Goal: Task Accomplishment & Management: Complete application form

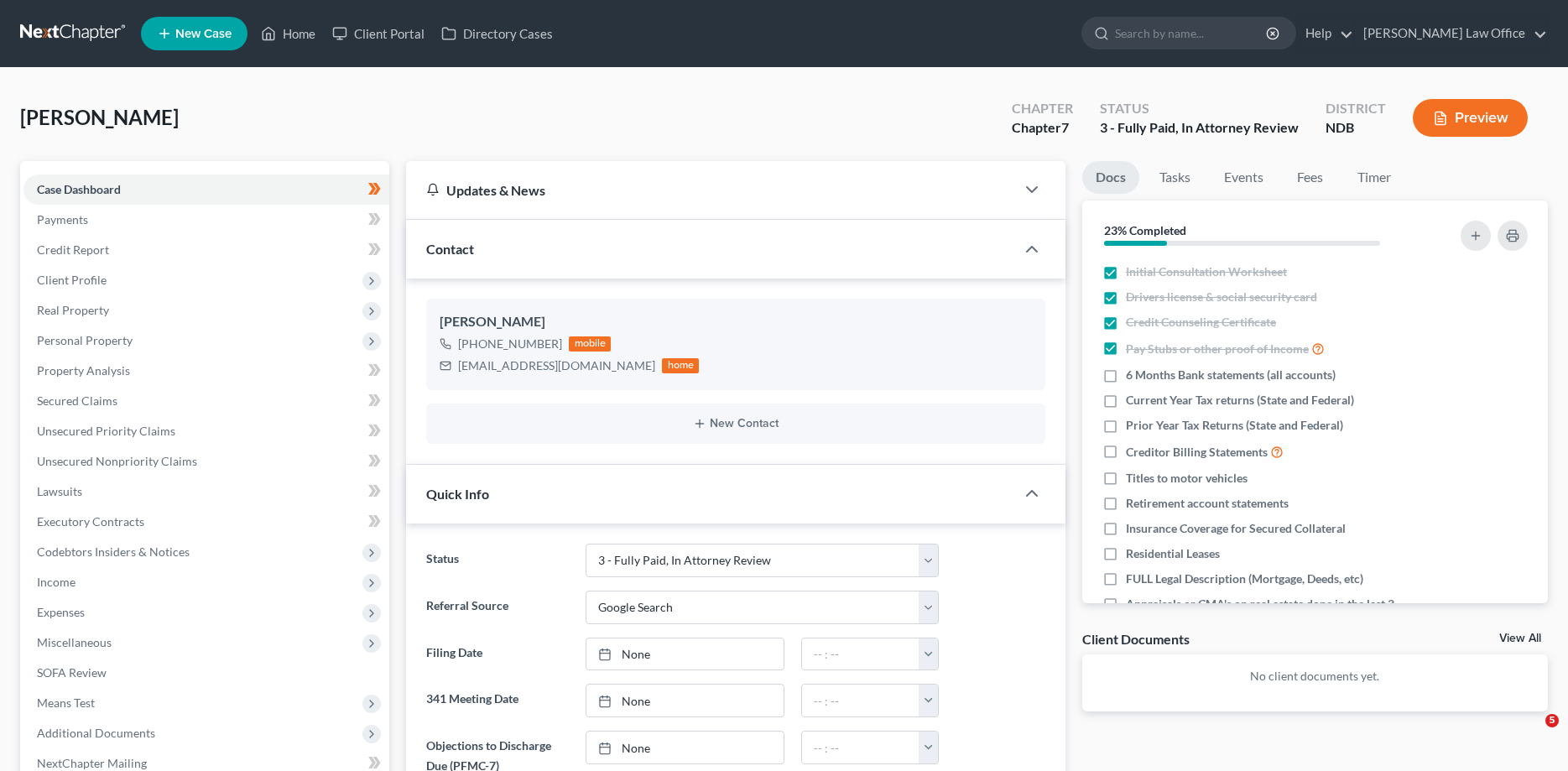
select select "6"
select select "4"
select select "0"
click at [75, 25] on link at bounding box center [74, 34] width 108 height 30
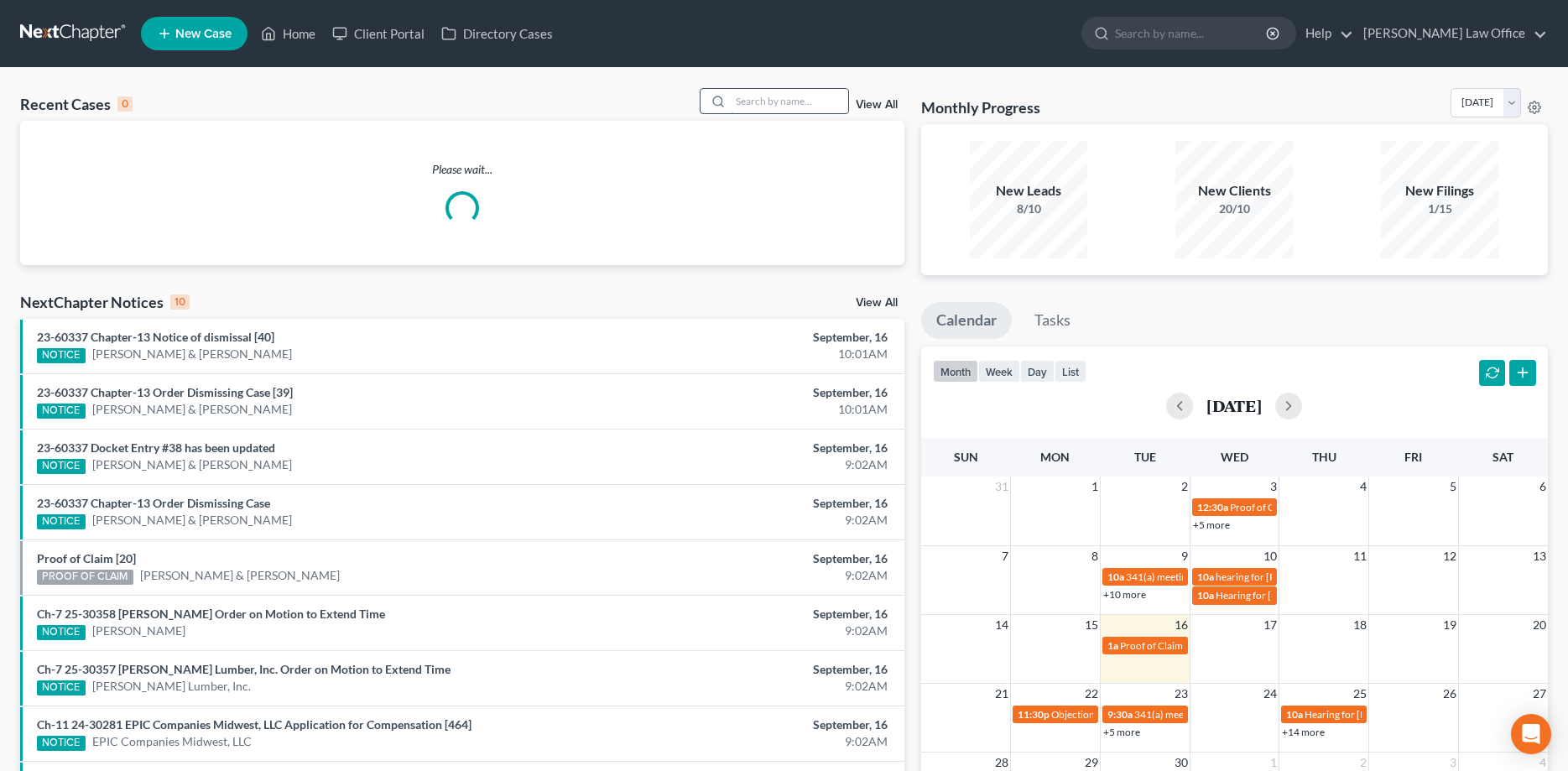
click at [764, 107] on input "search" at bounding box center [789, 102] width 117 height 25
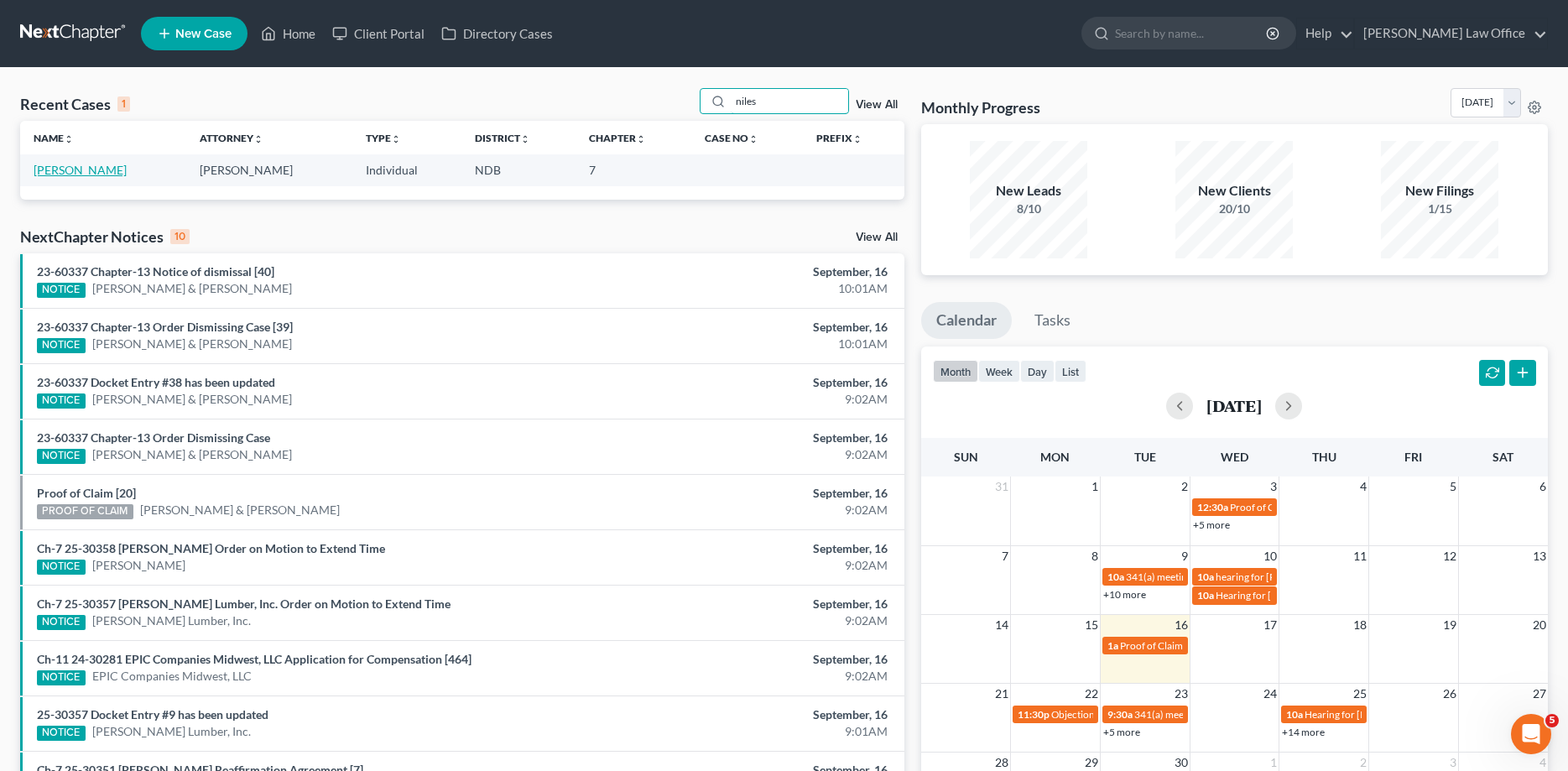
type input "niles"
click at [57, 168] on link "[PERSON_NAME]" at bounding box center [80, 170] width 93 height 14
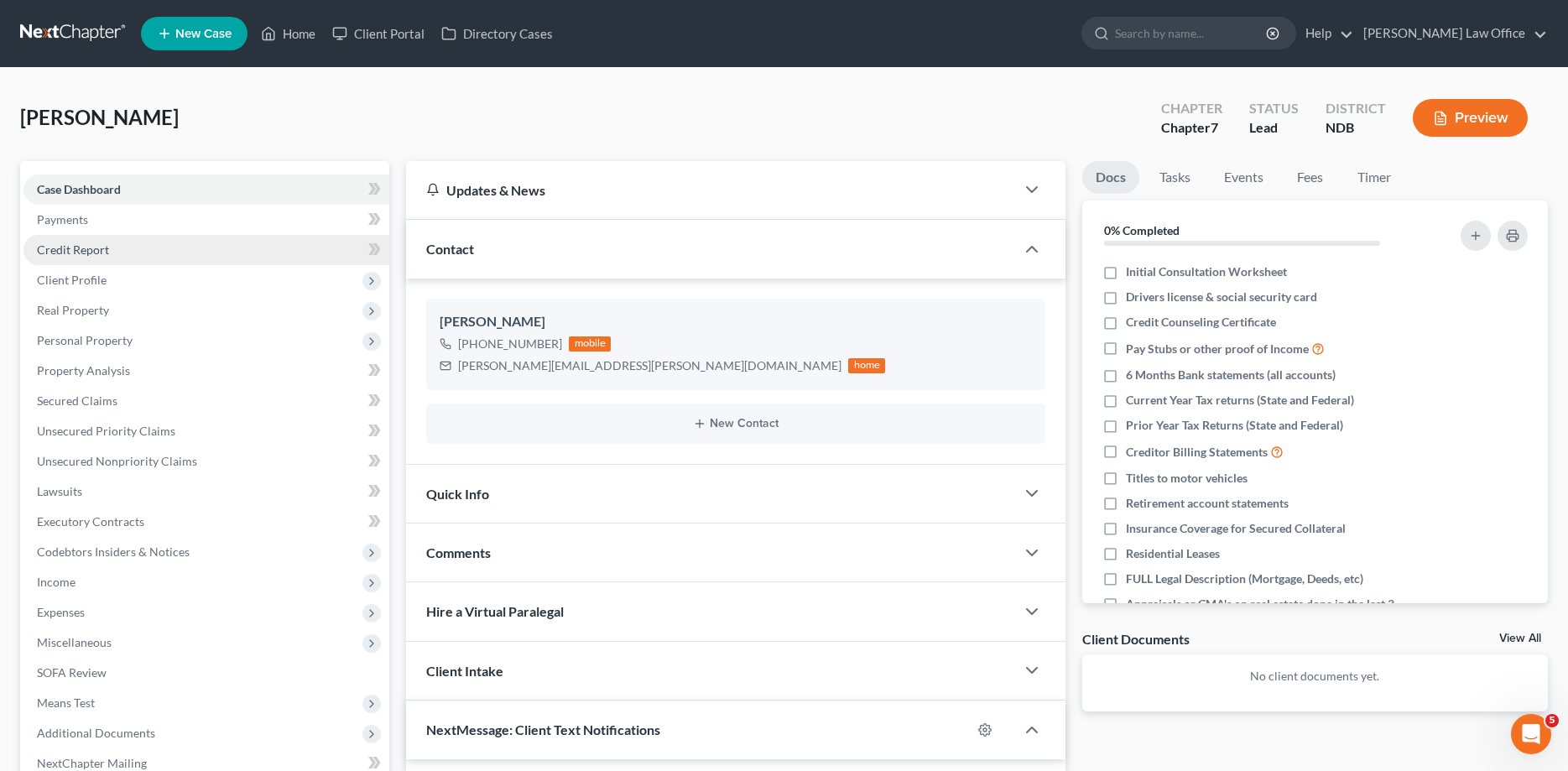
click at [59, 243] on span "Credit Report" at bounding box center [73, 249] width 72 height 14
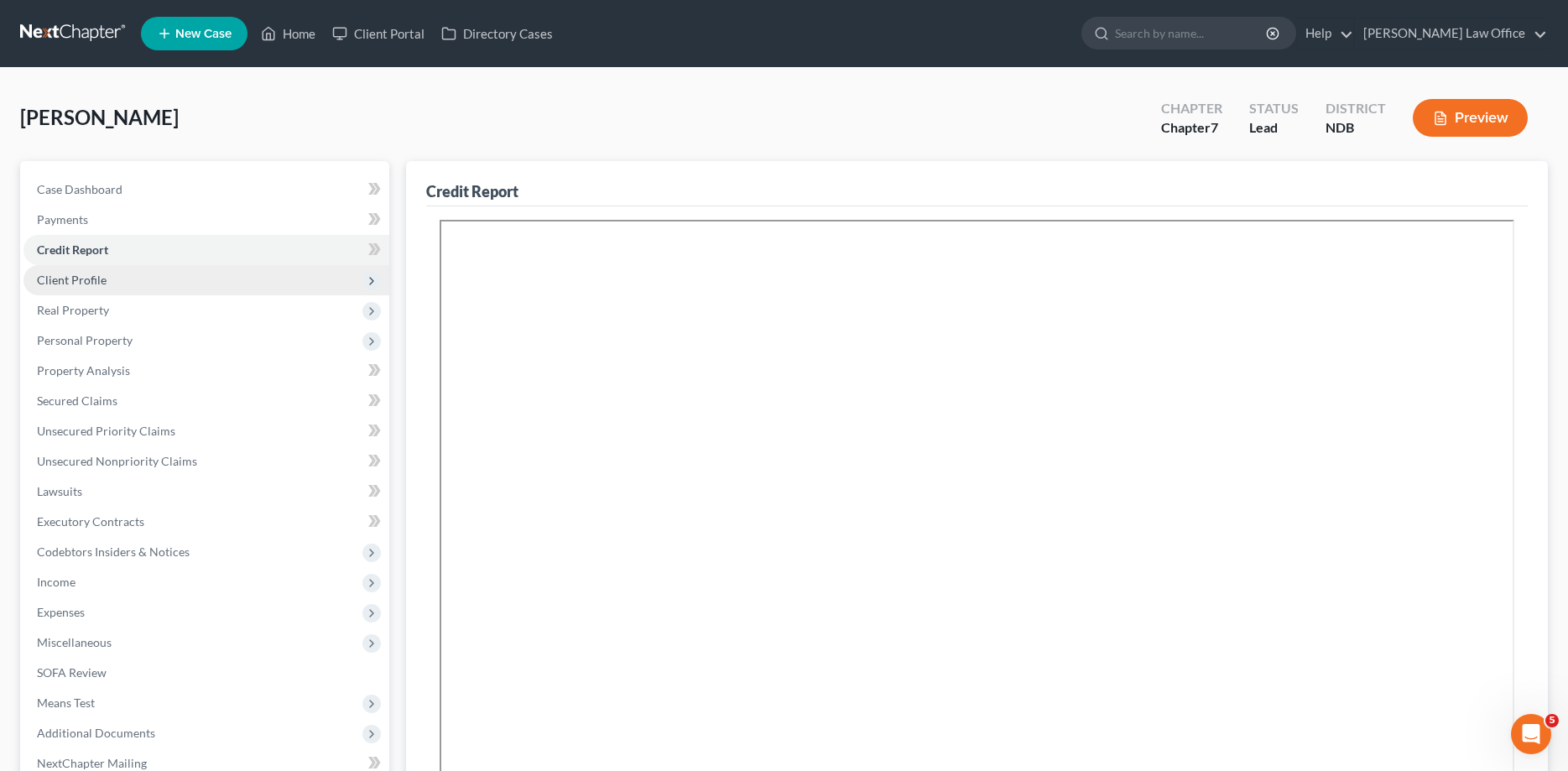
click at [66, 276] on span "Client Profile" at bounding box center [72, 280] width 70 height 14
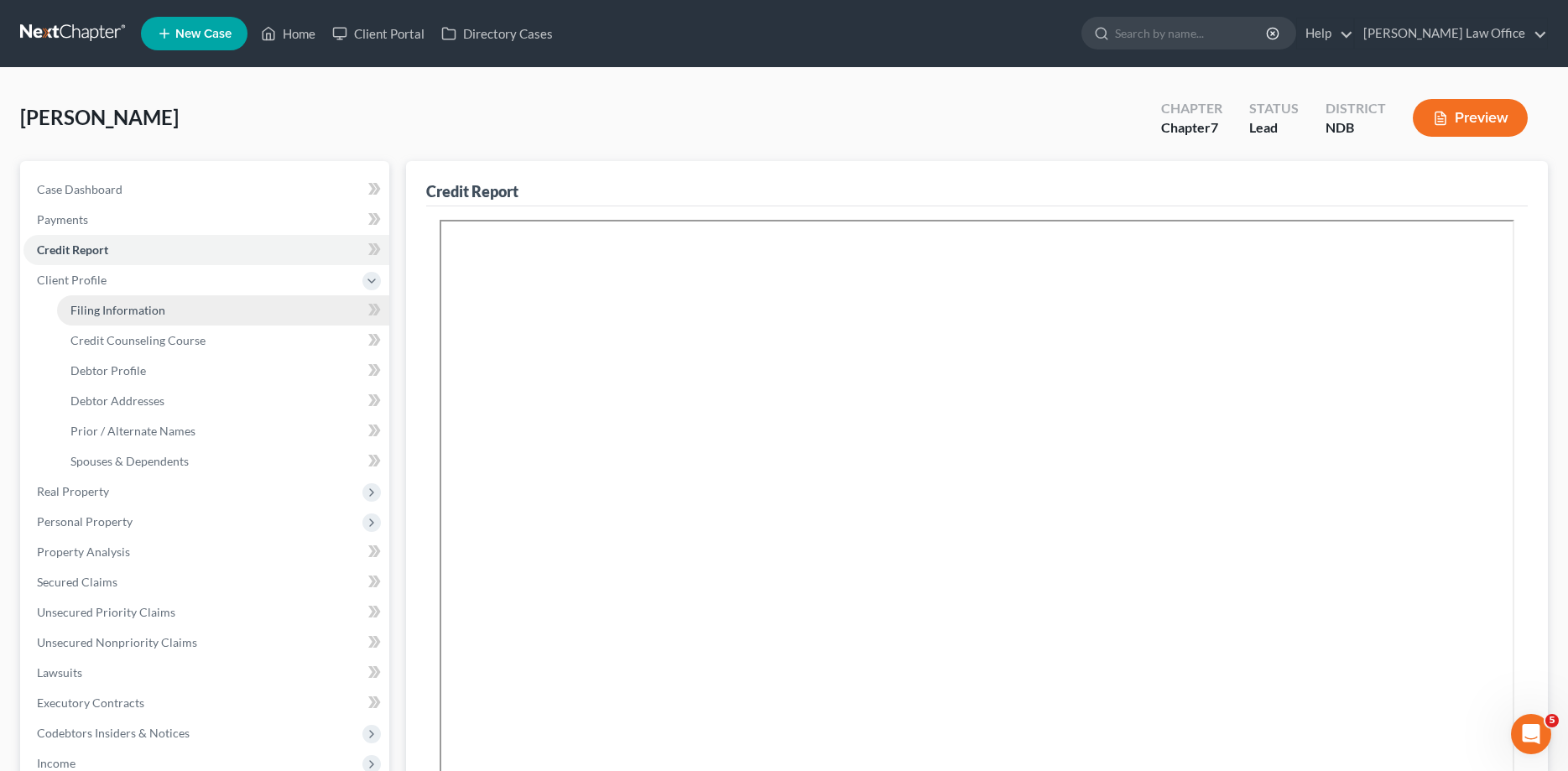
click at [88, 305] on span "Filing Information" at bounding box center [117, 310] width 95 height 14
select select "1"
select select "0"
select select "29"
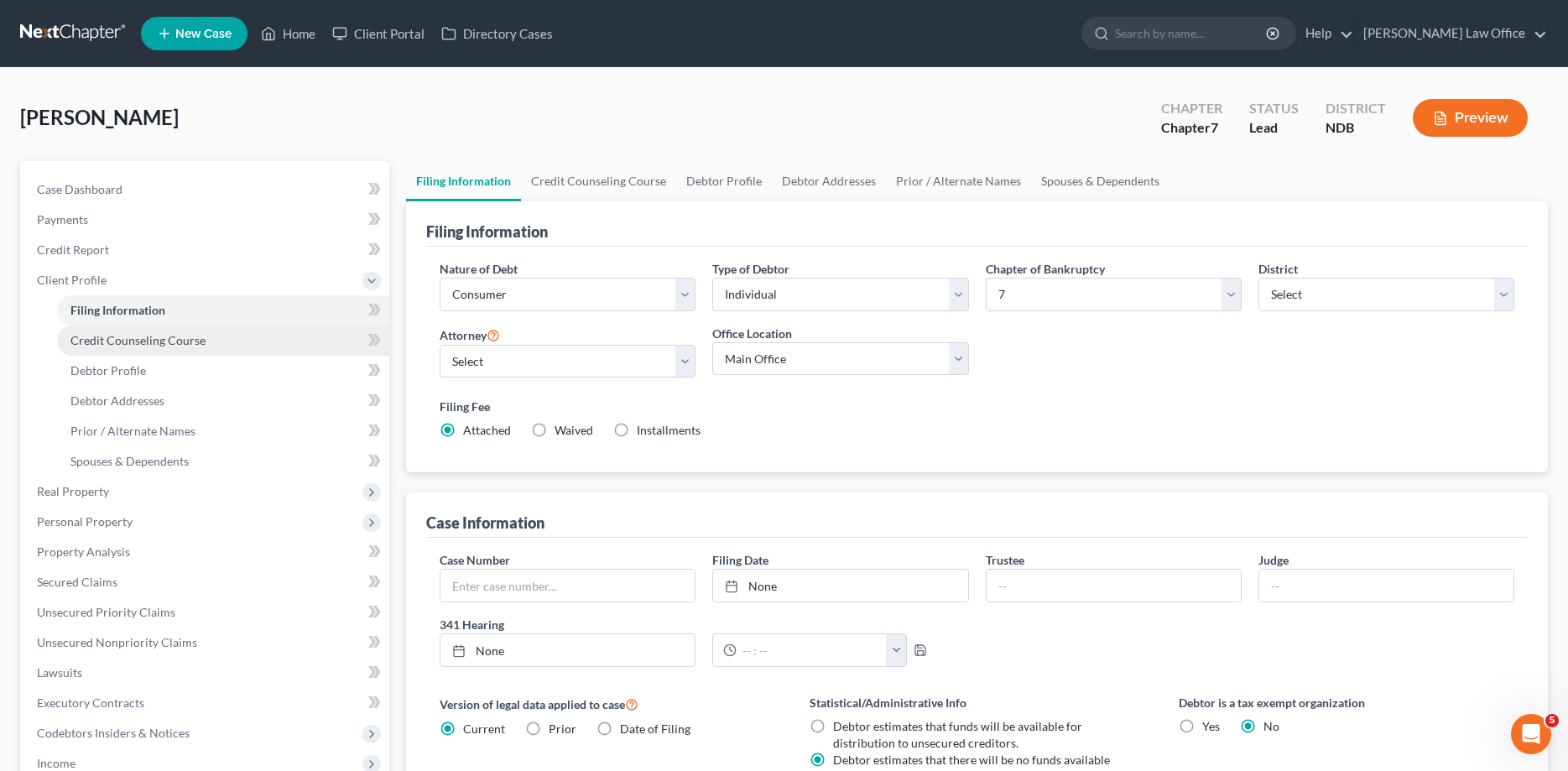
click at [94, 336] on span "Credit Counseling Course" at bounding box center [138, 340] width 135 height 14
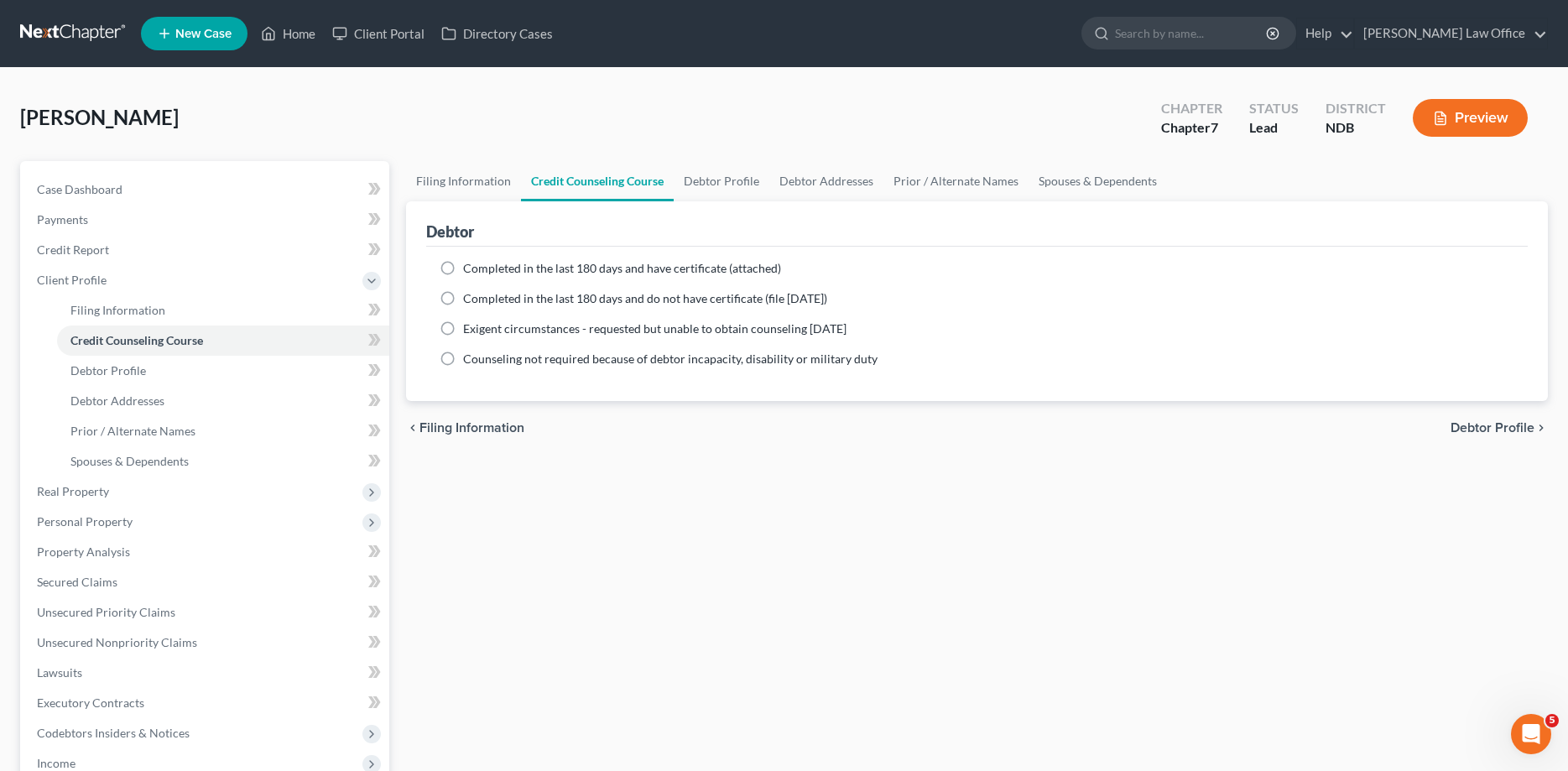
click at [552, 269] on span "Completed in the last 180 days and have certificate (attached)" at bounding box center [622, 268] width 318 height 14
click at [481, 269] on input "Completed in the last 180 days and have certificate (attached)" at bounding box center [475, 265] width 11 height 11
radio input "true"
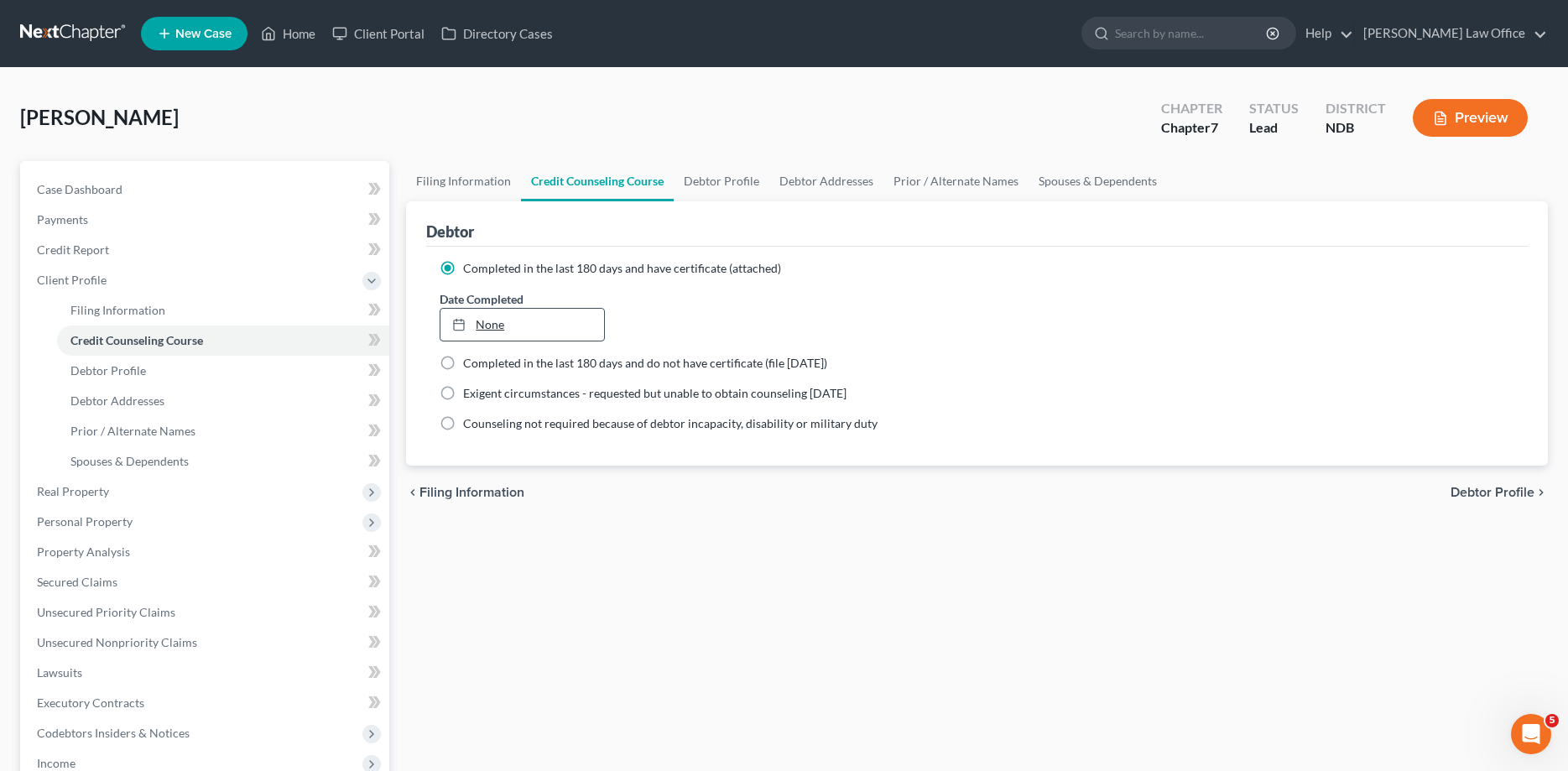
click at [507, 329] on link "None" at bounding box center [522, 324] width 163 height 32
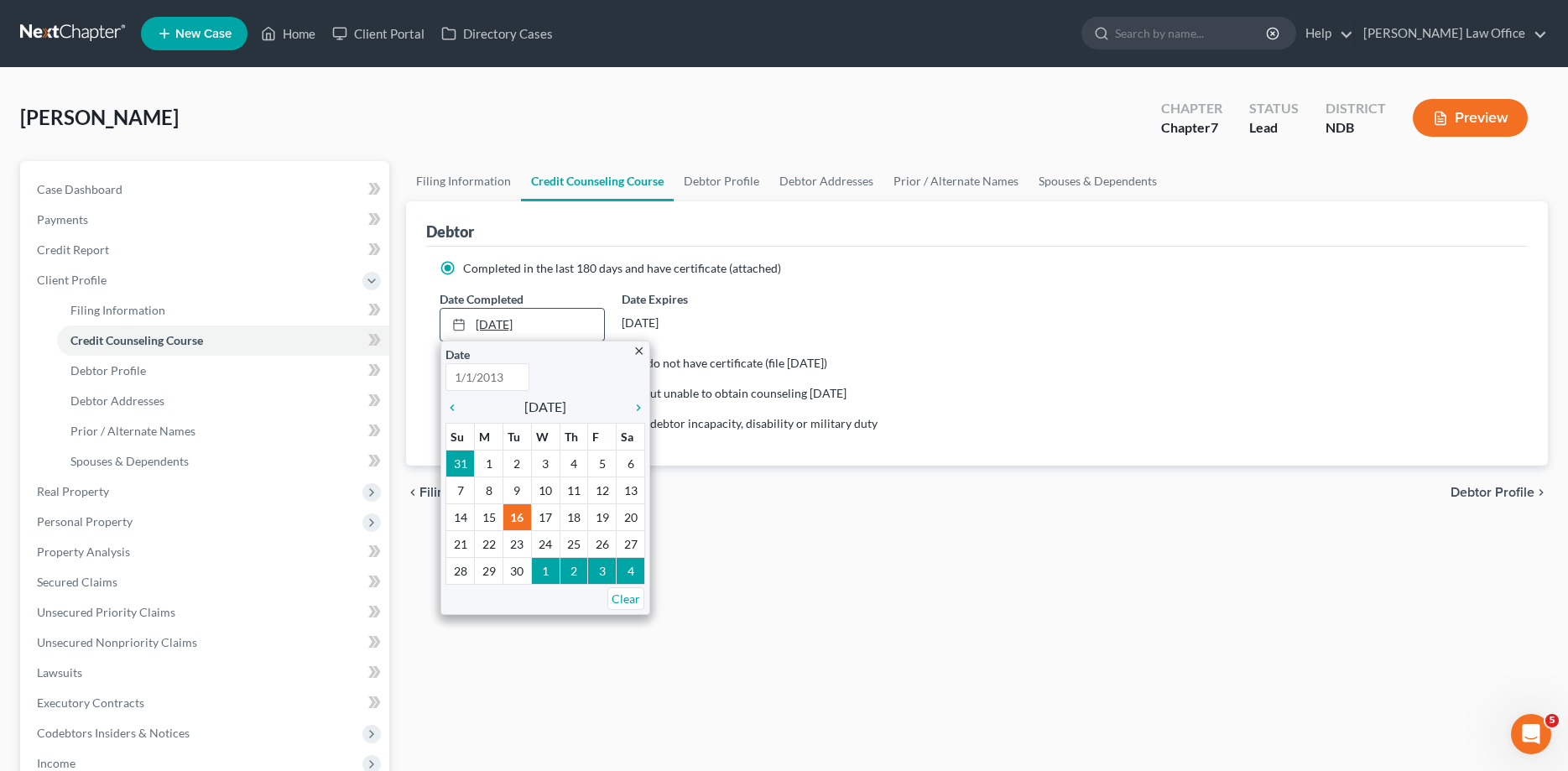
type input "9/16/2025"
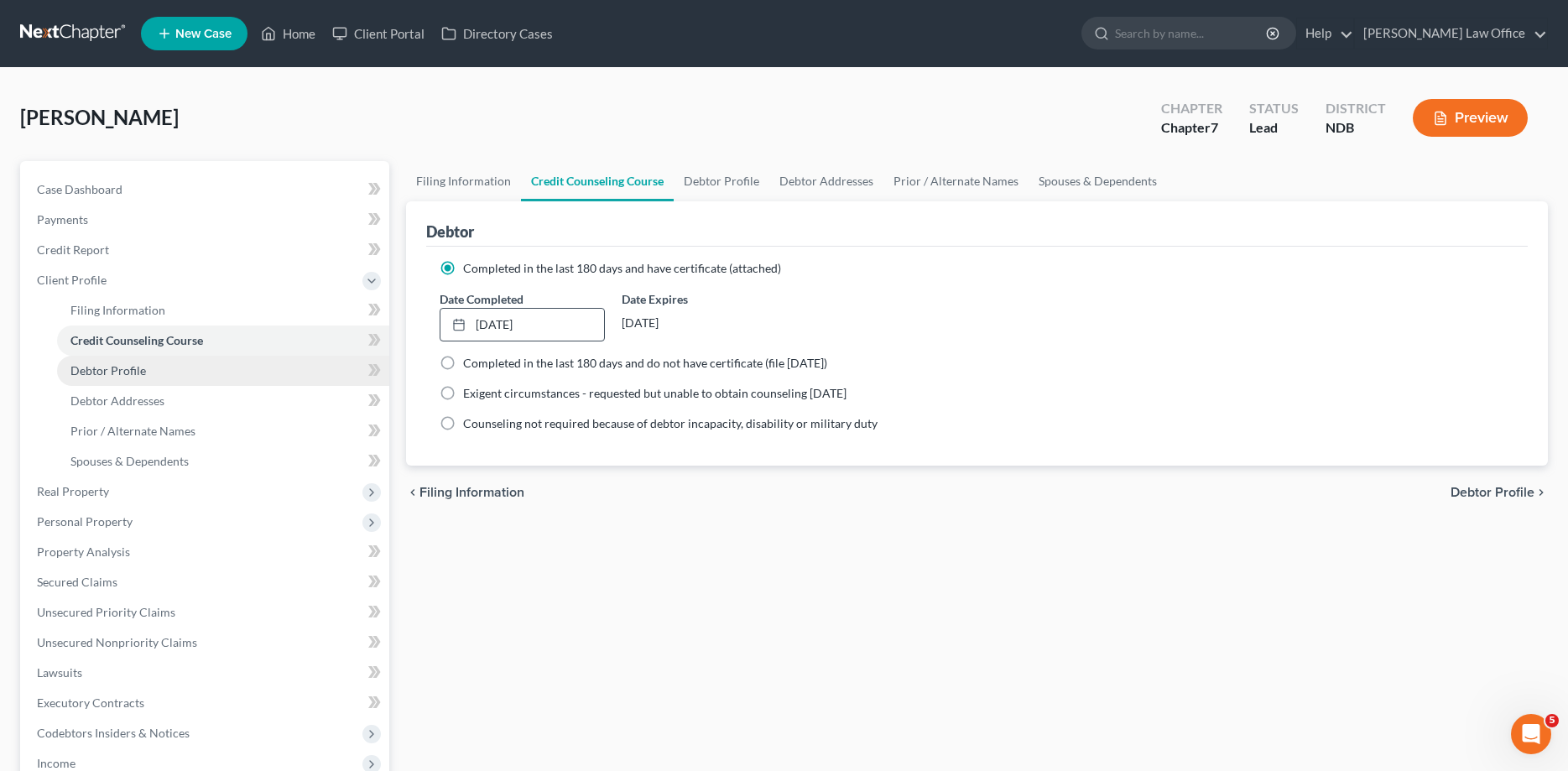
click at [124, 371] on span "Debtor Profile" at bounding box center [108, 370] width 75 height 14
select select "0"
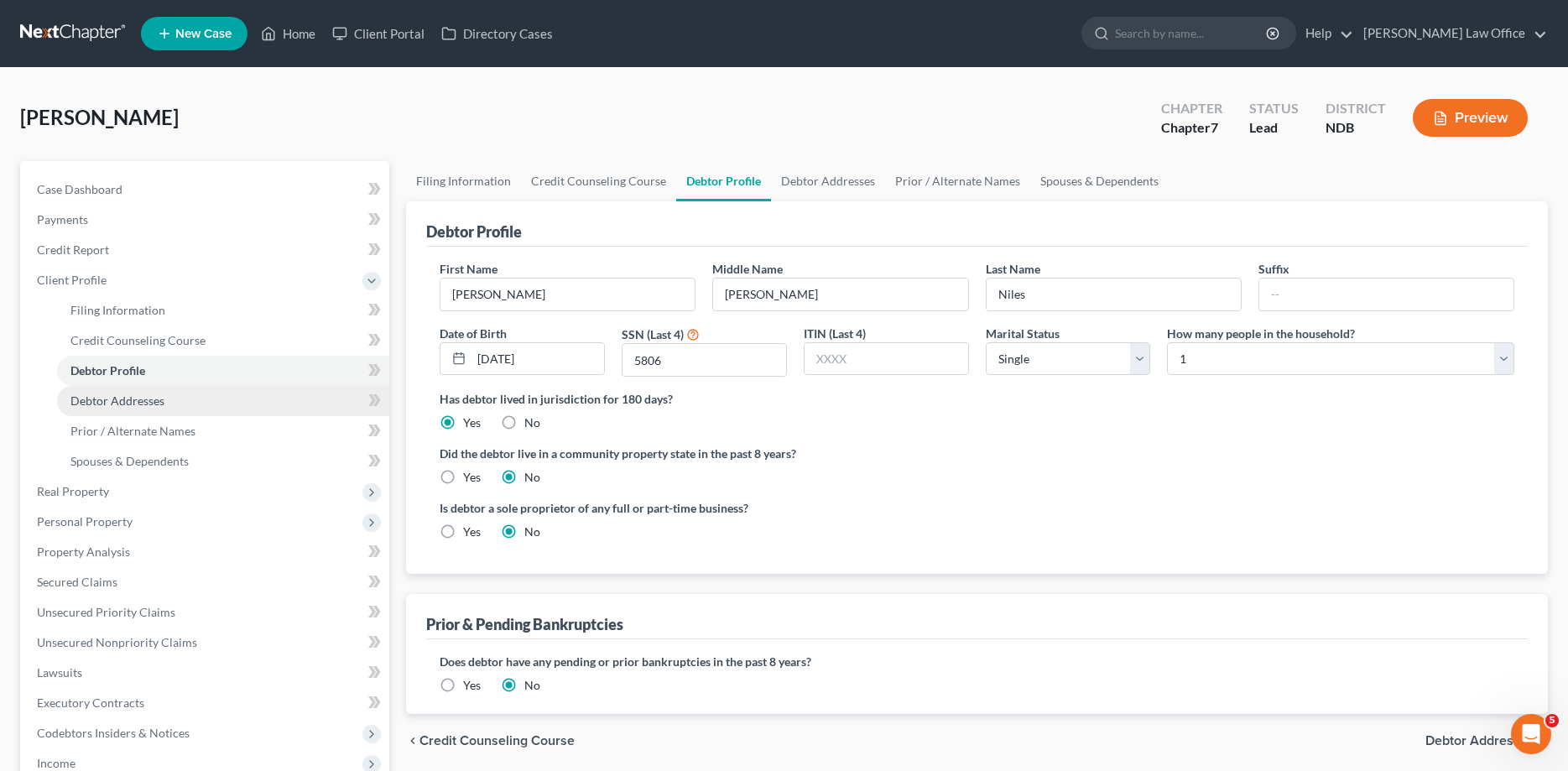
click at [135, 397] on span "Debtor Addresses" at bounding box center [117, 400] width 94 height 14
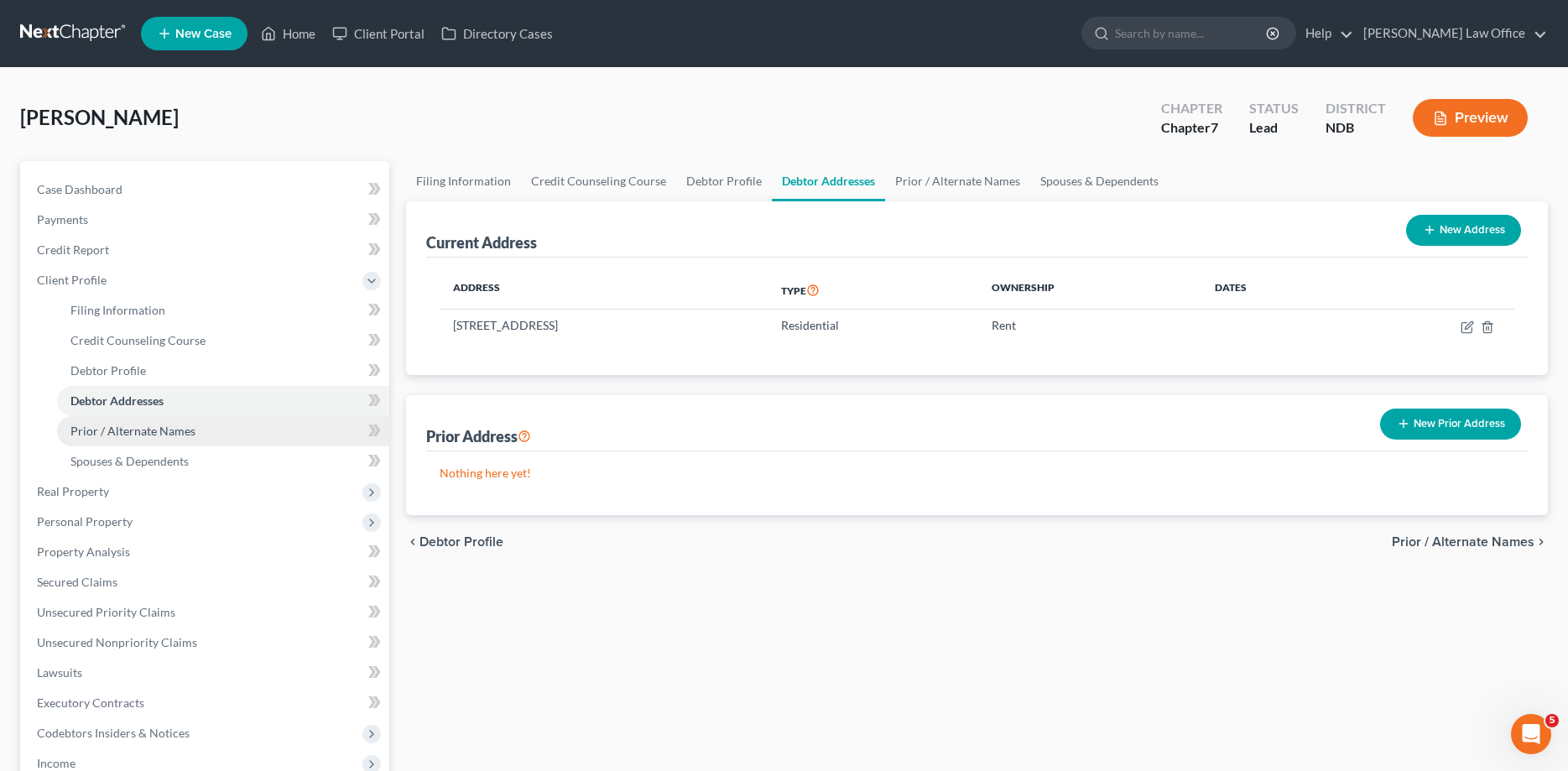
click at [121, 429] on span "Prior / Alternate Names" at bounding box center [133, 431] width 125 height 14
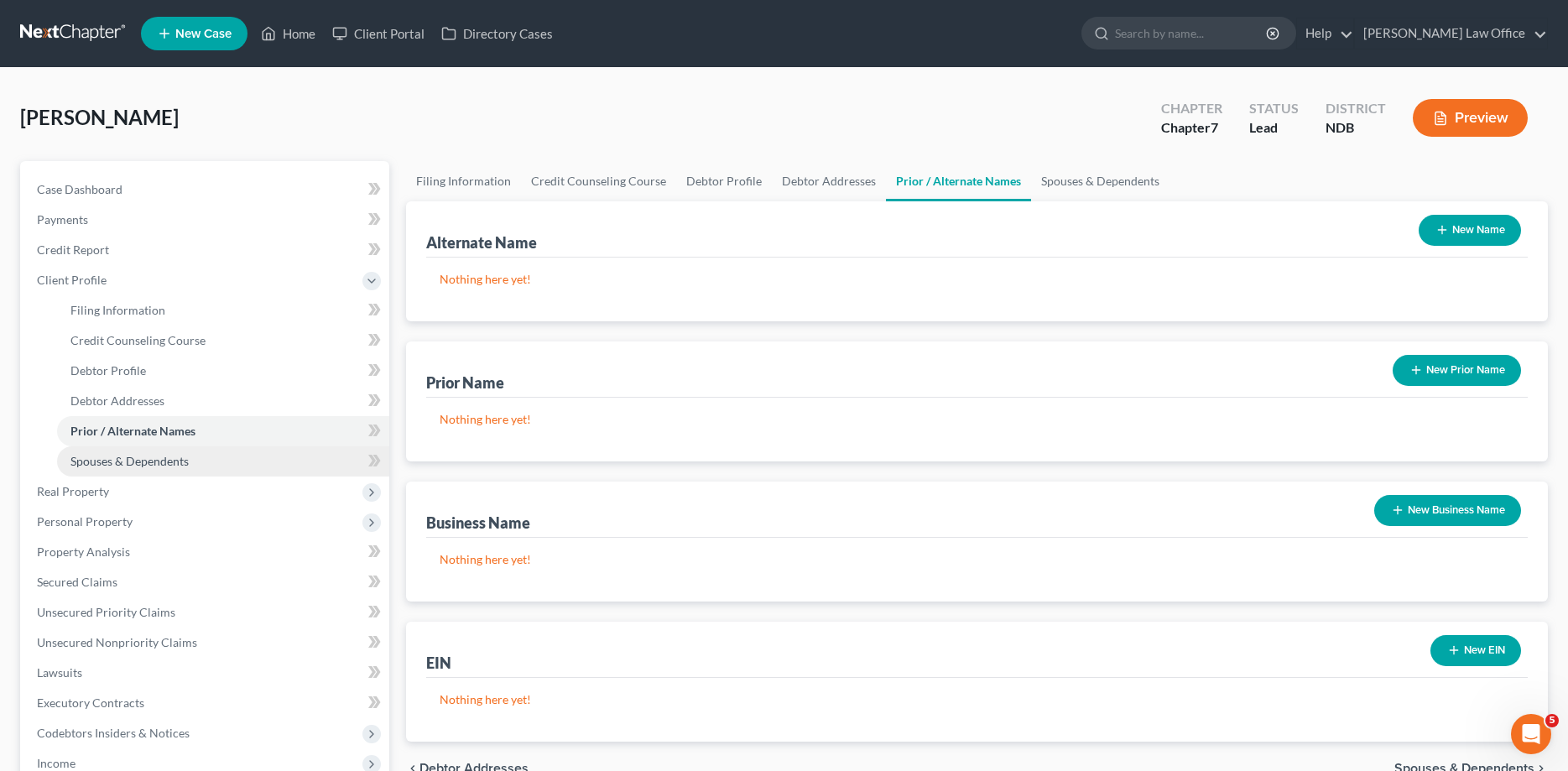
click at [124, 460] on span "Spouses & Dependents" at bounding box center [130, 461] width 118 height 14
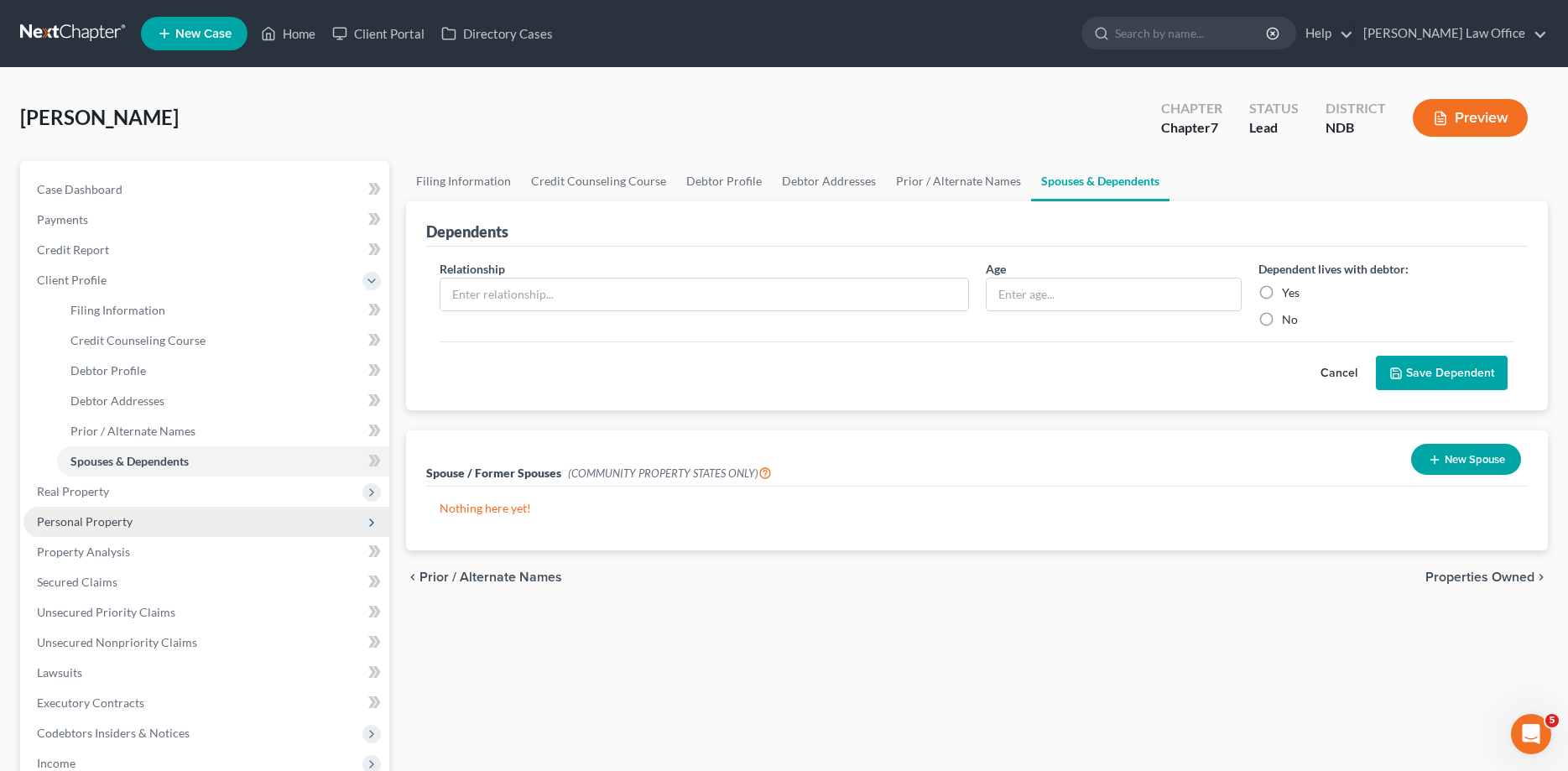
click at [80, 516] on span "Personal Property" at bounding box center [85, 521] width 95 height 14
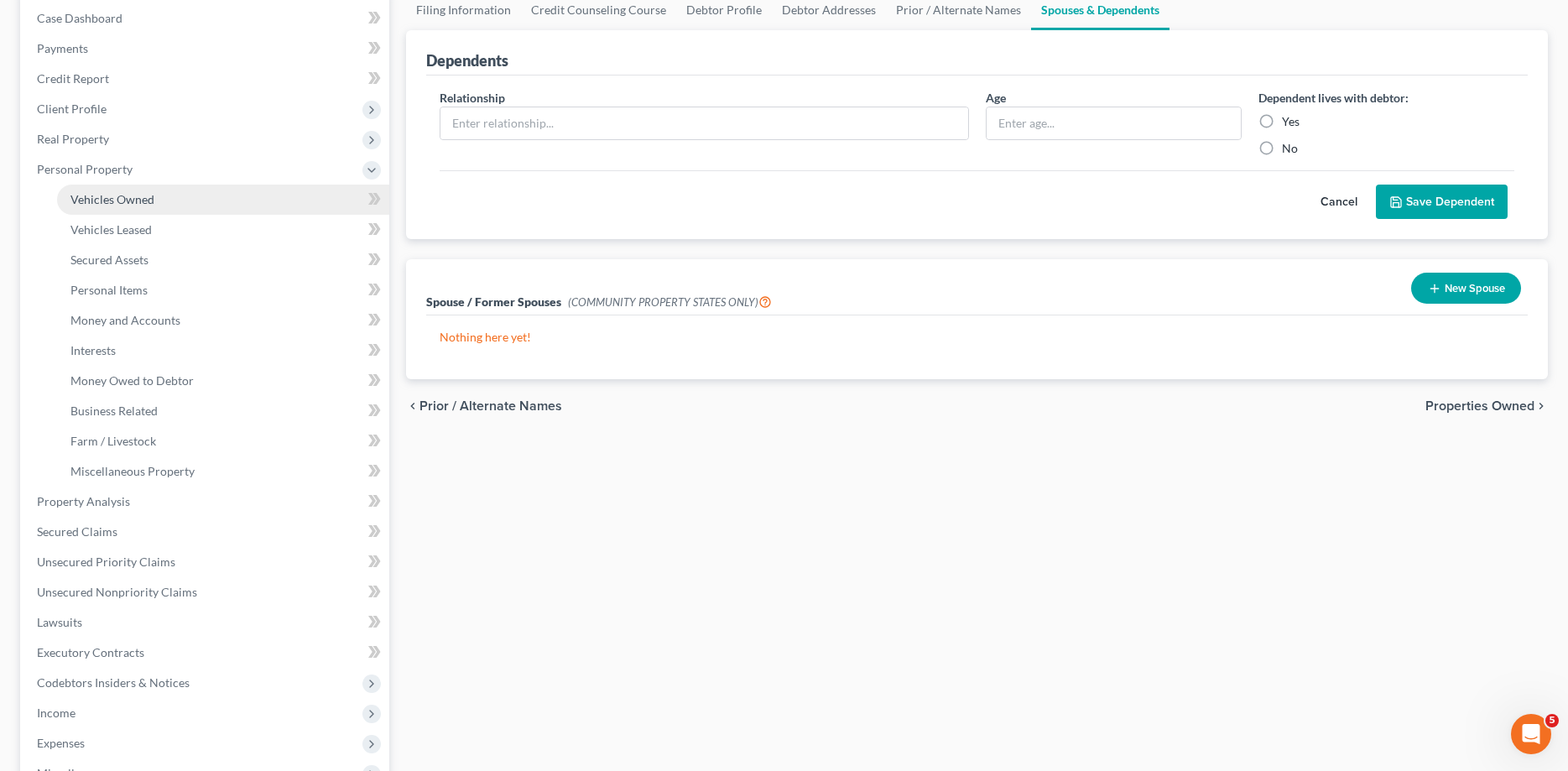
click at [121, 196] on span "Vehicles Owned" at bounding box center [112, 199] width 84 height 14
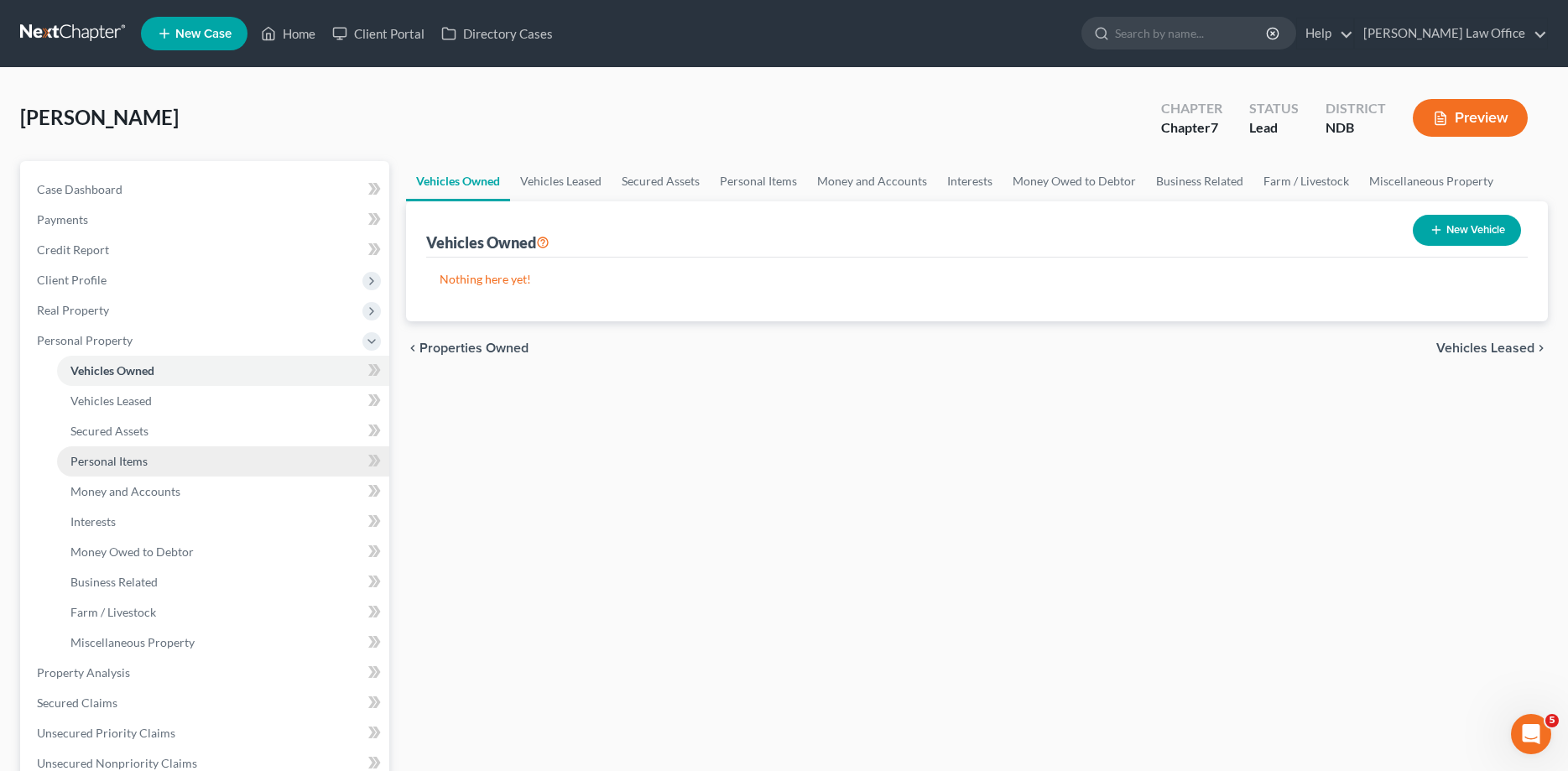
click at [119, 457] on span "Personal Items" at bounding box center [109, 461] width 77 height 14
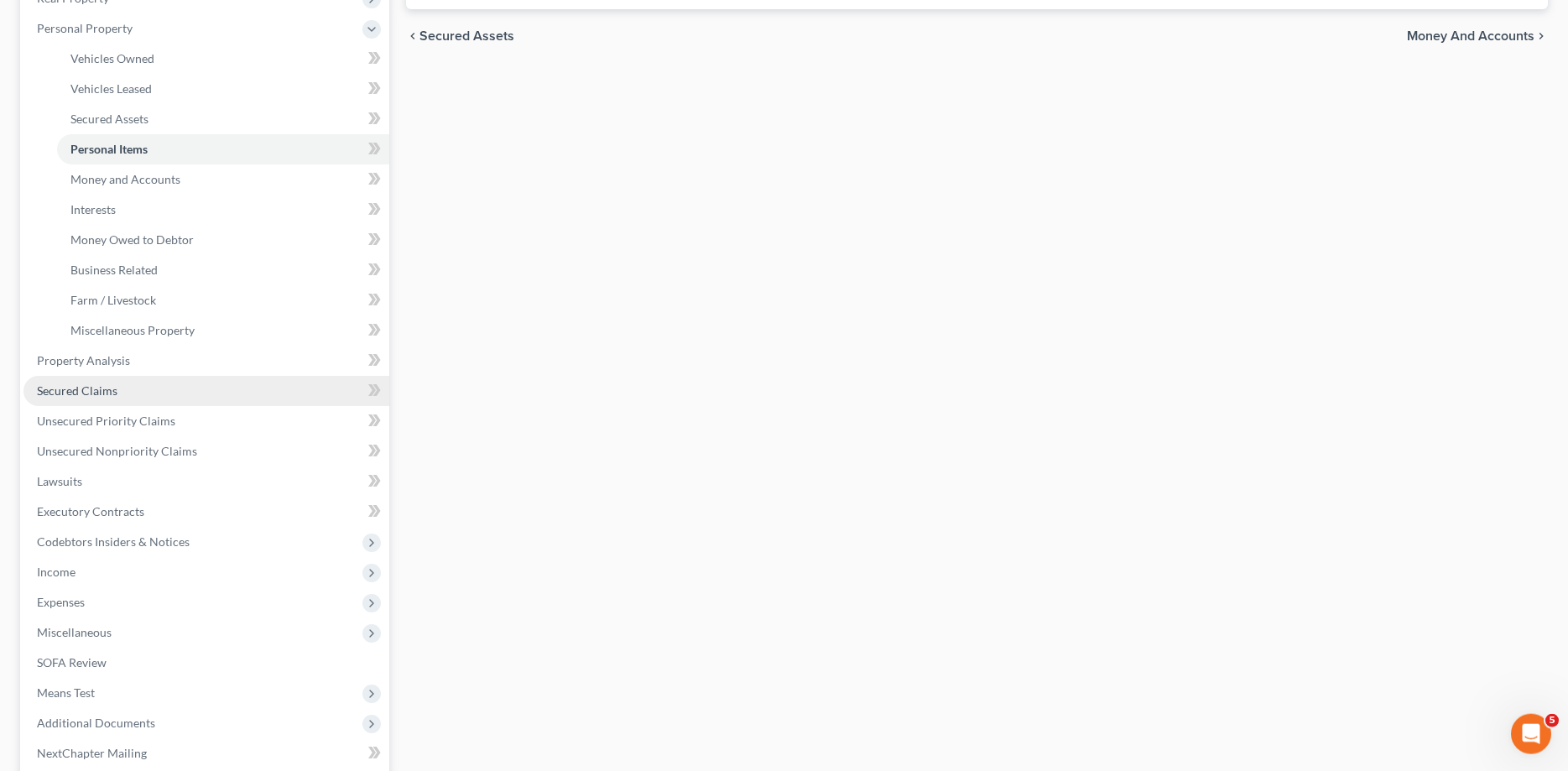
scroll to position [342, 0]
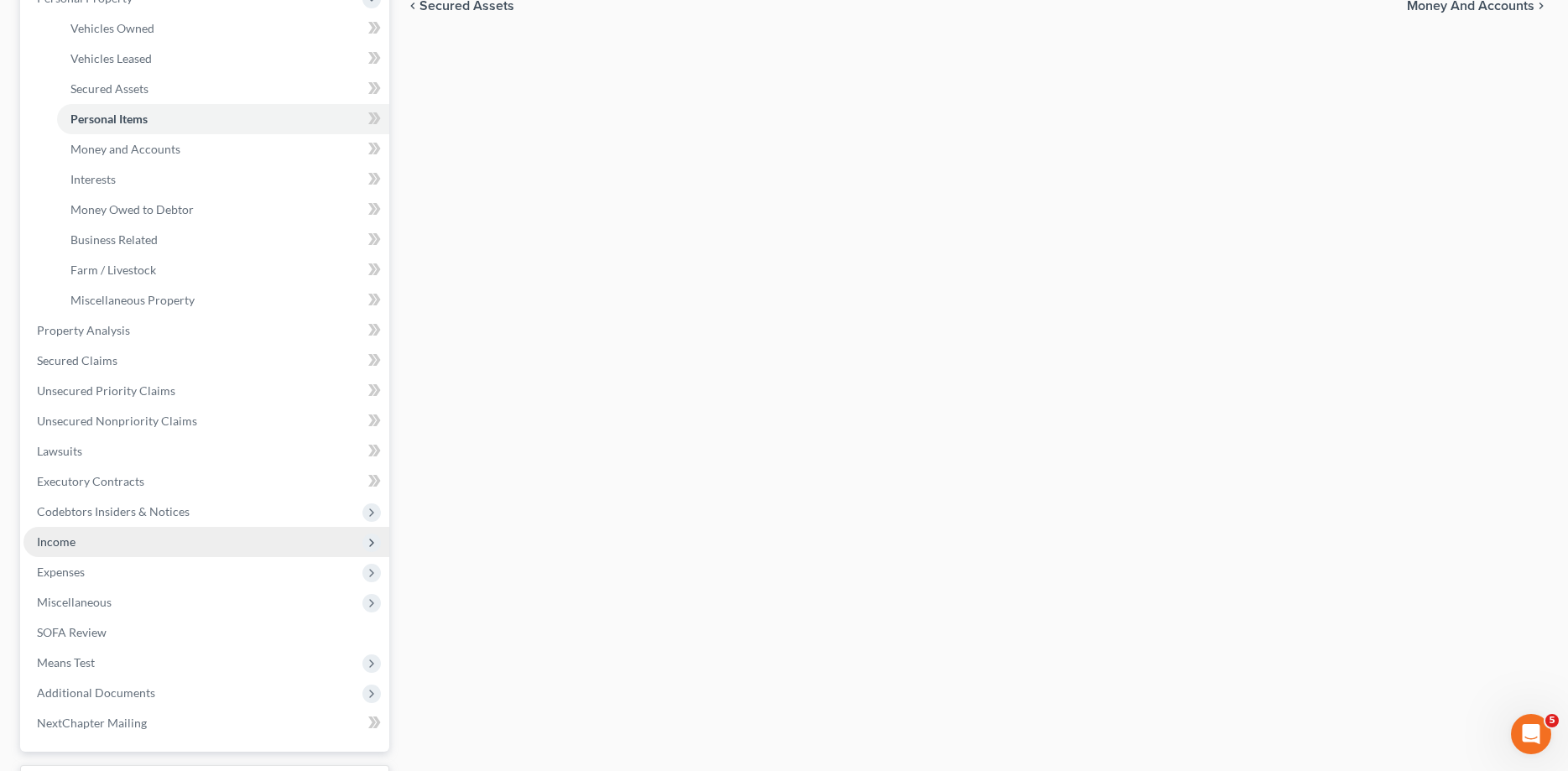
click at [63, 539] on span "Income" at bounding box center [57, 541] width 39 height 14
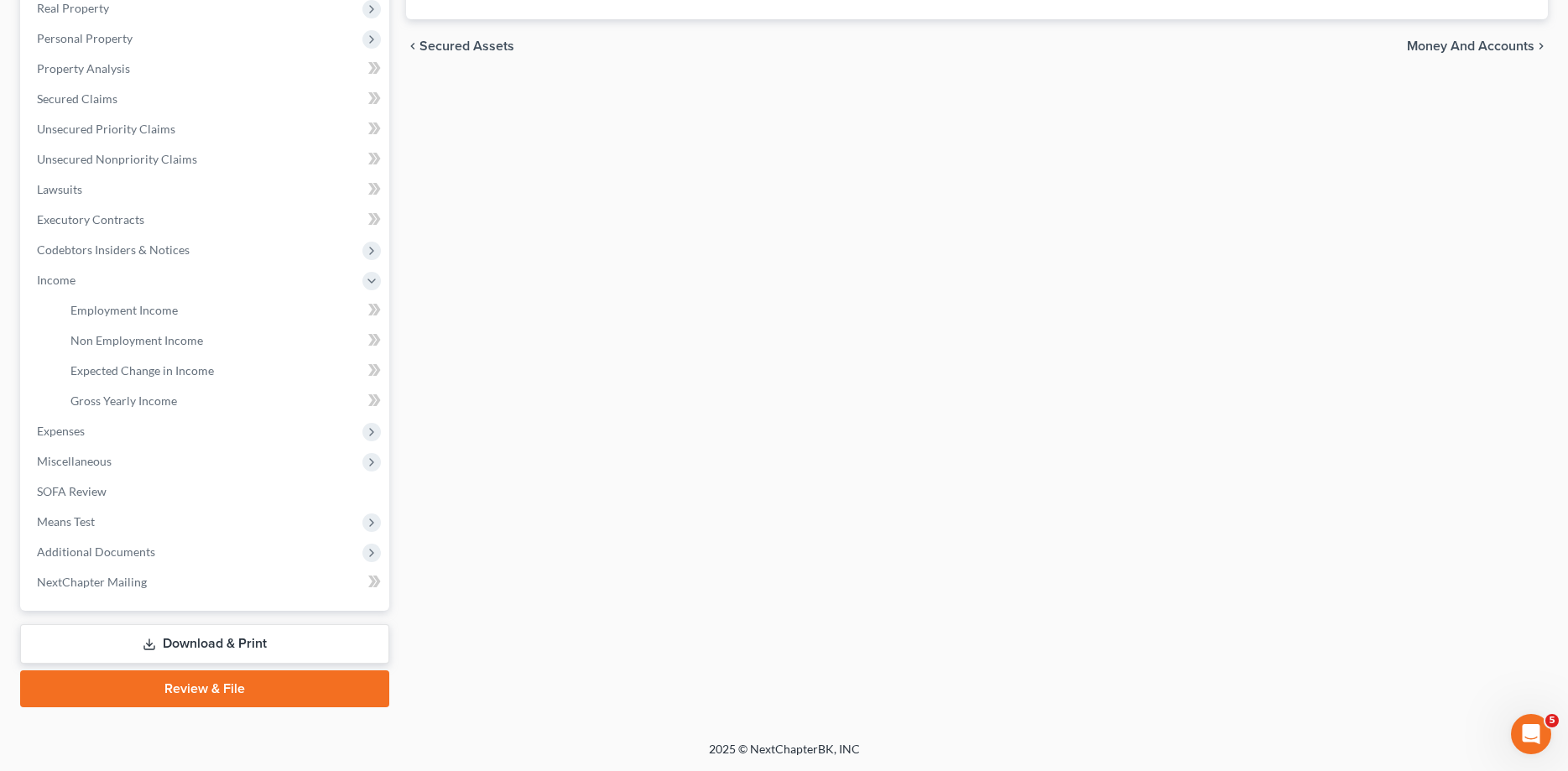
scroll to position [300, 0]
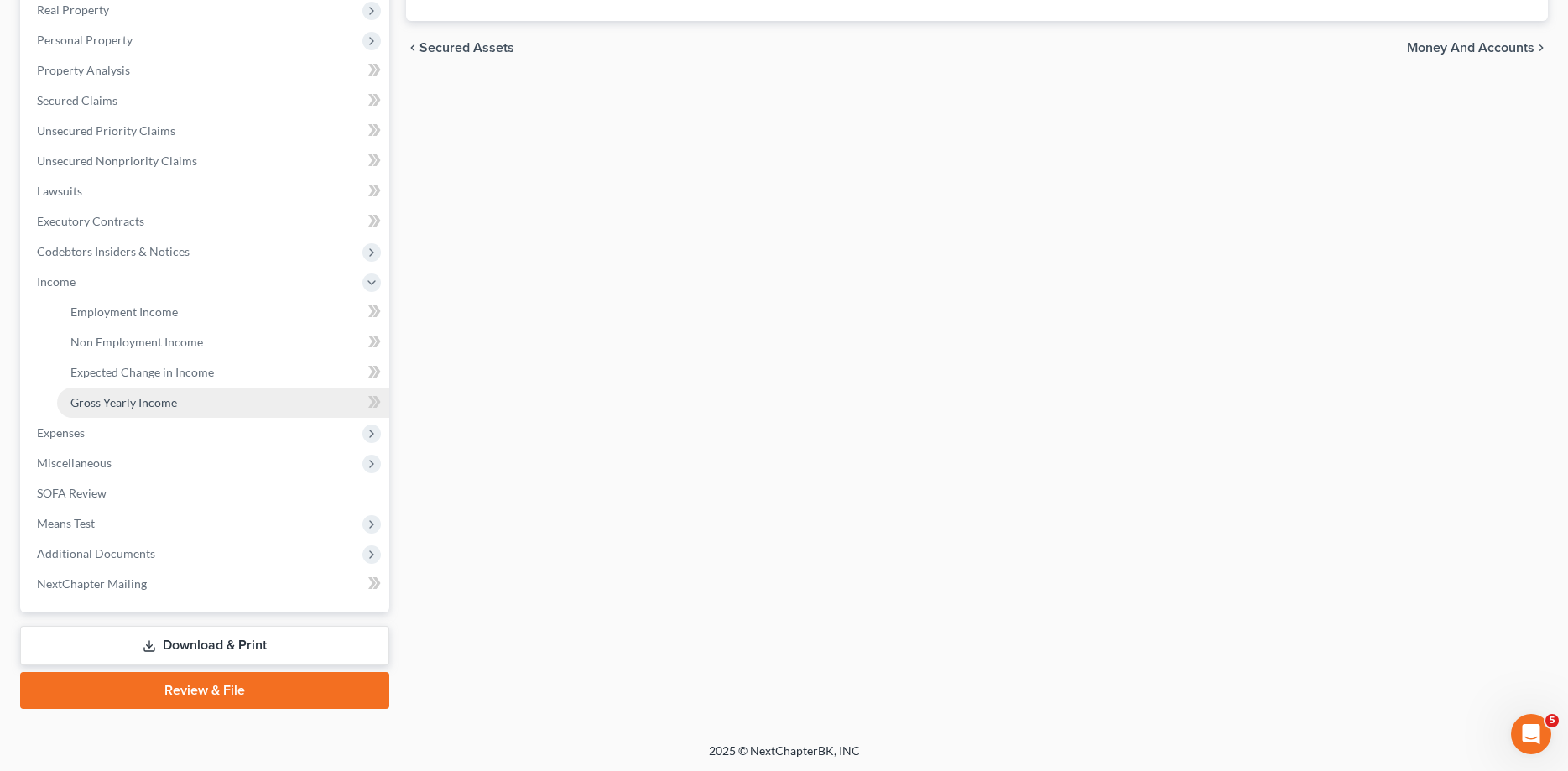
click at [126, 397] on span "Gross Yearly Income" at bounding box center [124, 402] width 107 height 14
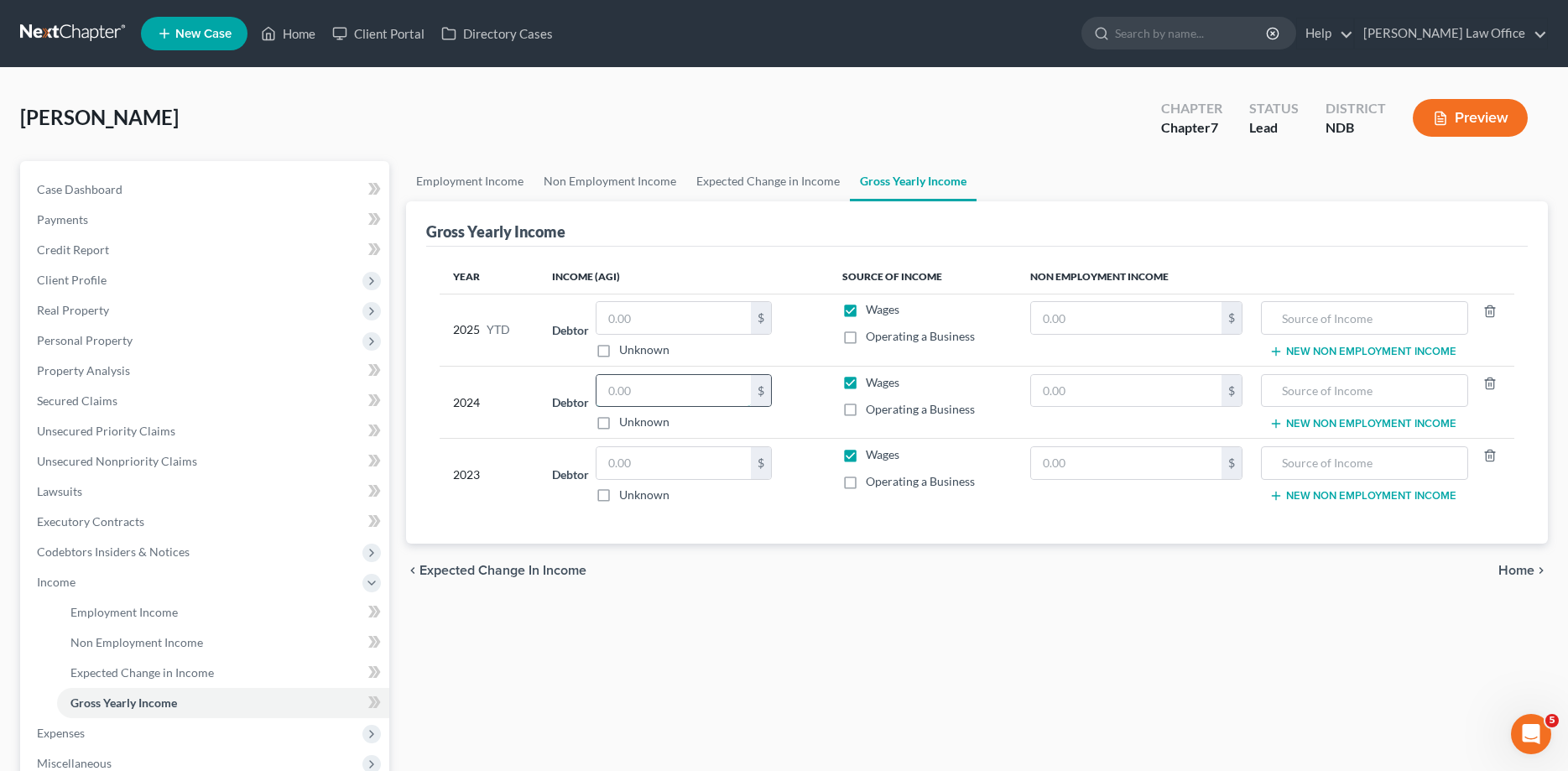
click at [664, 382] on input "text" at bounding box center [673, 391] width 155 height 32
type input "36,557.00"
click at [645, 457] on input "text" at bounding box center [673, 463] width 155 height 32
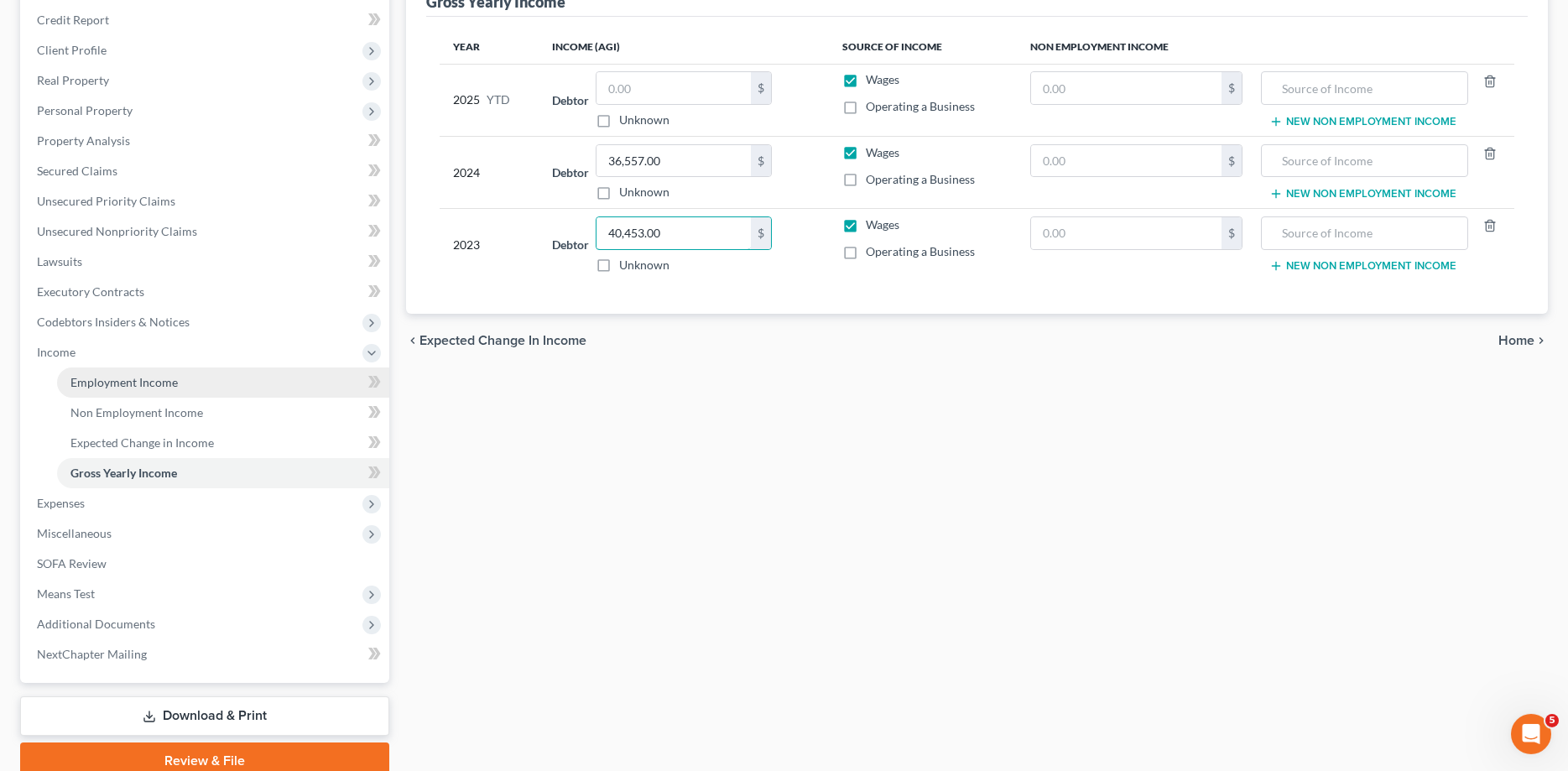
scroll to position [257, 0]
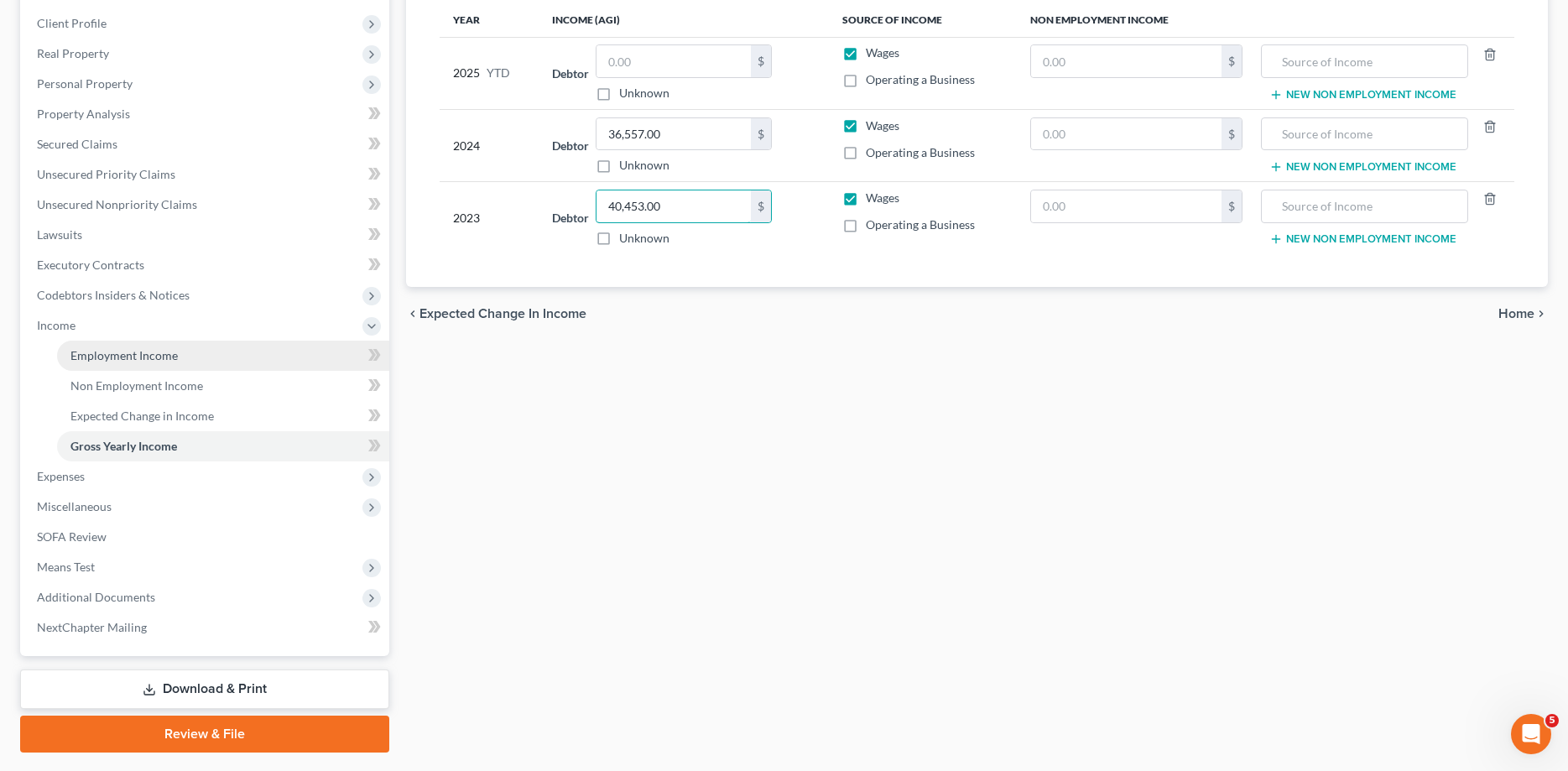
type input "40,453.00"
click at [117, 355] on span "Employment Income" at bounding box center [125, 355] width 108 height 14
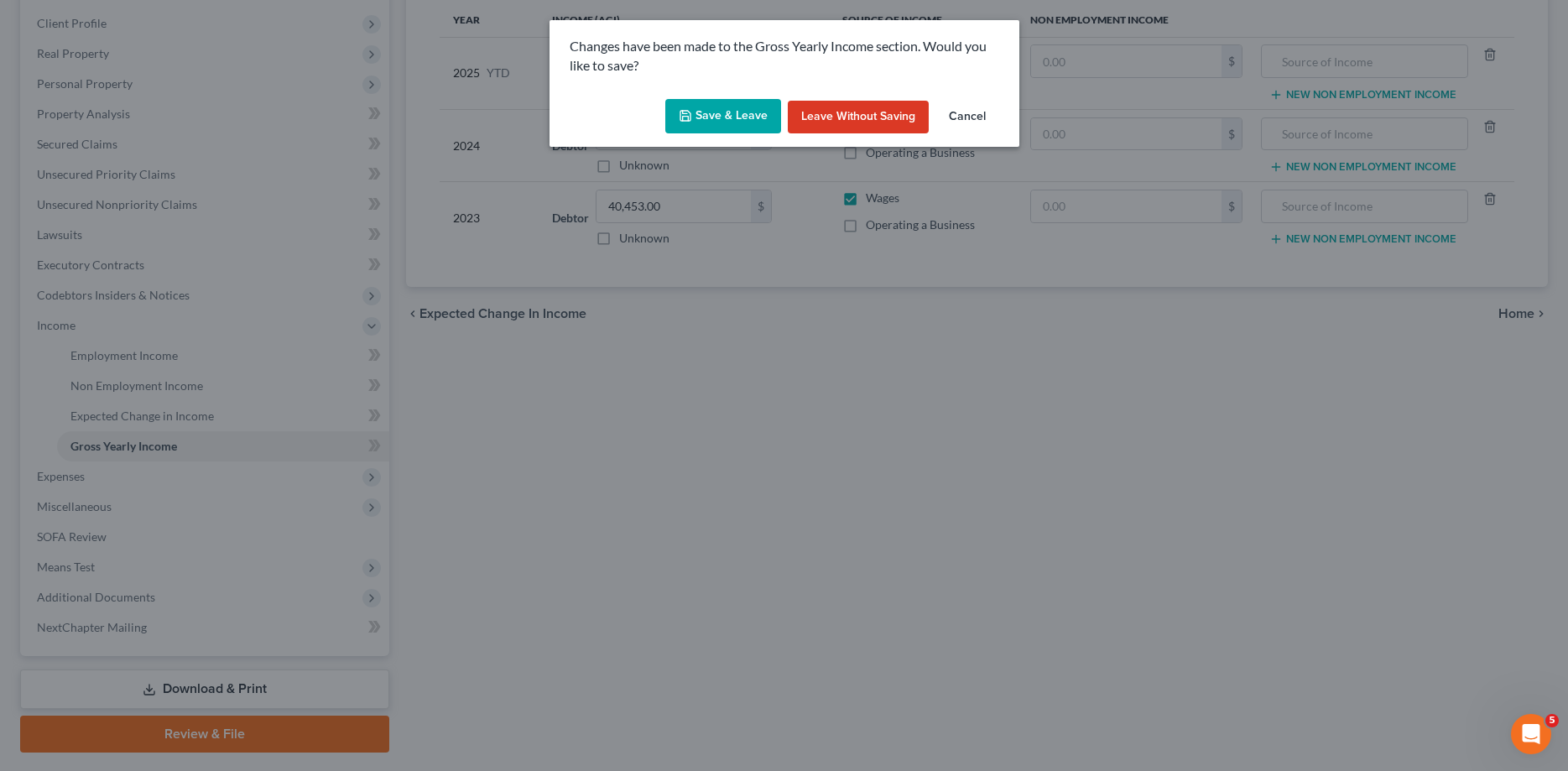
click at [711, 110] on button "Save & Leave" at bounding box center [723, 117] width 116 height 35
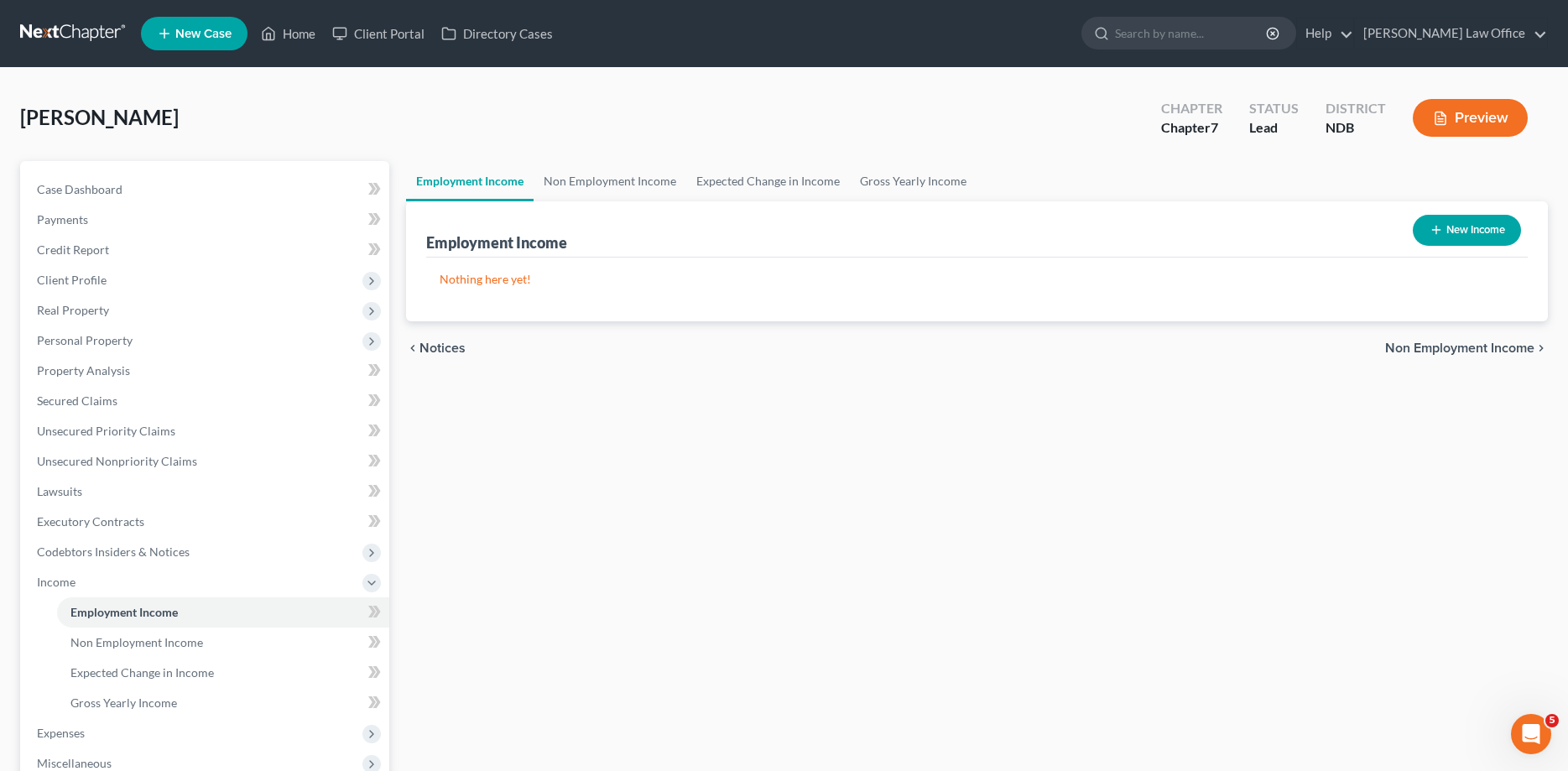
click at [1470, 234] on button "New Income" at bounding box center [1466, 230] width 109 height 31
select select "0"
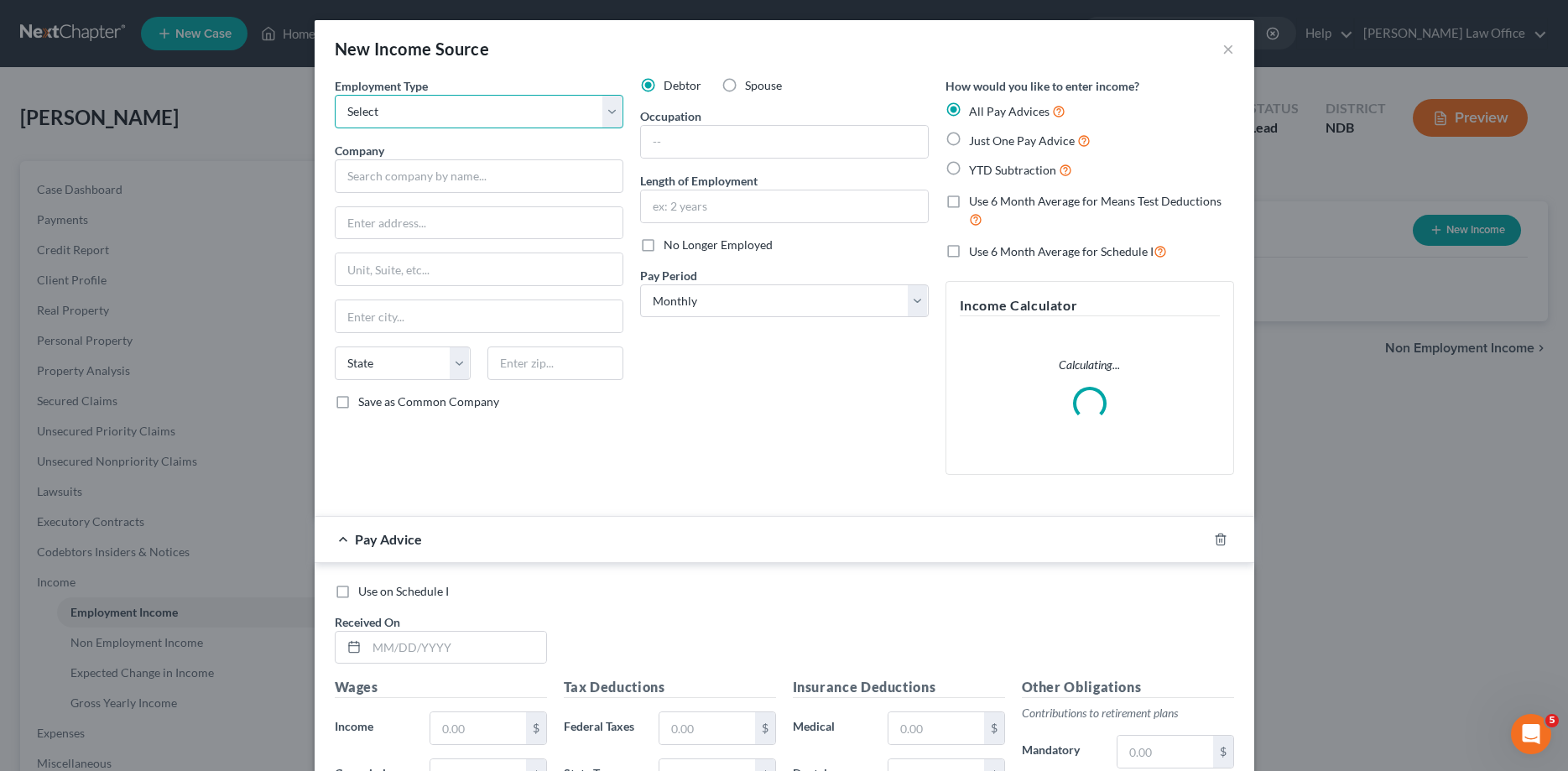
click at [335, 94] on select "Select Full or Part Time Employment Self Employment" at bounding box center [479, 111] width 289 height 34
select select "0"
click option "Full or Part Time Employment" at bounding box center [0, 0] width 0 height 0
click at [443, 167] on input "text" at bounding box center [479, 176] width 289 height 34
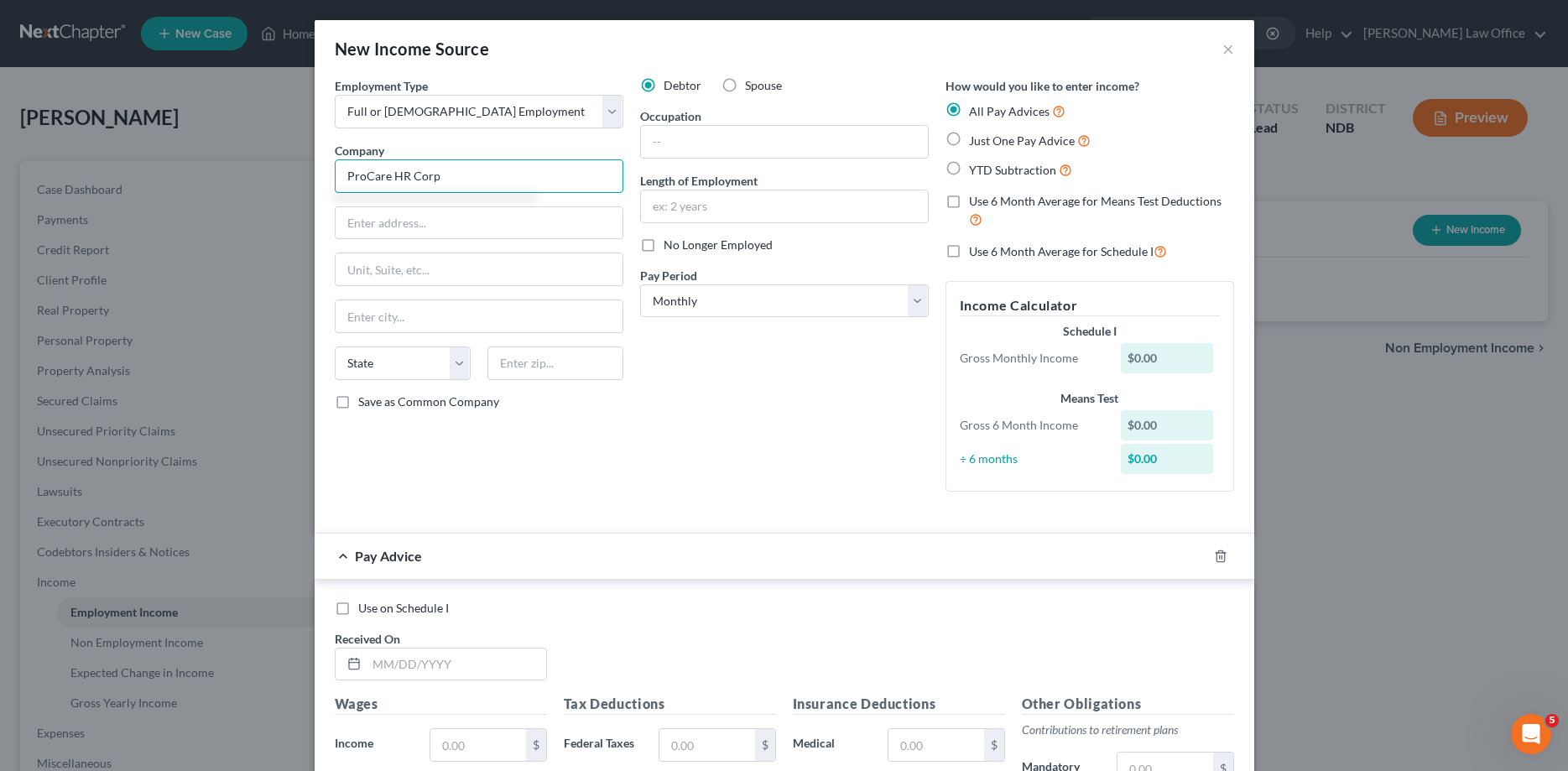
type input "ProCare HR Corp"
type input "401 N 3rd St Ste 600"
type input "55401"
type input "Minneapolis"
select select "24"
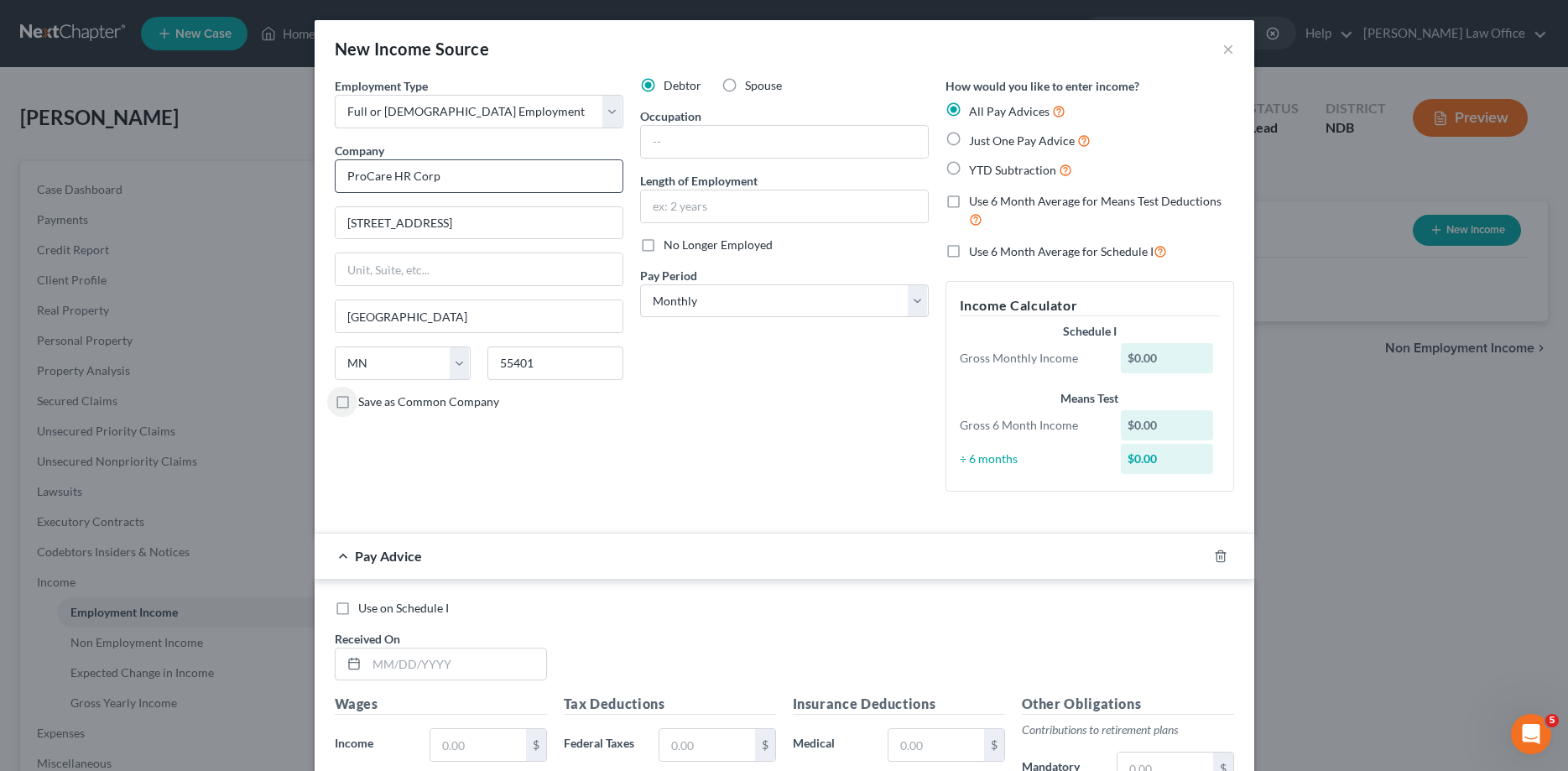
click at [365, 393] on input "Save as Common Company" at bounding box center [370, 398] width 11 height 11
checkbox input "true"
click at [706, 144] on input "text" at bounding box center [784, 141] width 287 height 32
type input "HR"
type input "1"
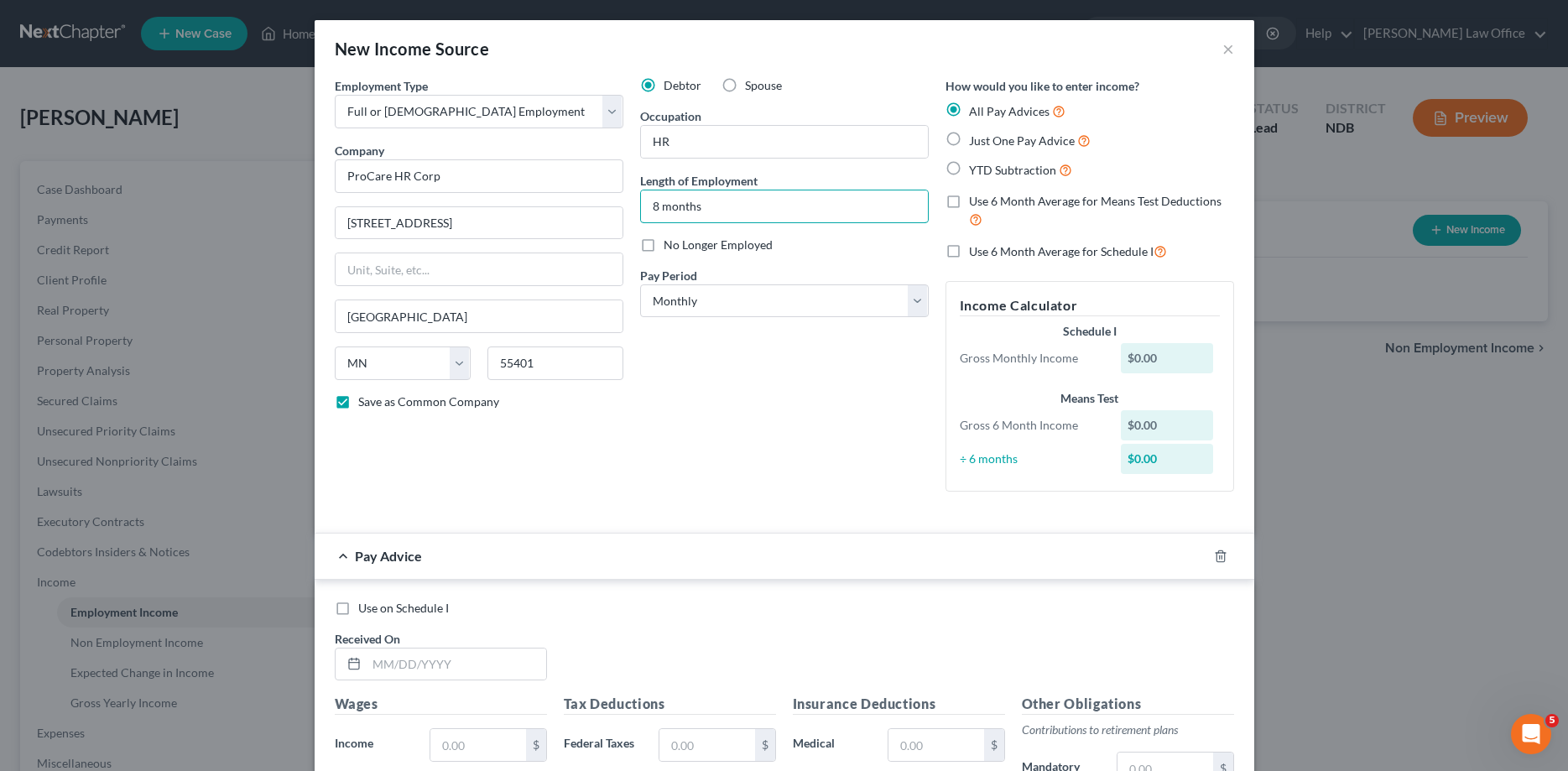
type input "8 months"
click at [969, 170] on label "YTD Subtraction" at bounding box center [1020, 170] width 103 height 19
click at [975, 170] on input "YTD Subtraction" at bounding box center [981, 165] width 11 height 11
radio input "true"
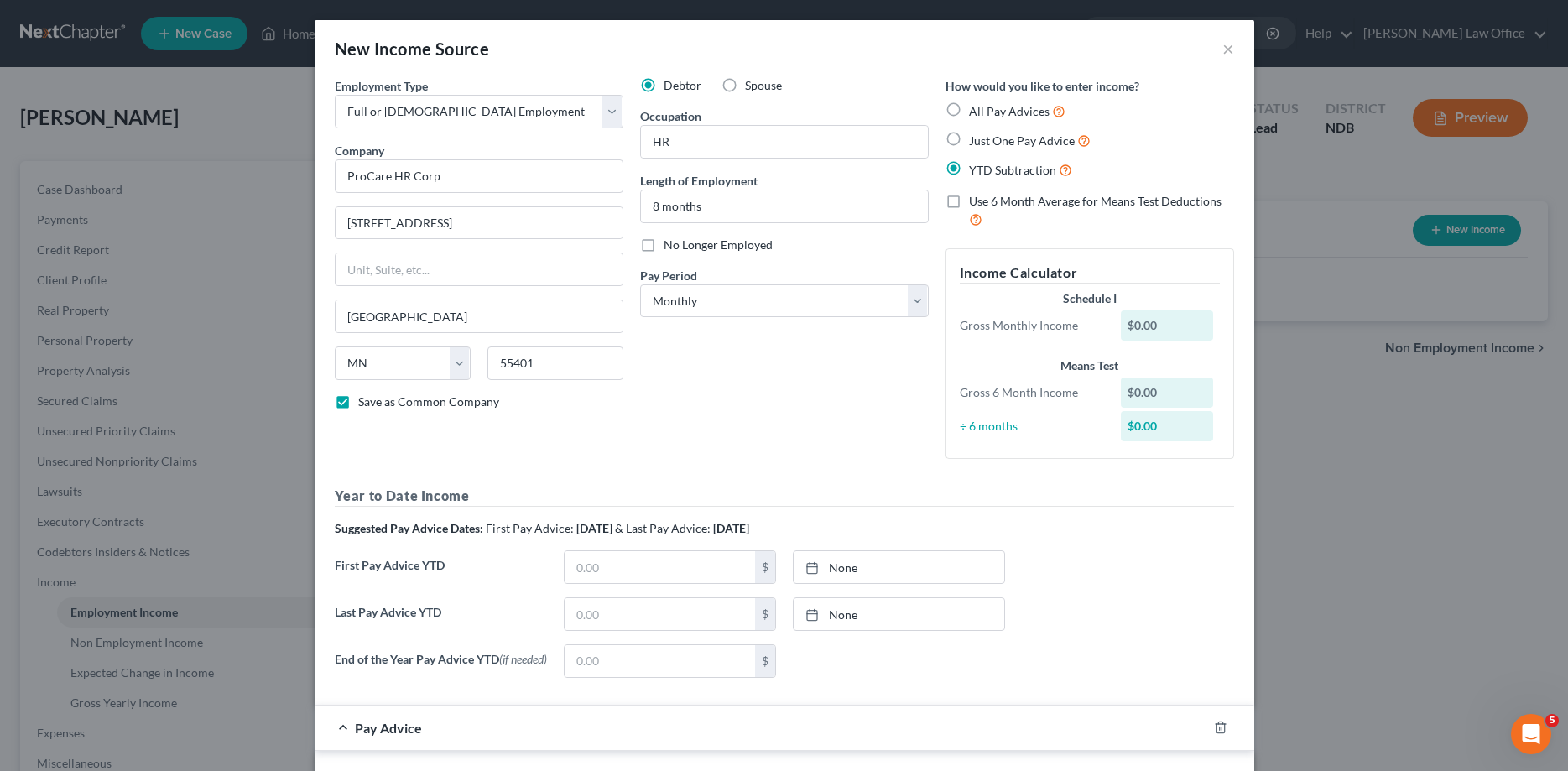
scroll to position [86, 0]
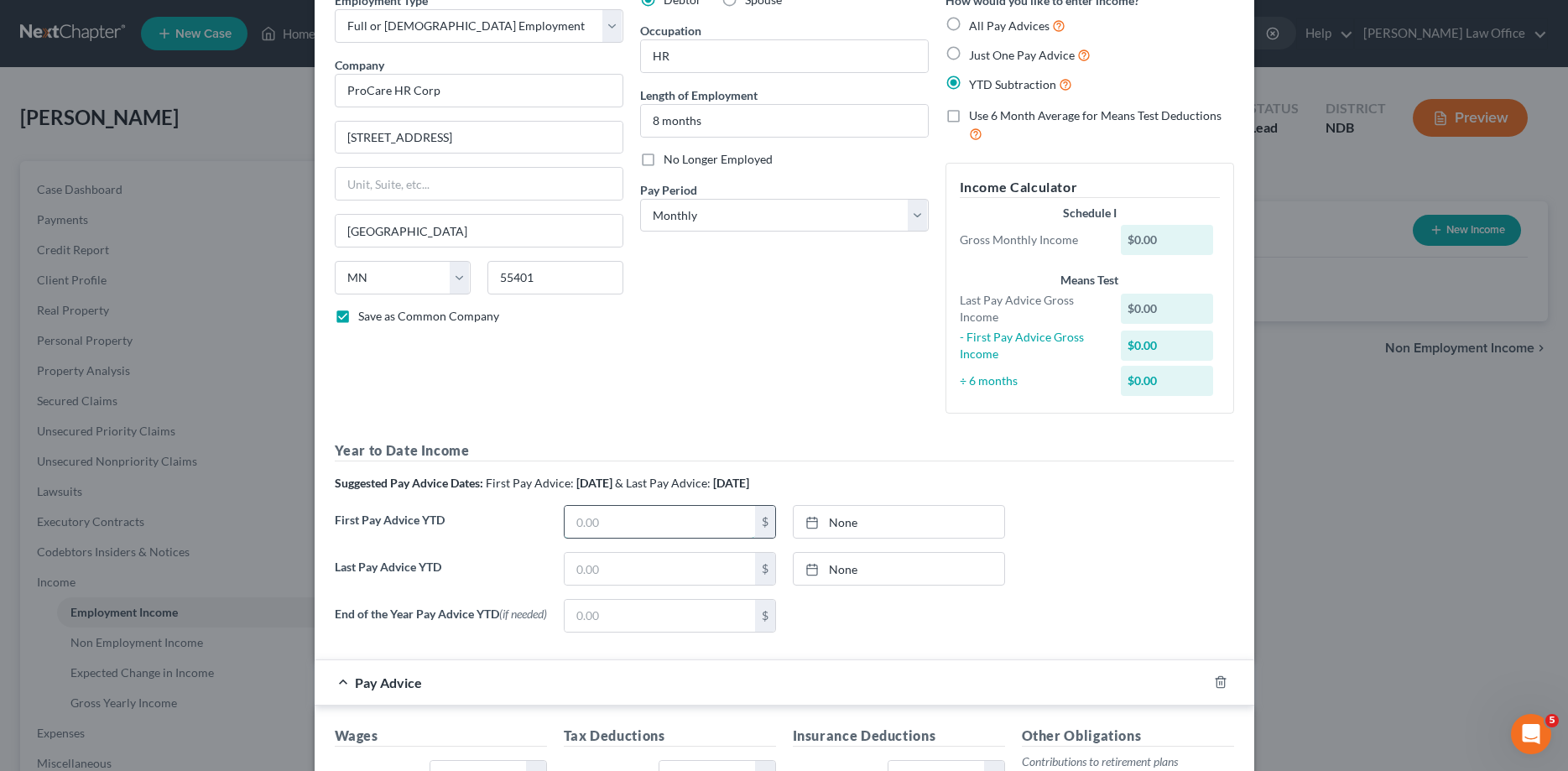
click at [641, 514] on input "text" at bounding box center [660, 522] width 191 height 32
type input "5,690.76"
click at [859, 525] on link "9/16/2025" at bounding box center [898, 522] width 210 height 32
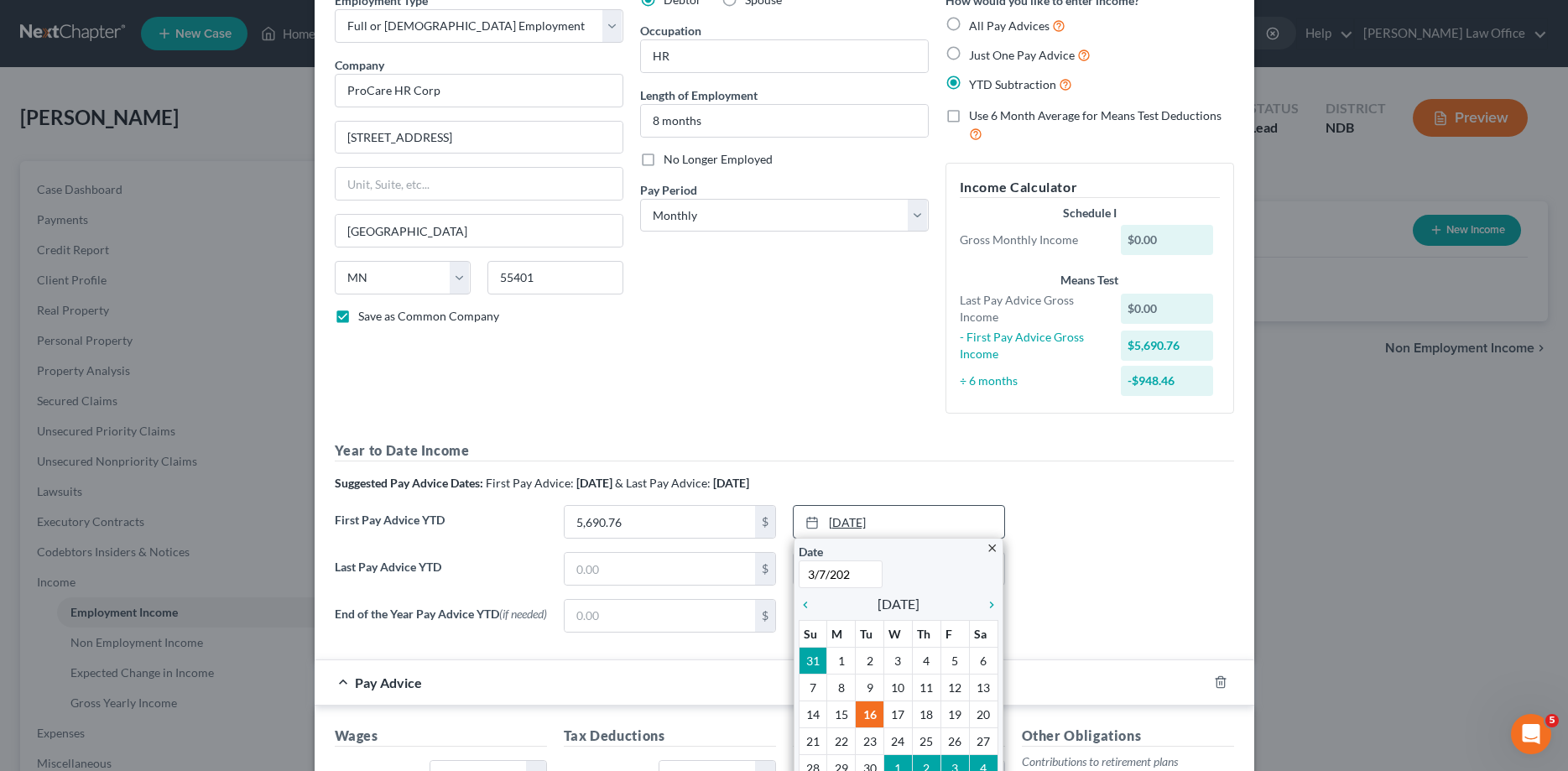
type input "3/7/2025"
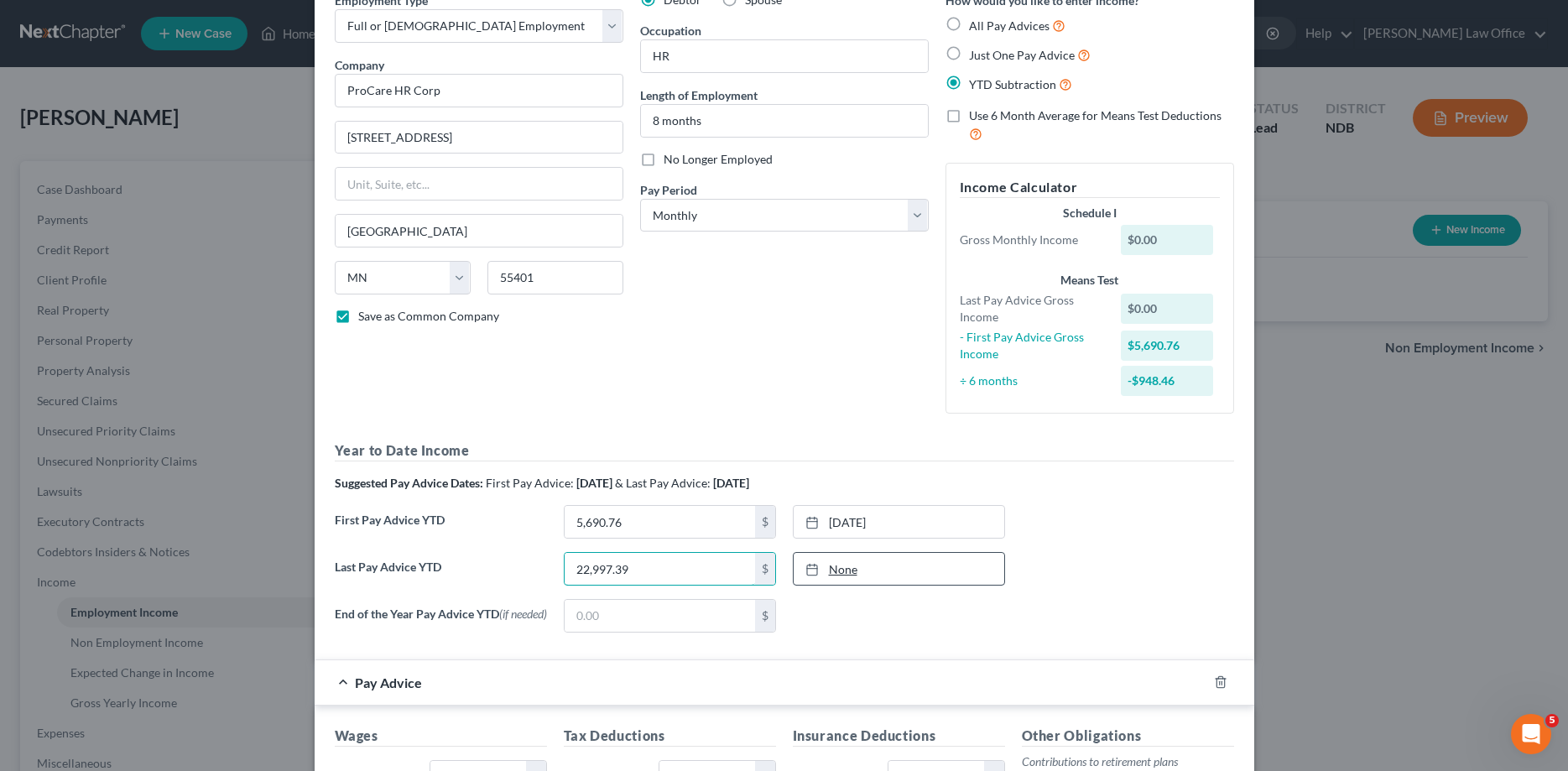
type input "22,997.39"
click at [841, 567] on link "9/16/2025" at bounding box center [898, 569] width 210 height 32
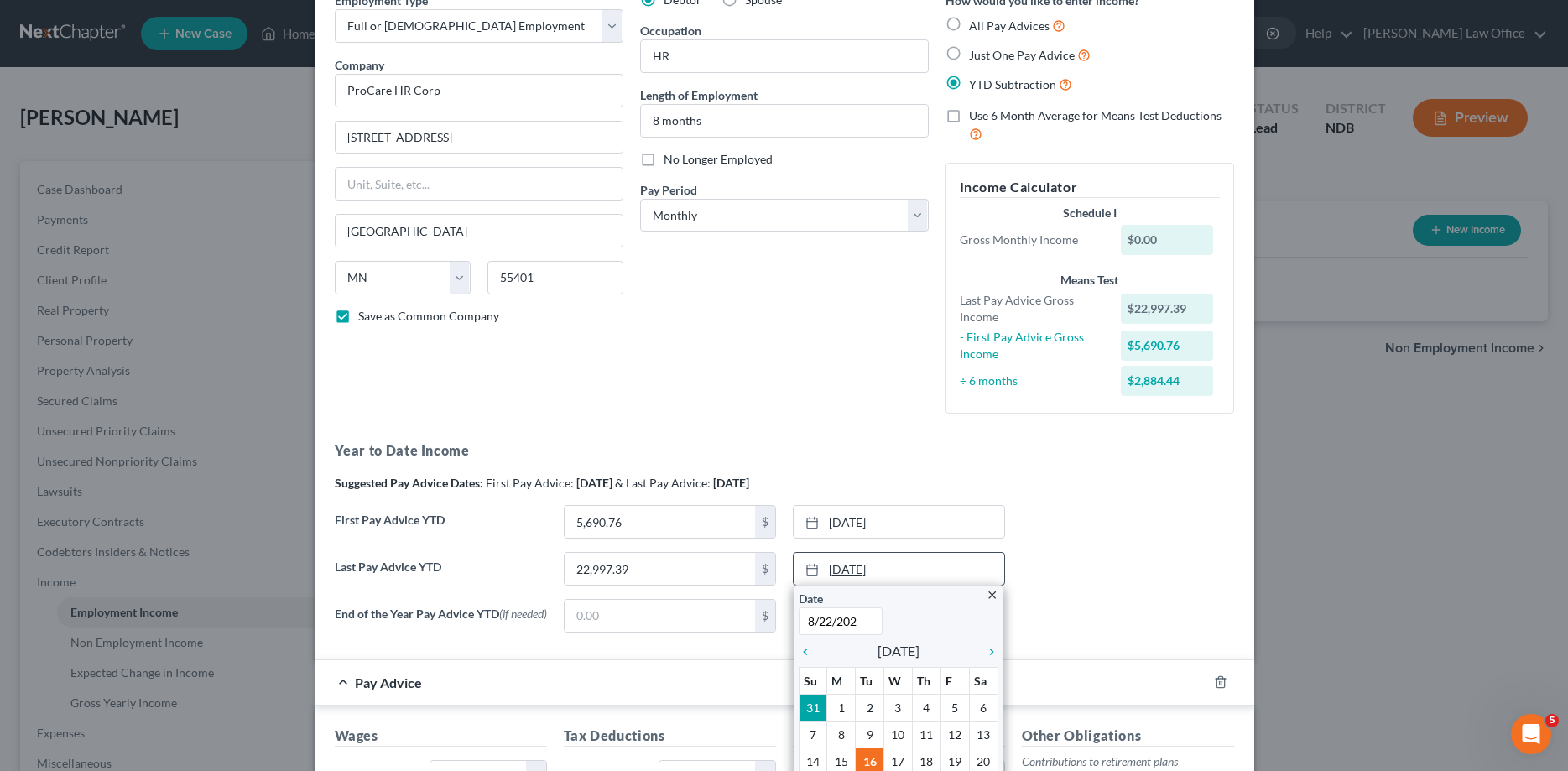
type input "8/22/2025"
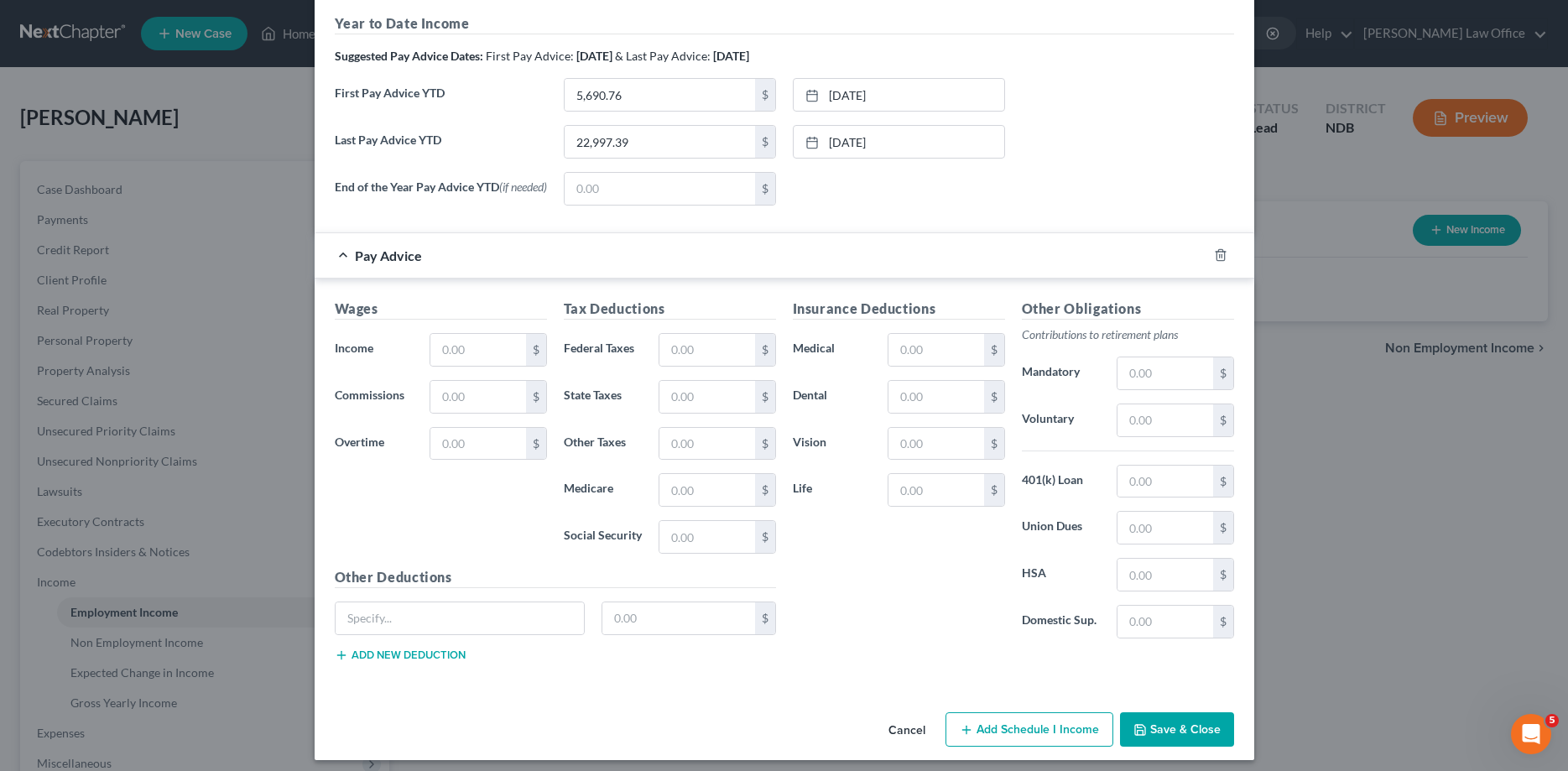
scroll to position [513, 0]
click at [484, 351] on input "text" at bounding box center [477, 349] width 95 height 32
type input "1,520.00"
type input "157.00"
type input "111.43"
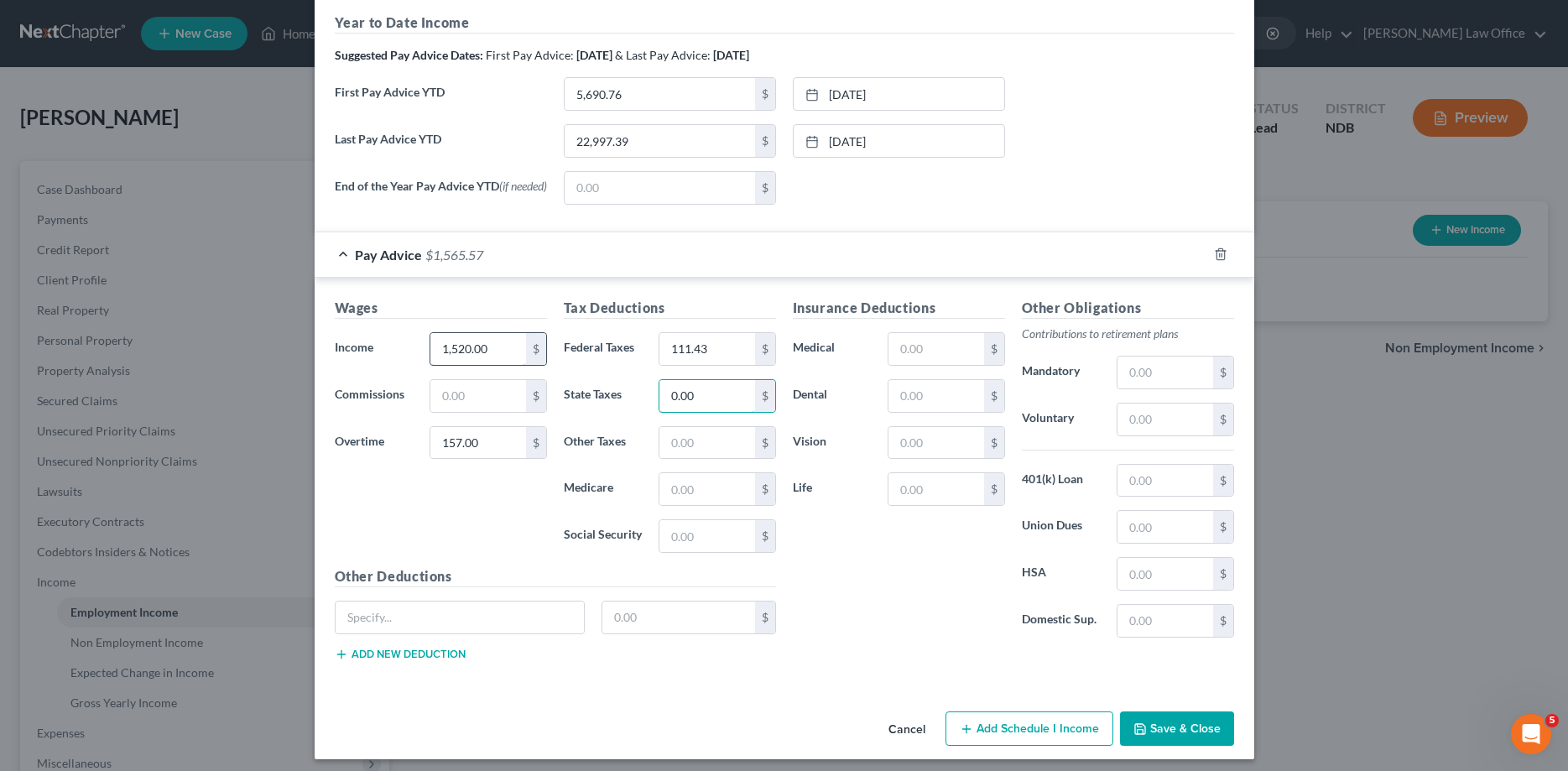
type input "0.00"
type input "22.94"
type input "98.08"
type input "86.22"
type input "5.36"
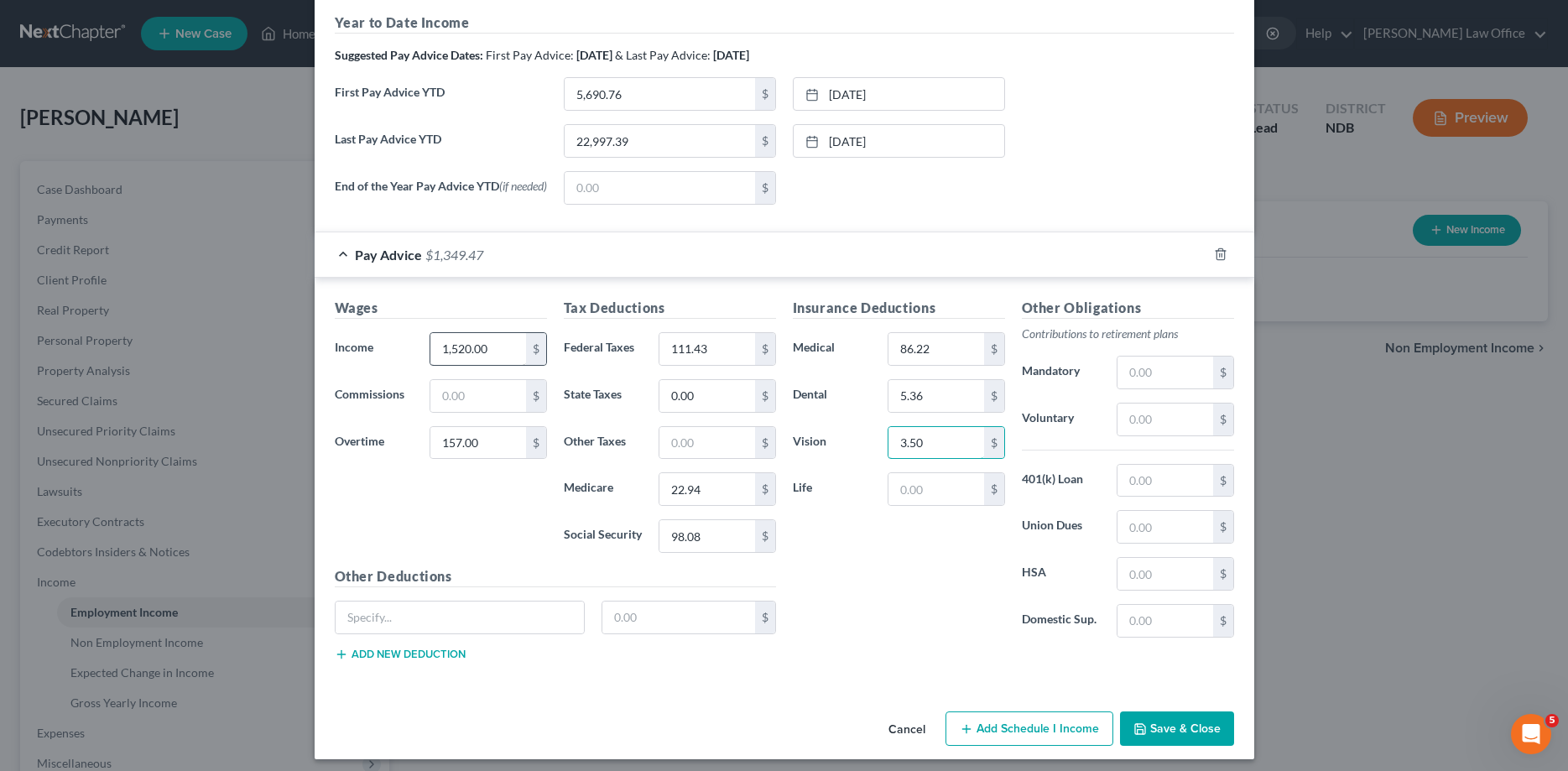
type input "3.50"
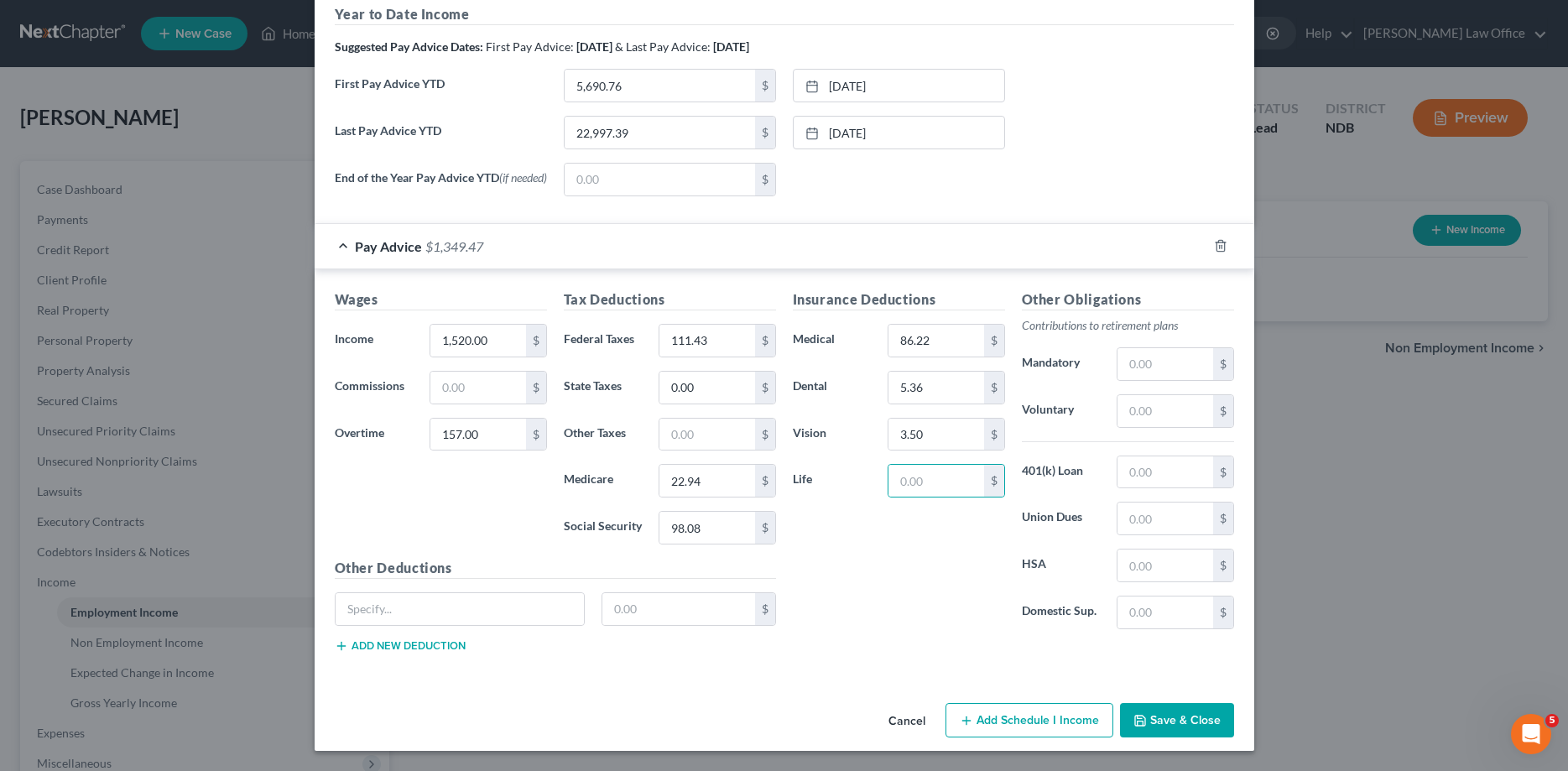
click at [1185, 714] on button "Save & Close" at bounding box center [1177, 721] width 114 height 35
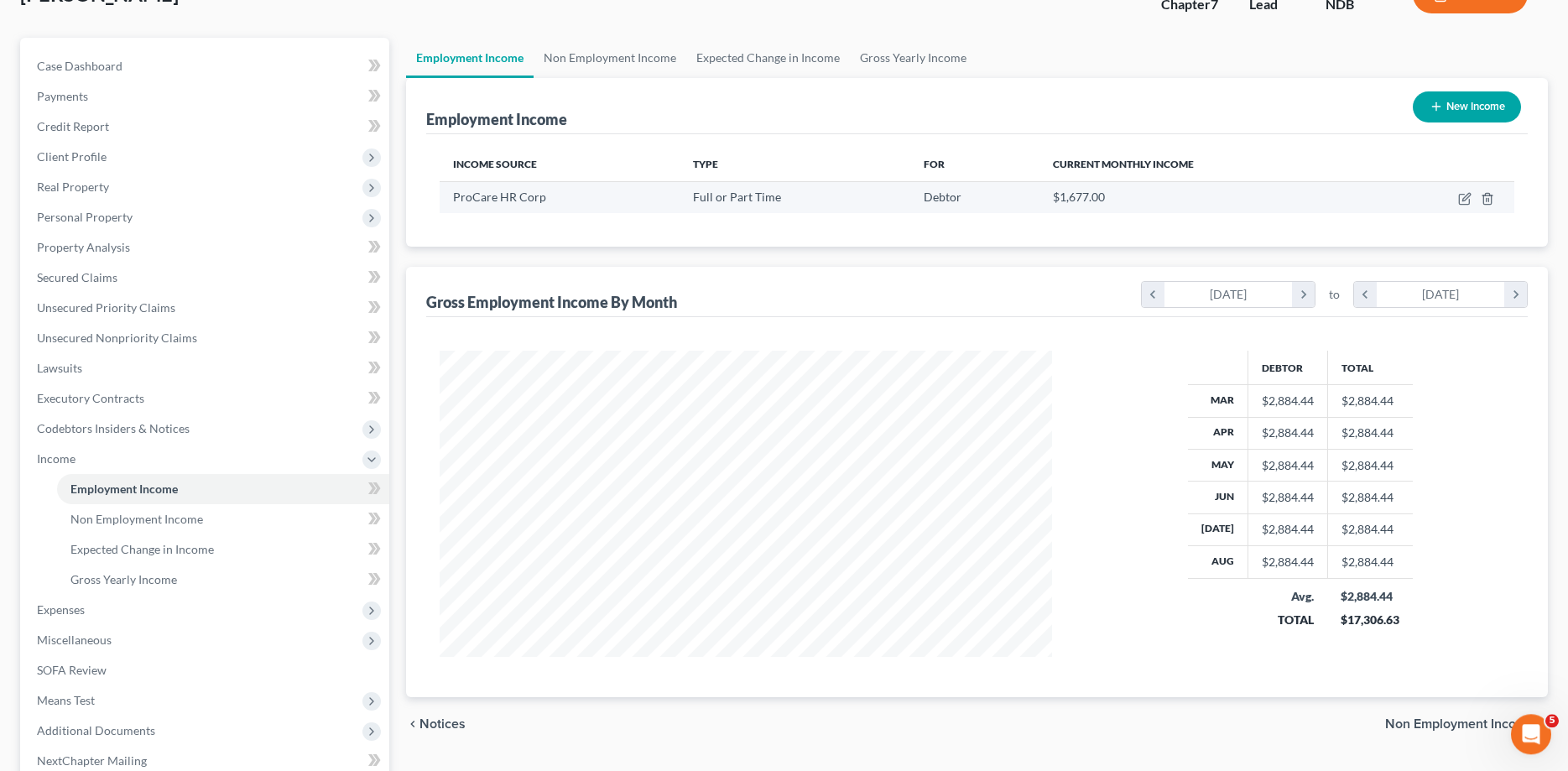
scroll to position [171, 0]
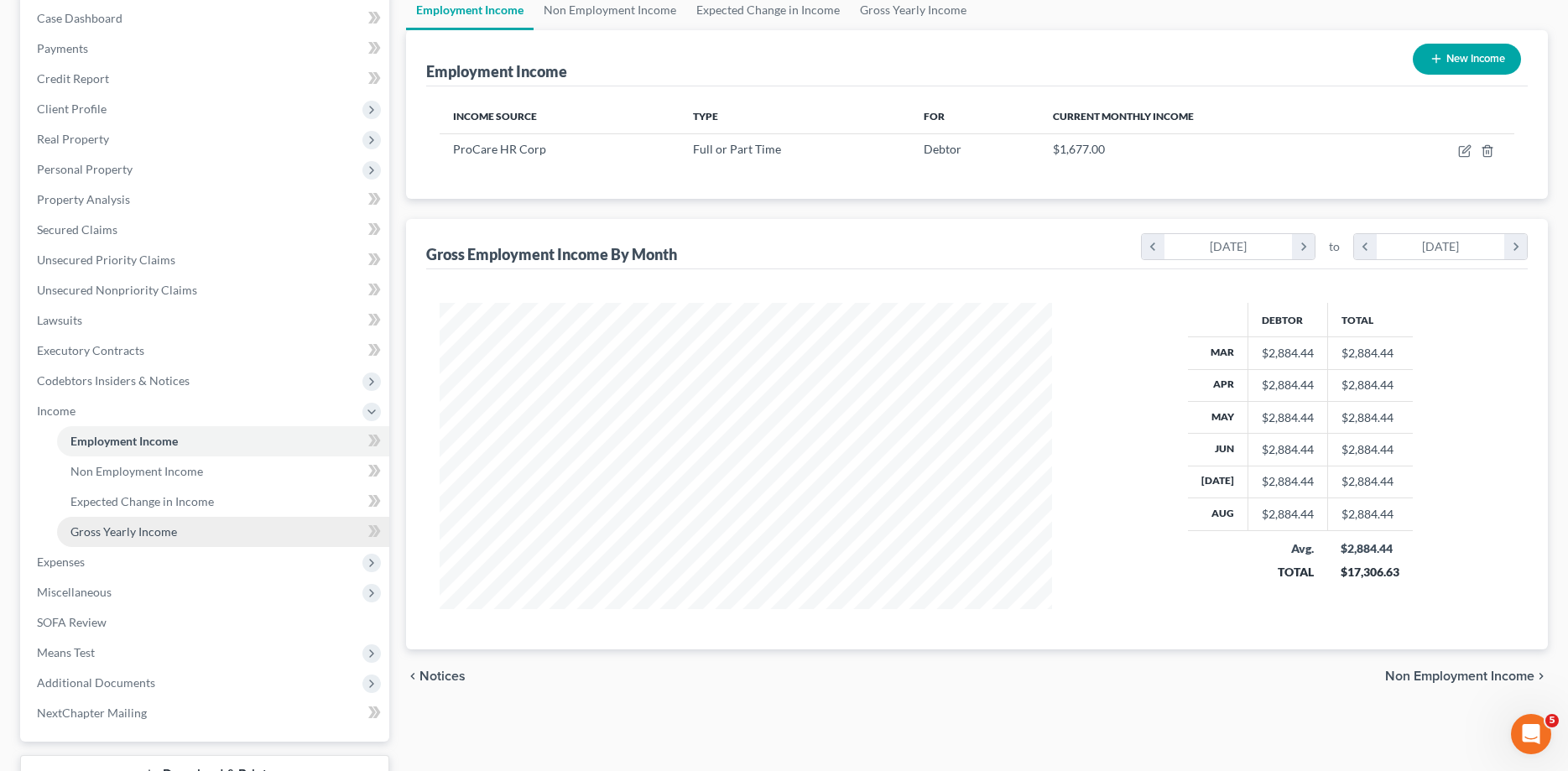
click at [105, 525] on span "Gross Yearly Income" at bounding box center [124, 532] width 107 height 14
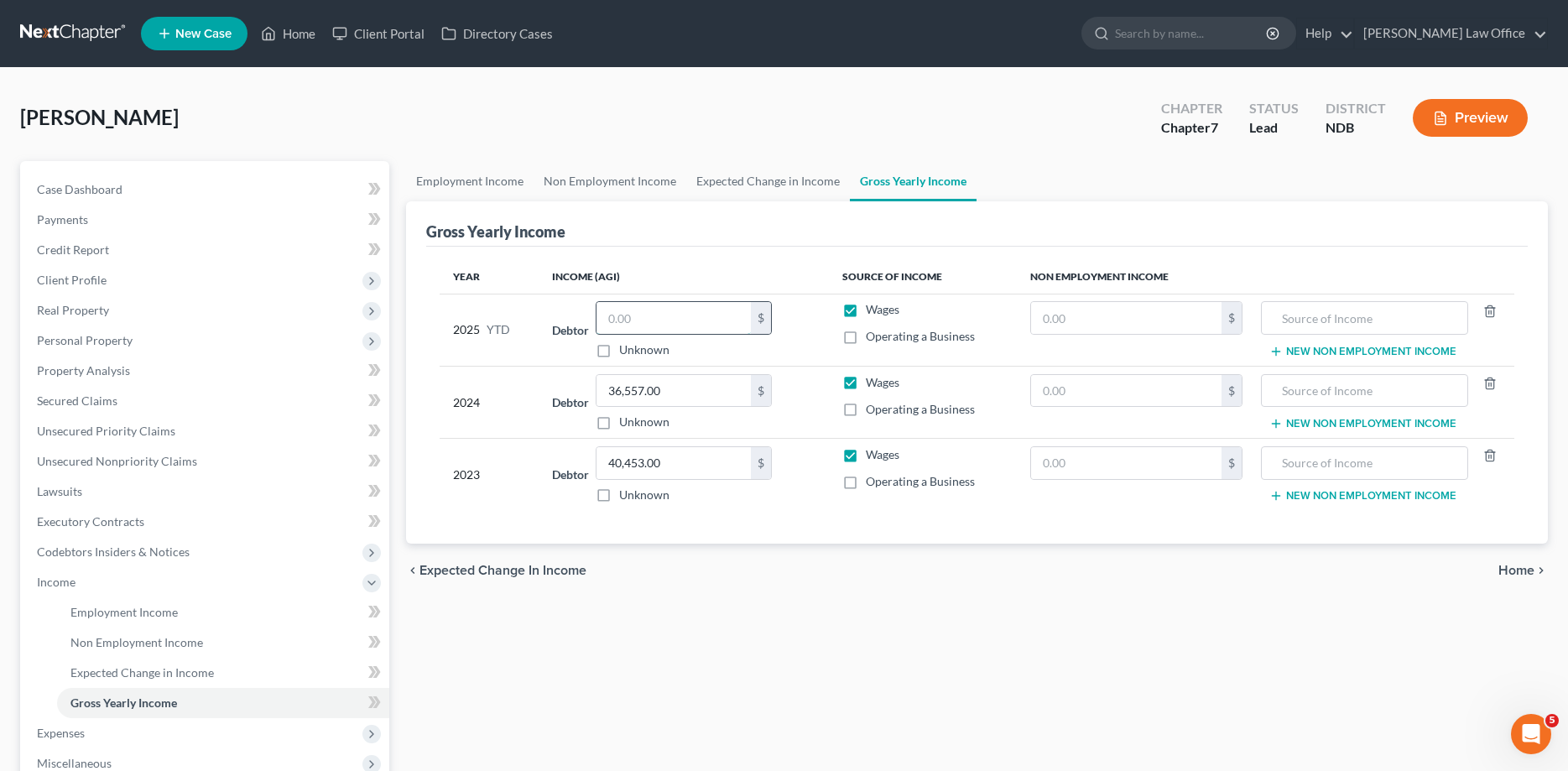
click at [654, 321] on input "text" at bounding box center [673, 318] width 155 height 32
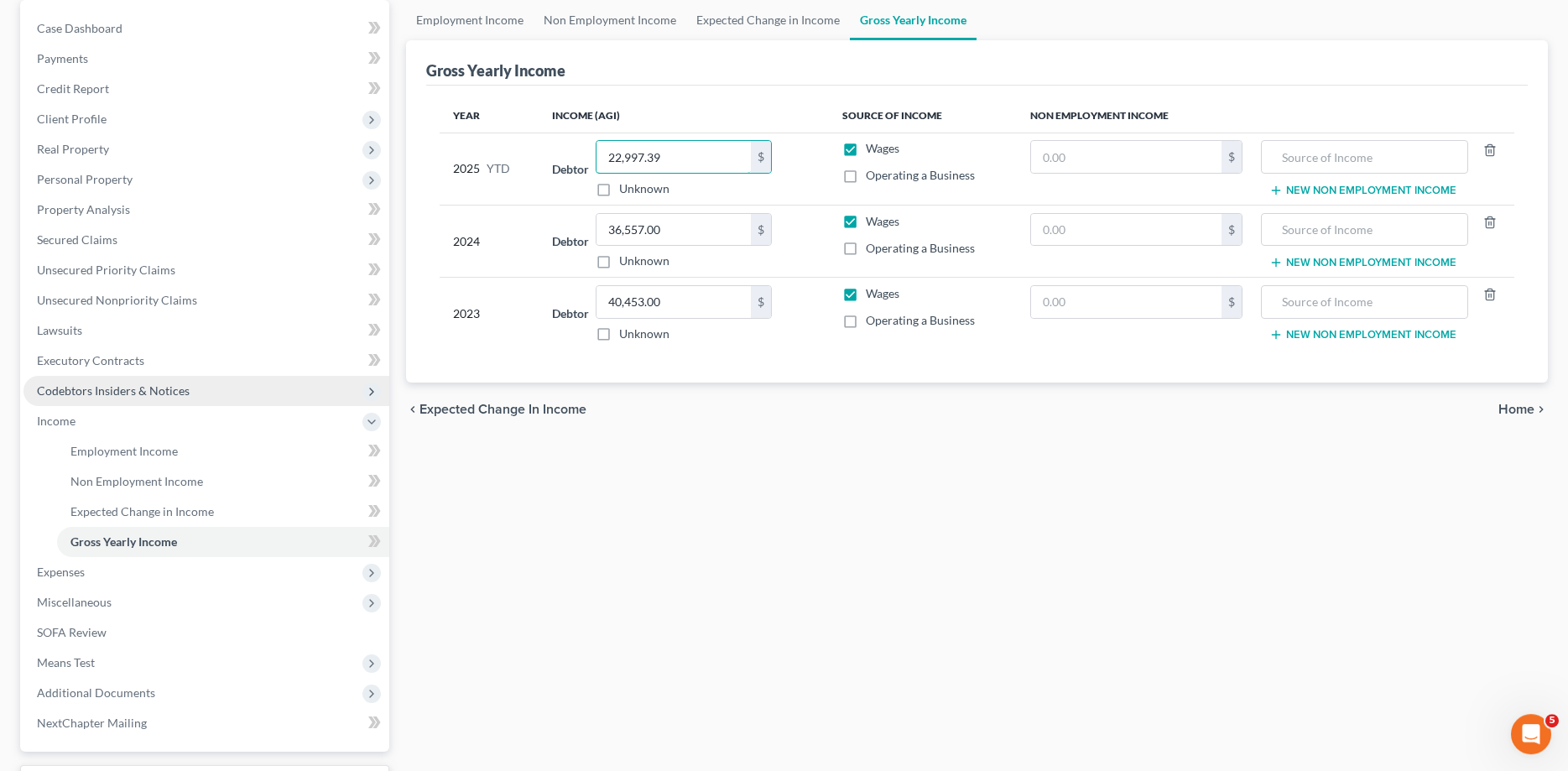
scroll to position [171, 0]
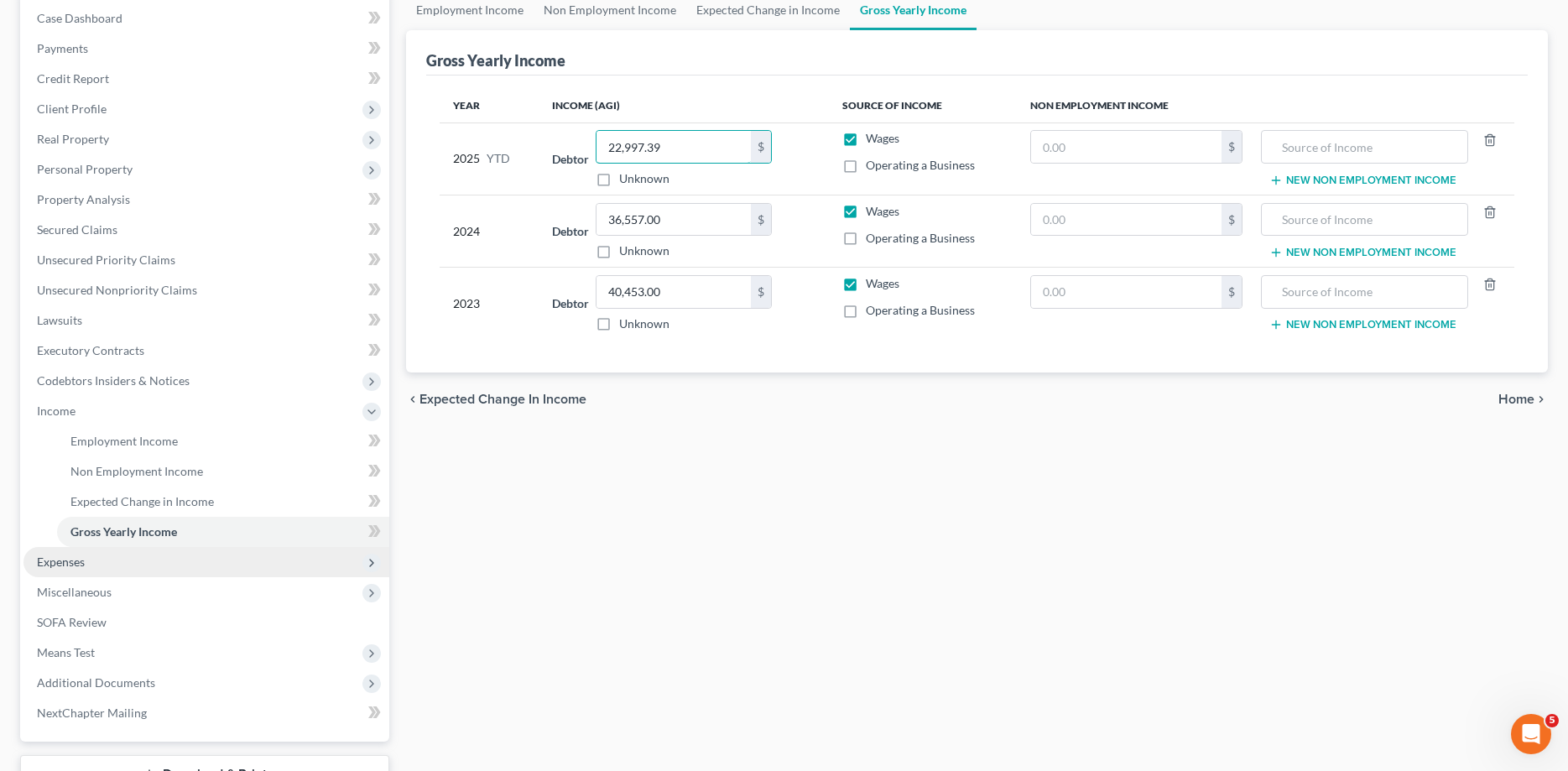
type input "22,997.39"
click at [80, 559] on span "Expenses" at bounding box center [61, 562] width 48 height 14
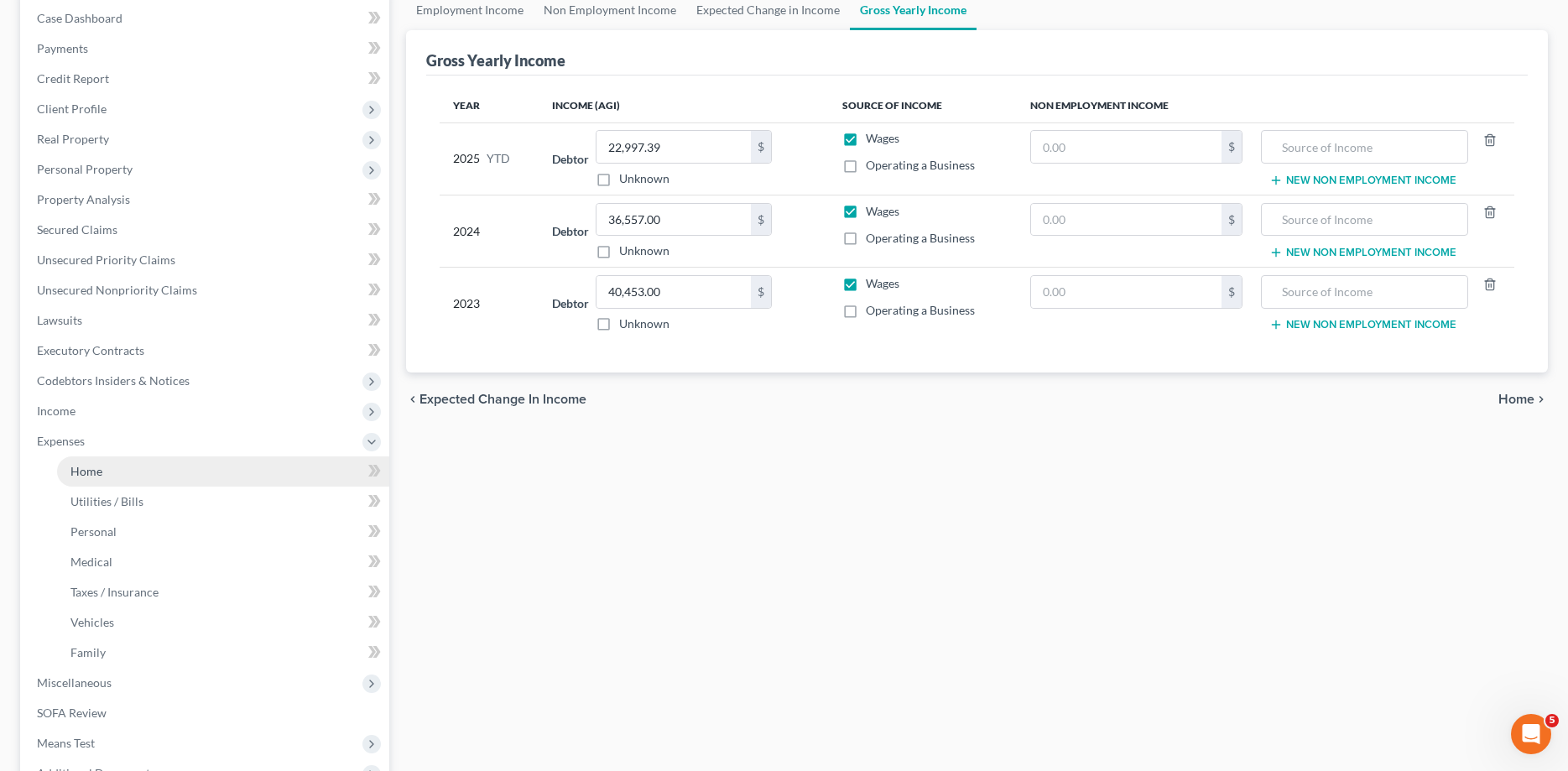
click at [90, 470] on span "Home" at bounding box center [87, 471] width 32 height 14
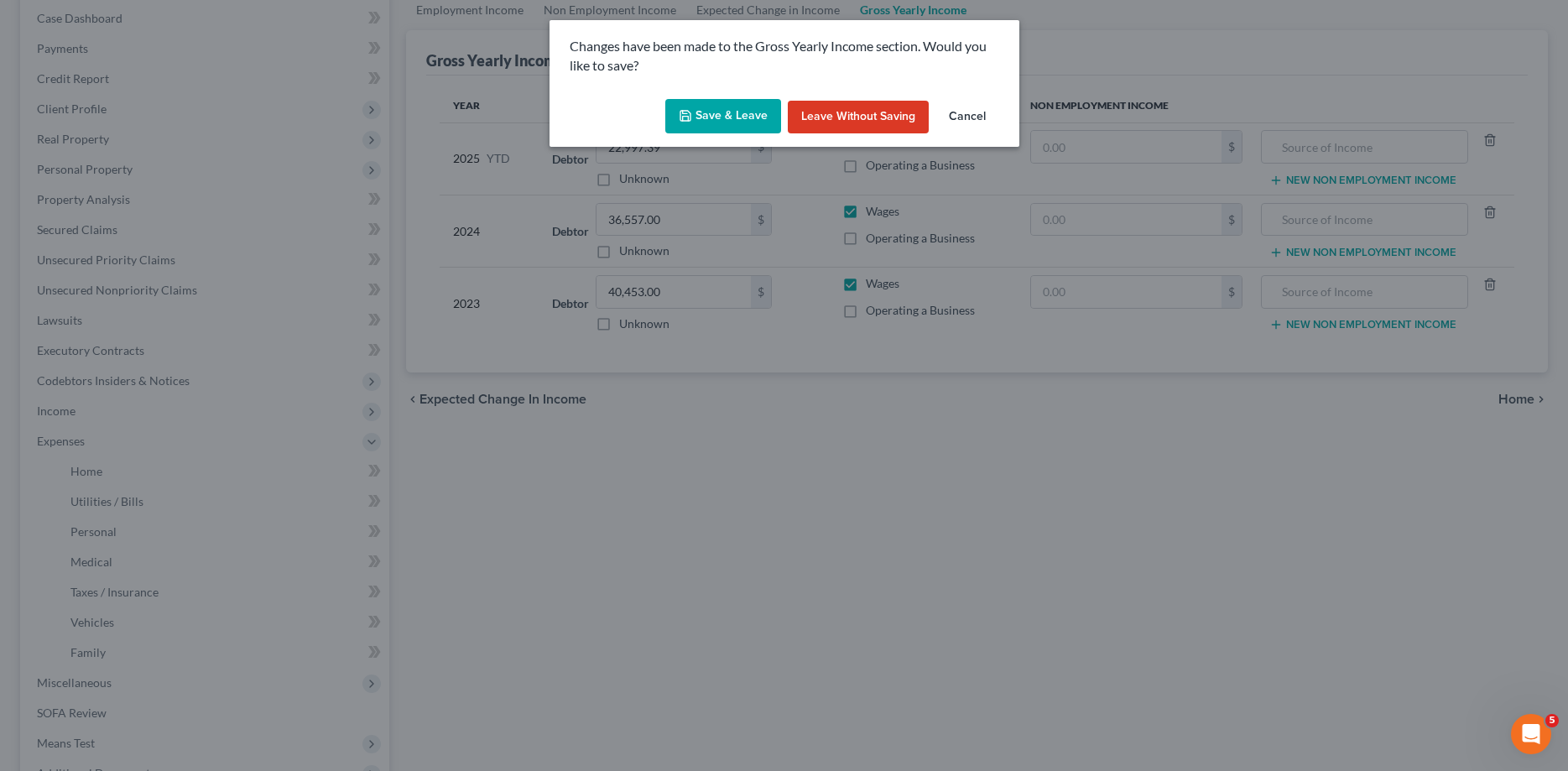
click at [708, 108] on button "Save & Leave" at bounding box center [723, 117] width 116 height 35
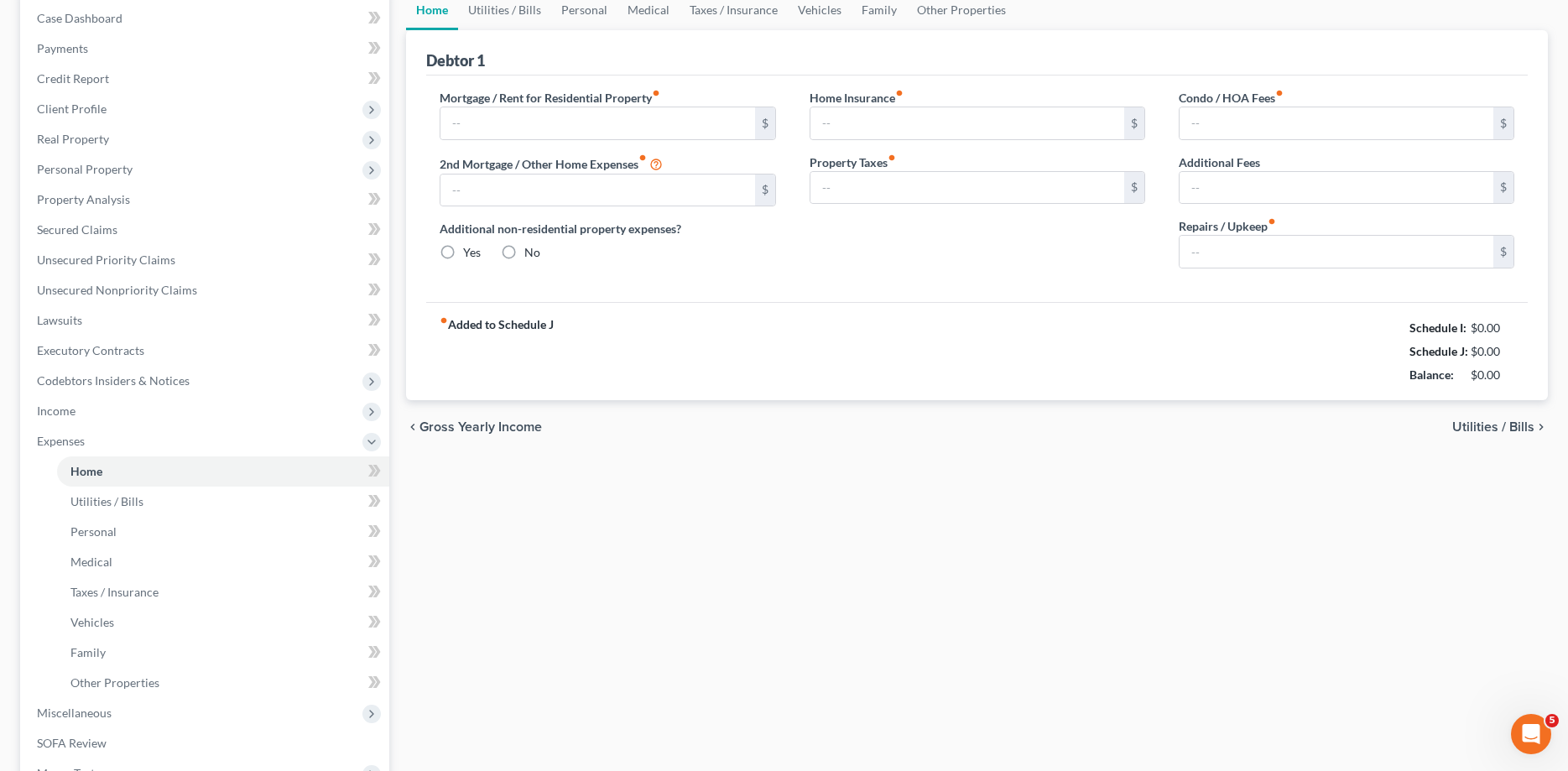
type input "0.00"
radio input "true"
type input "0.00"
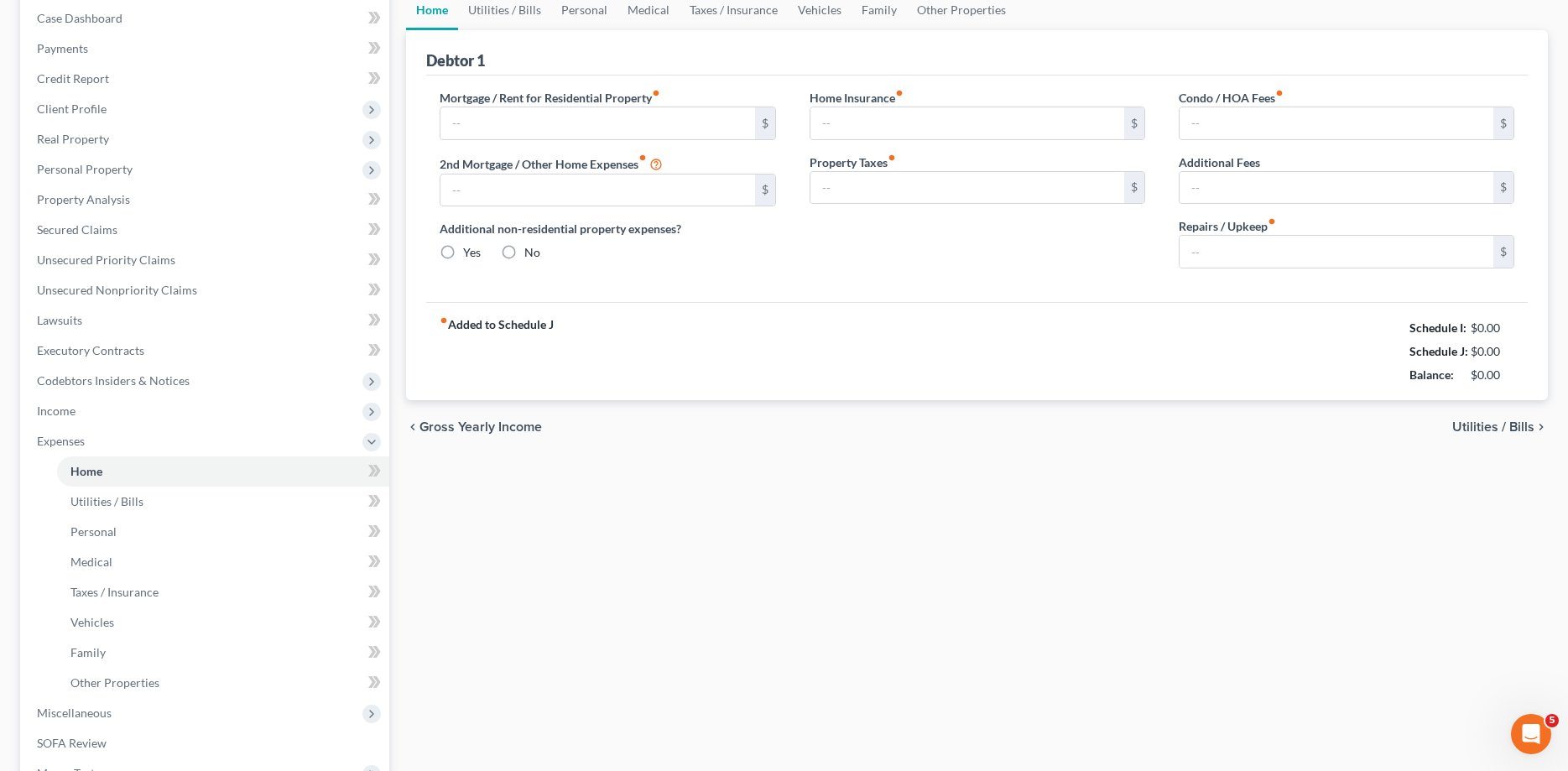
type input "0.00"
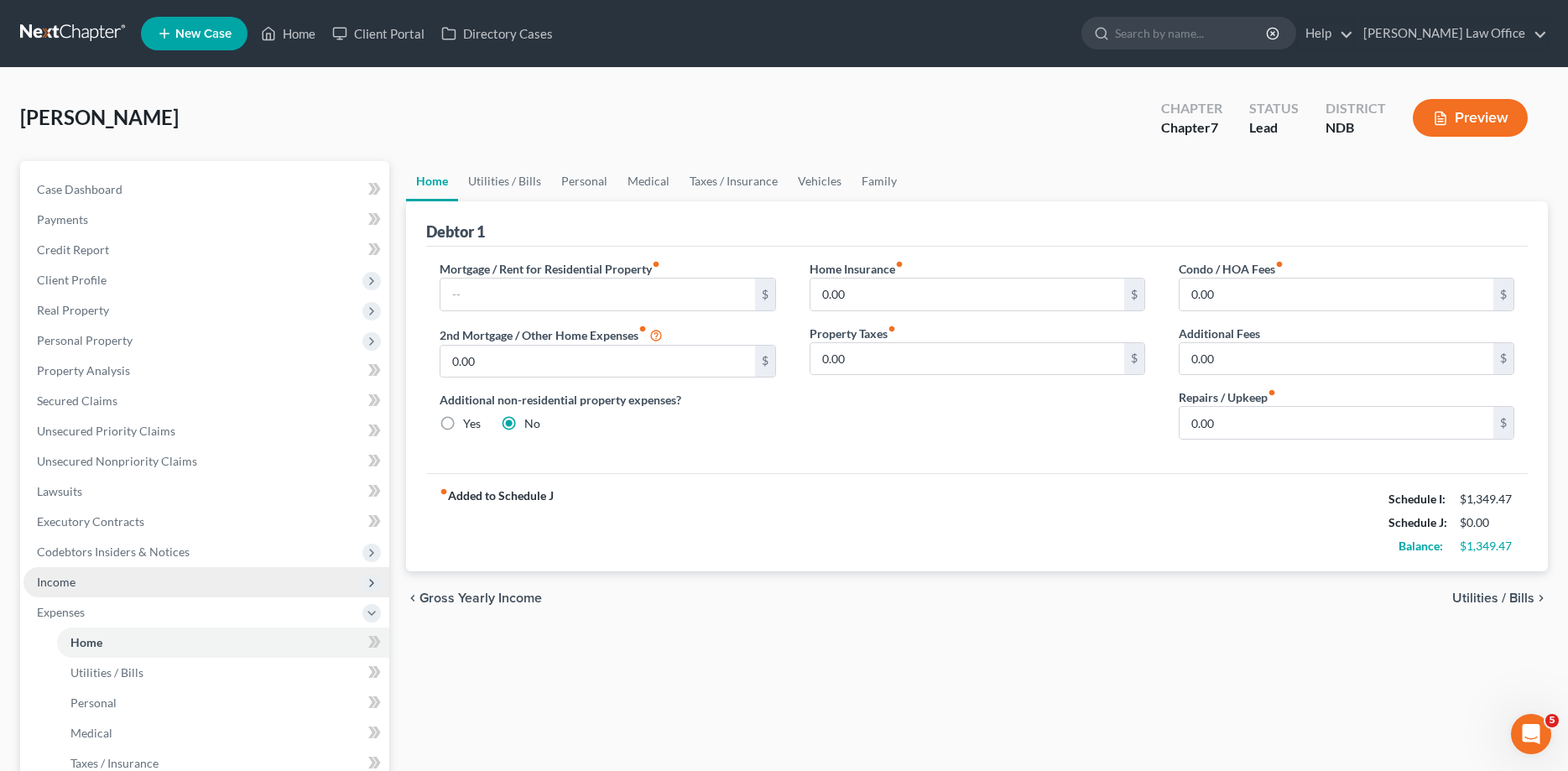
click at [72, 583] on span "Income" at bounding box center [57, 582] width 39 height 14
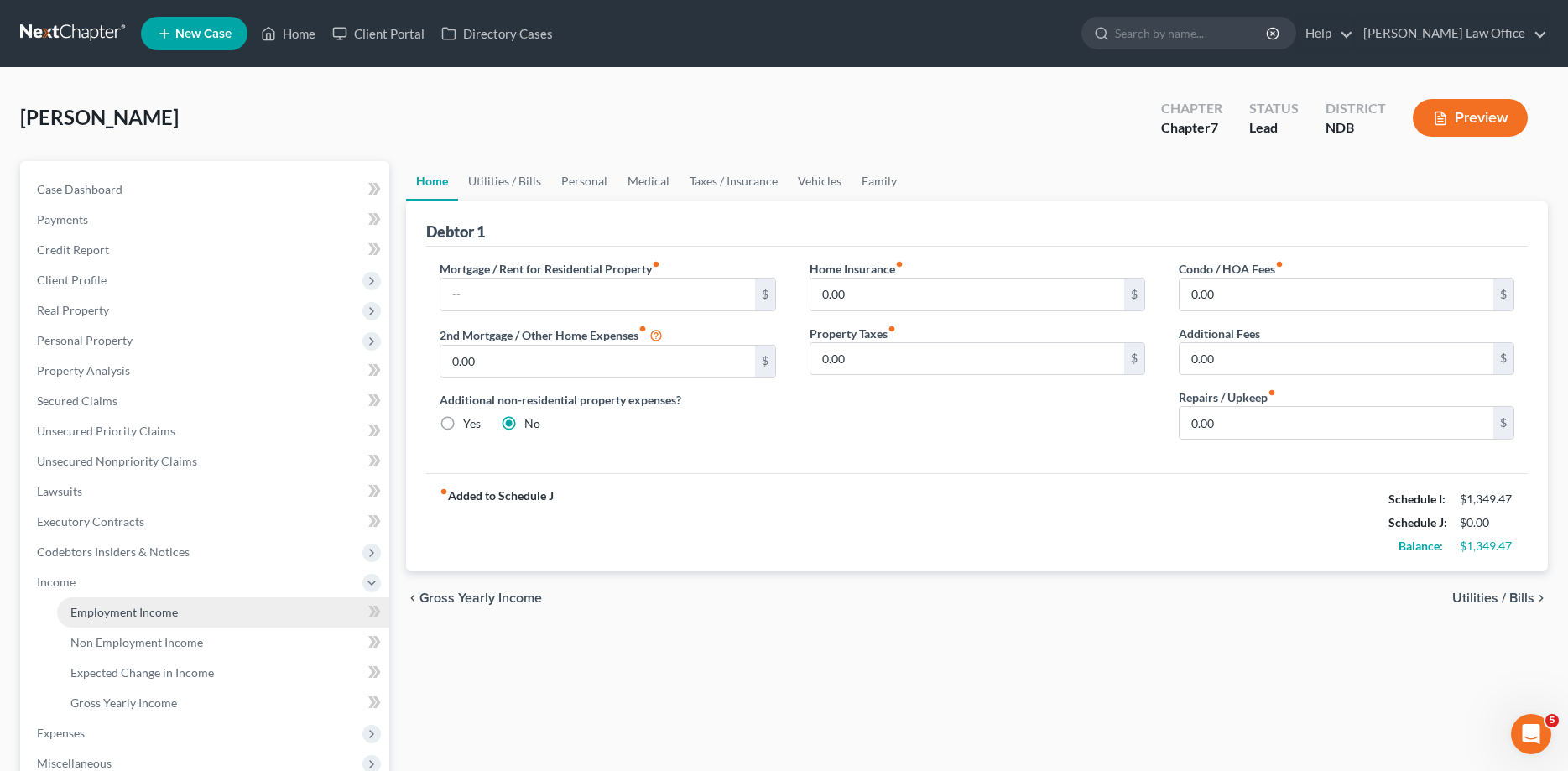
click at [105, 602] on link "Employment Income" at bounding box center [223, 612] width 332 height 30
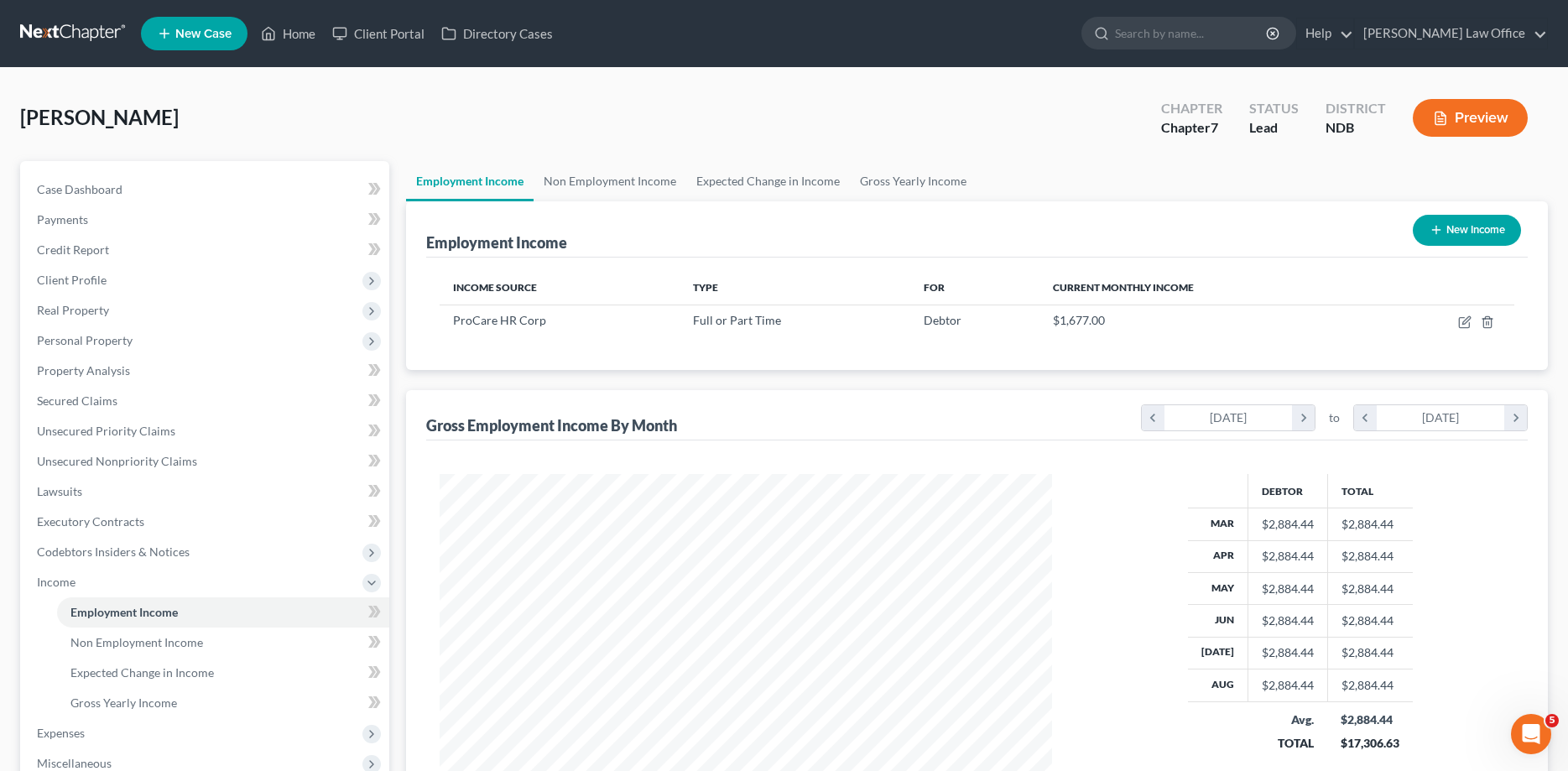
scroll to position [306, 646]
click at [1472, 321] on icon "button" at bounding box center [1465, 321] width 13 height 13
select select "0"
select select "24"
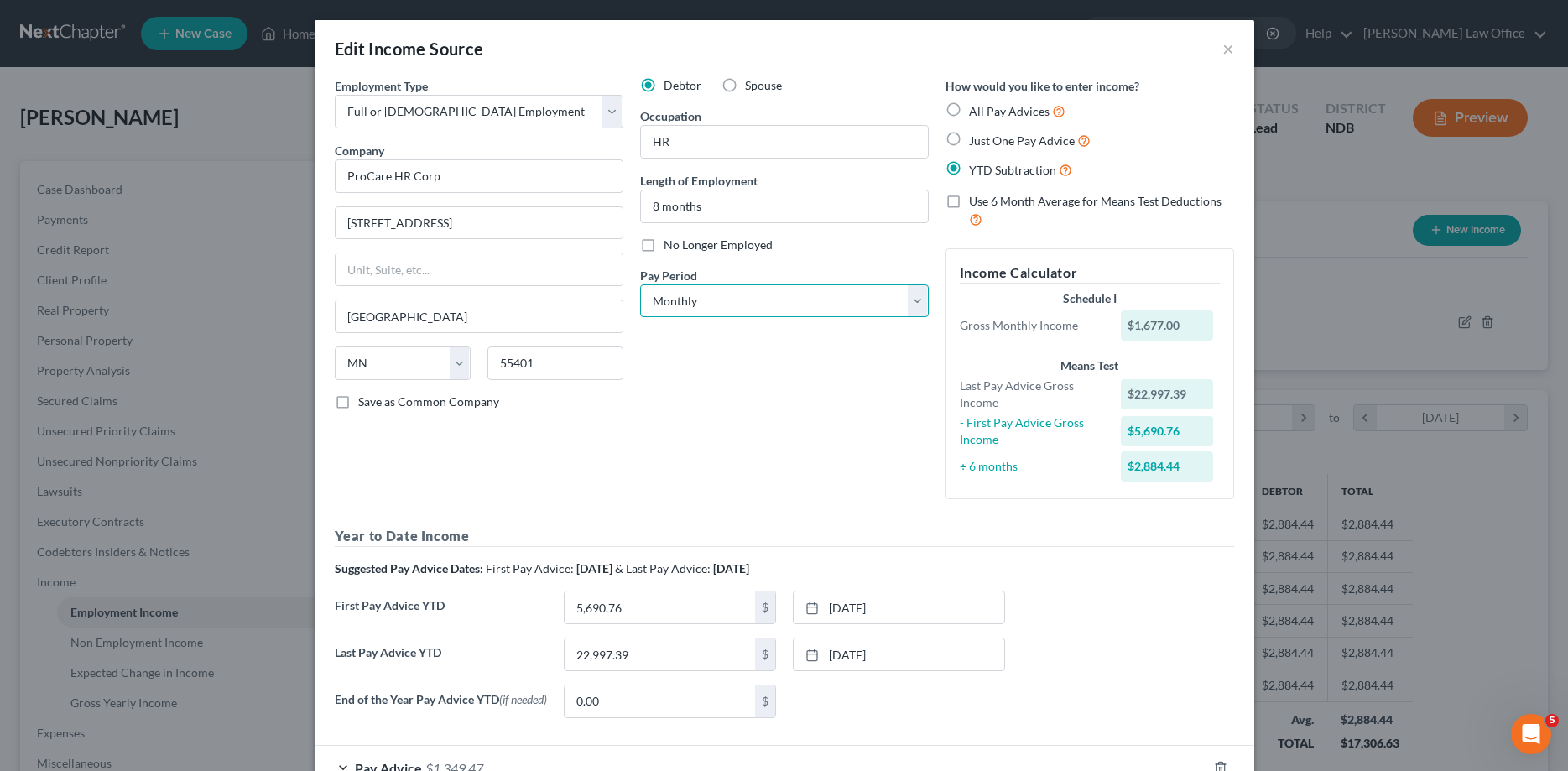
click at [640, 284] on select "Select Monthly Twice Monthly Every Other Week Weekly" at bounding box center [784, 301] width 289 height 34
select select "2"
click option "Every Other Week" at bounding box center [0, 0] width 0 height 0
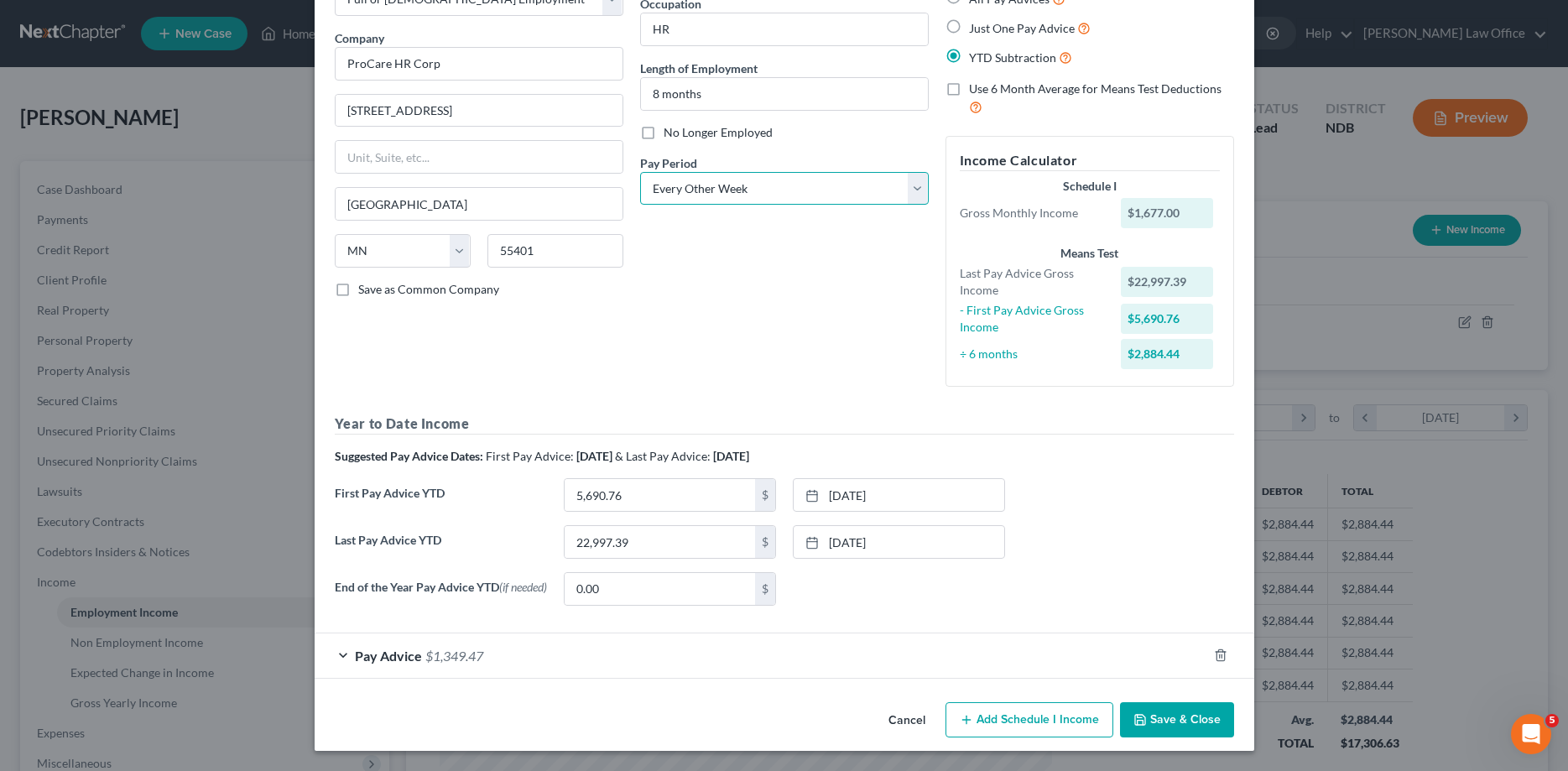
scroll to position [116, 0]
click at [1184, 714] on button "Save & Close" at bounding box center [1177, 720] width 114 height 35
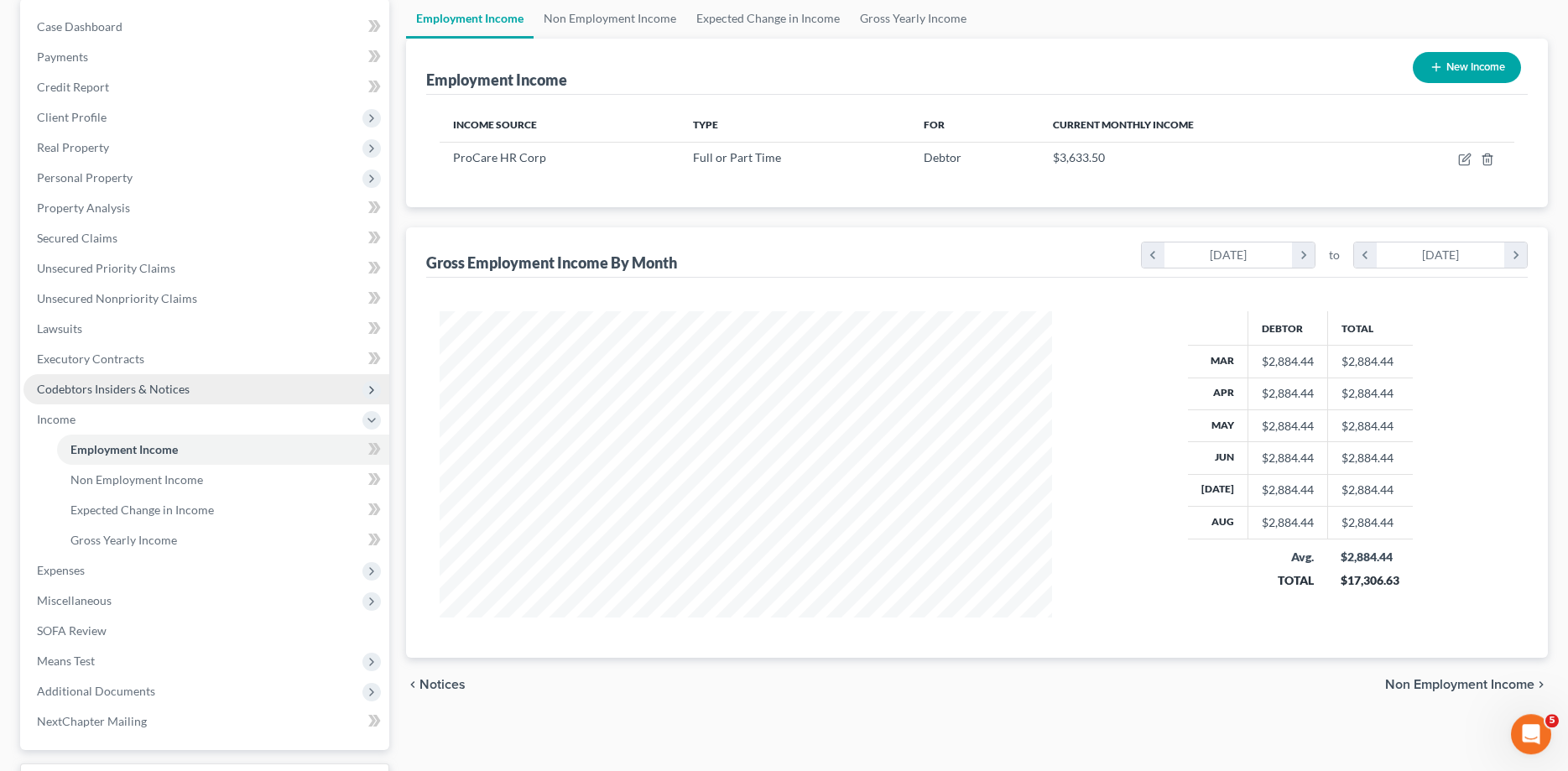
scroll to position [171, 0]
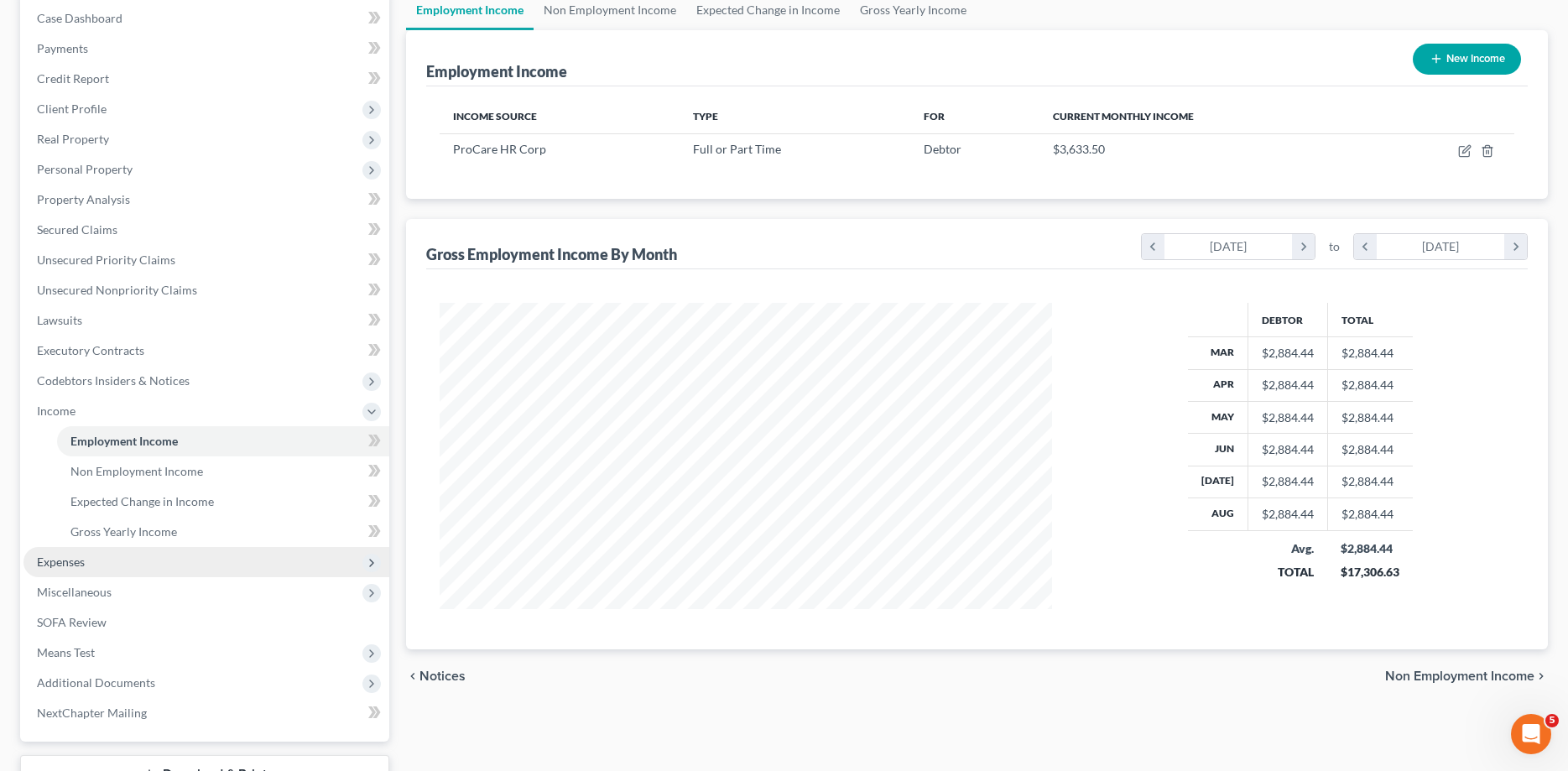
click at [64, 563] on span "Expenses" at bounding box center [61, 562] width 48 height 14
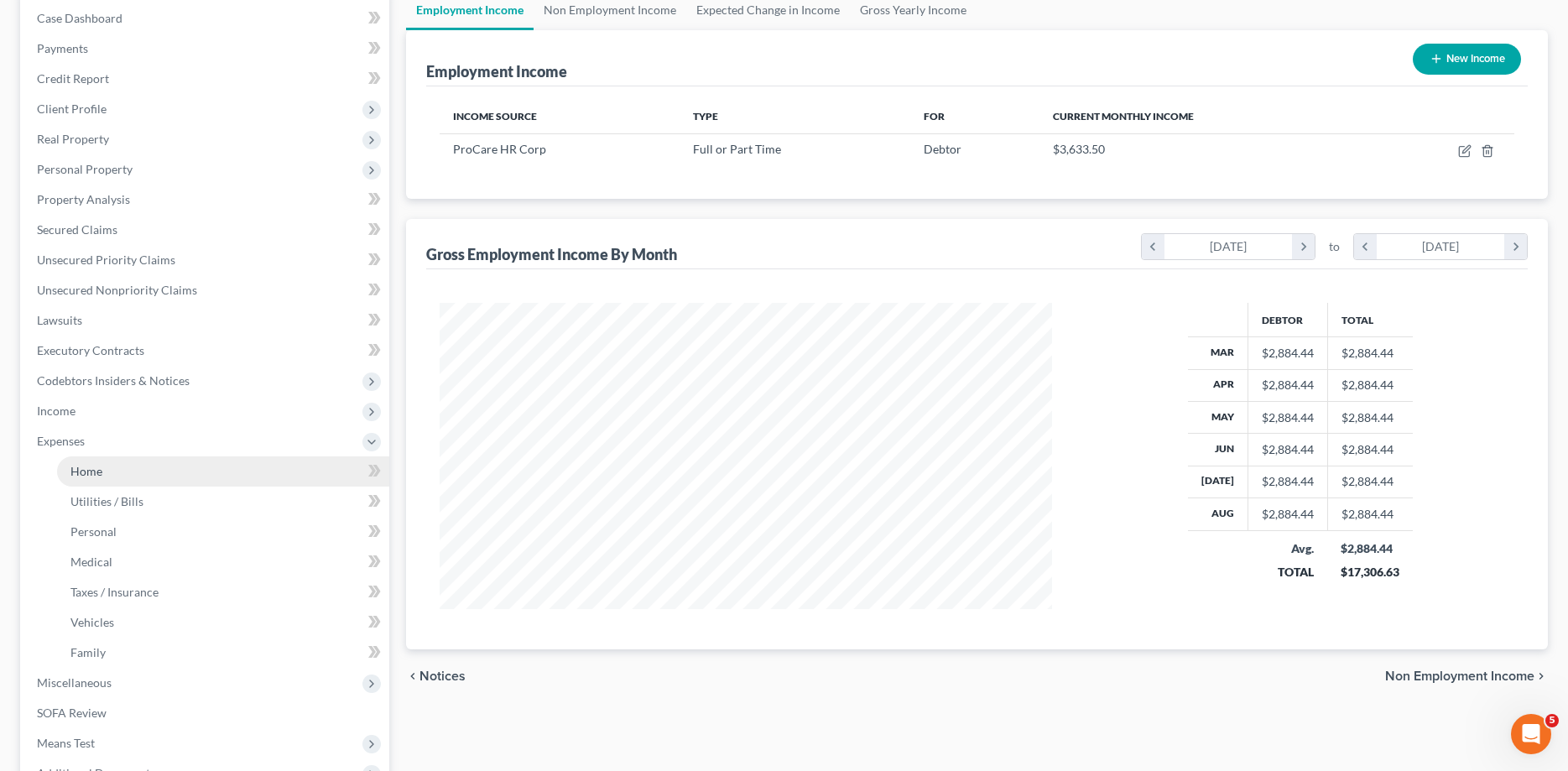
click at [111, 472] on link "Home" at bounding box center [223, 472] width 332 height 30
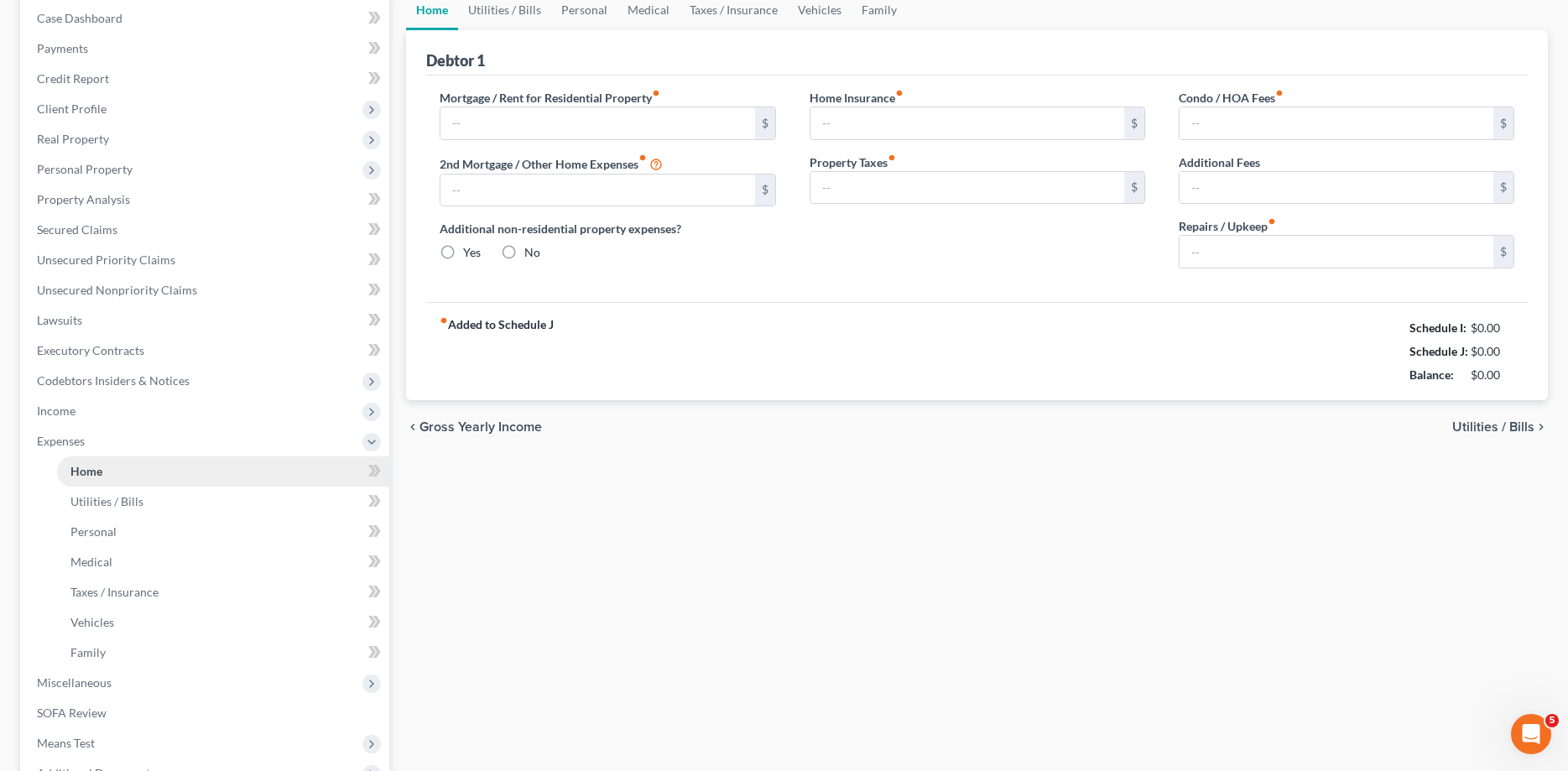
type input "0.00"
radio input "true"
type input "0.00"
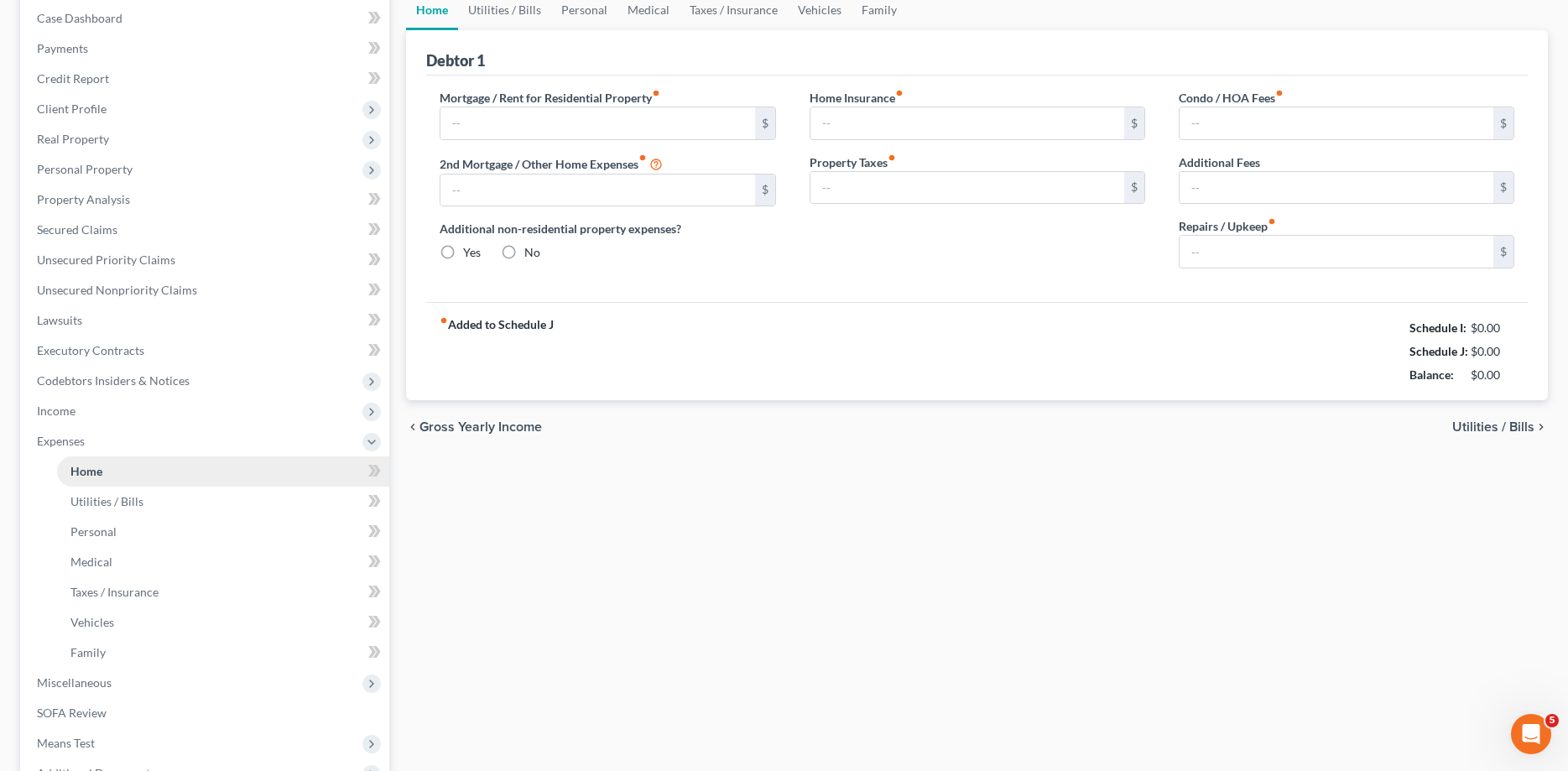
type input "0.00"
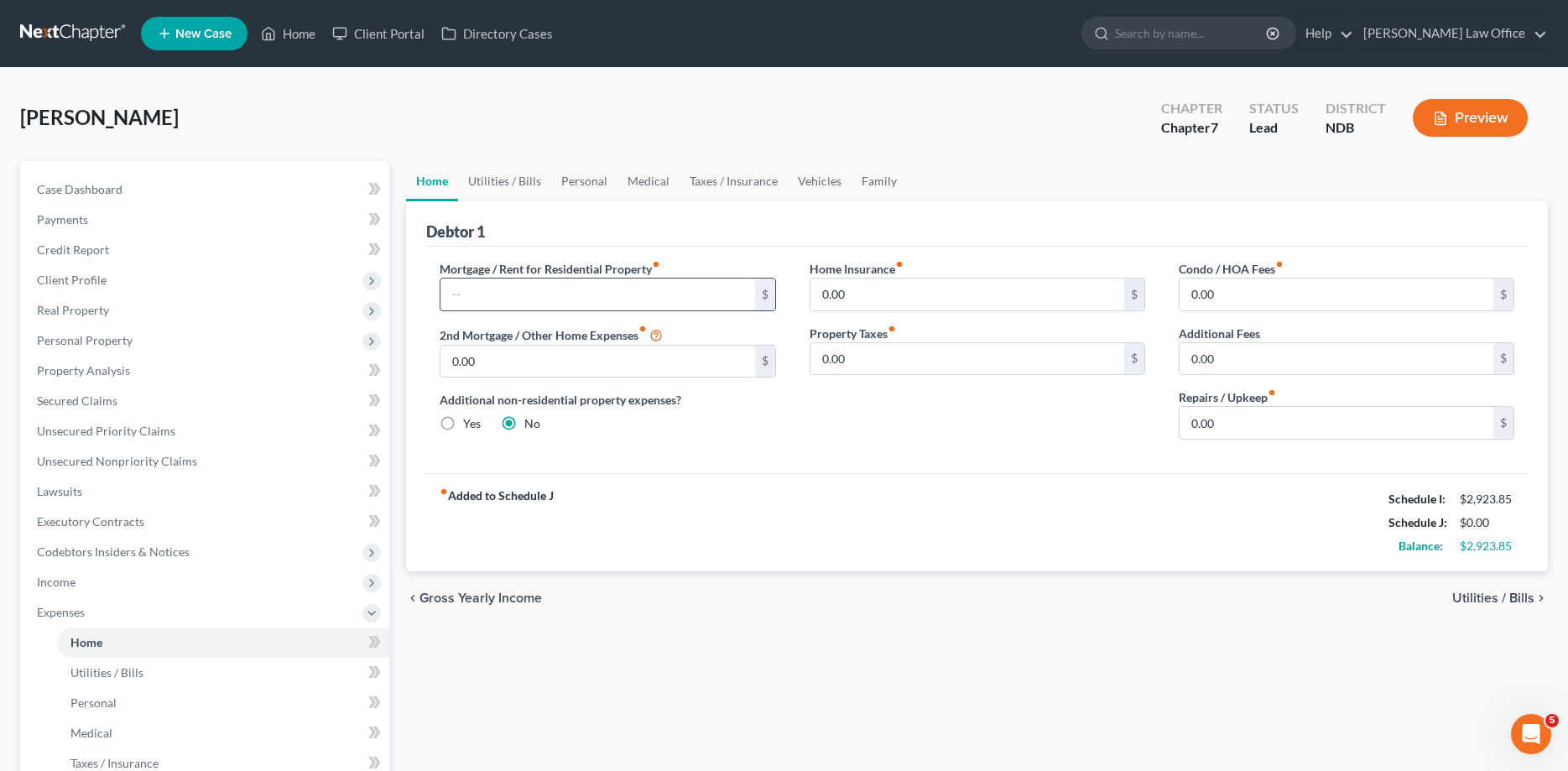
click at [492, 289] on input "text" at bounding box center [597, 294] width 314 height 32
type input "1,310.00"
type input "100.00"
click at [499, 176] on link "Utilities / Bills" at bounding box center [504, 181] width 93 height 41
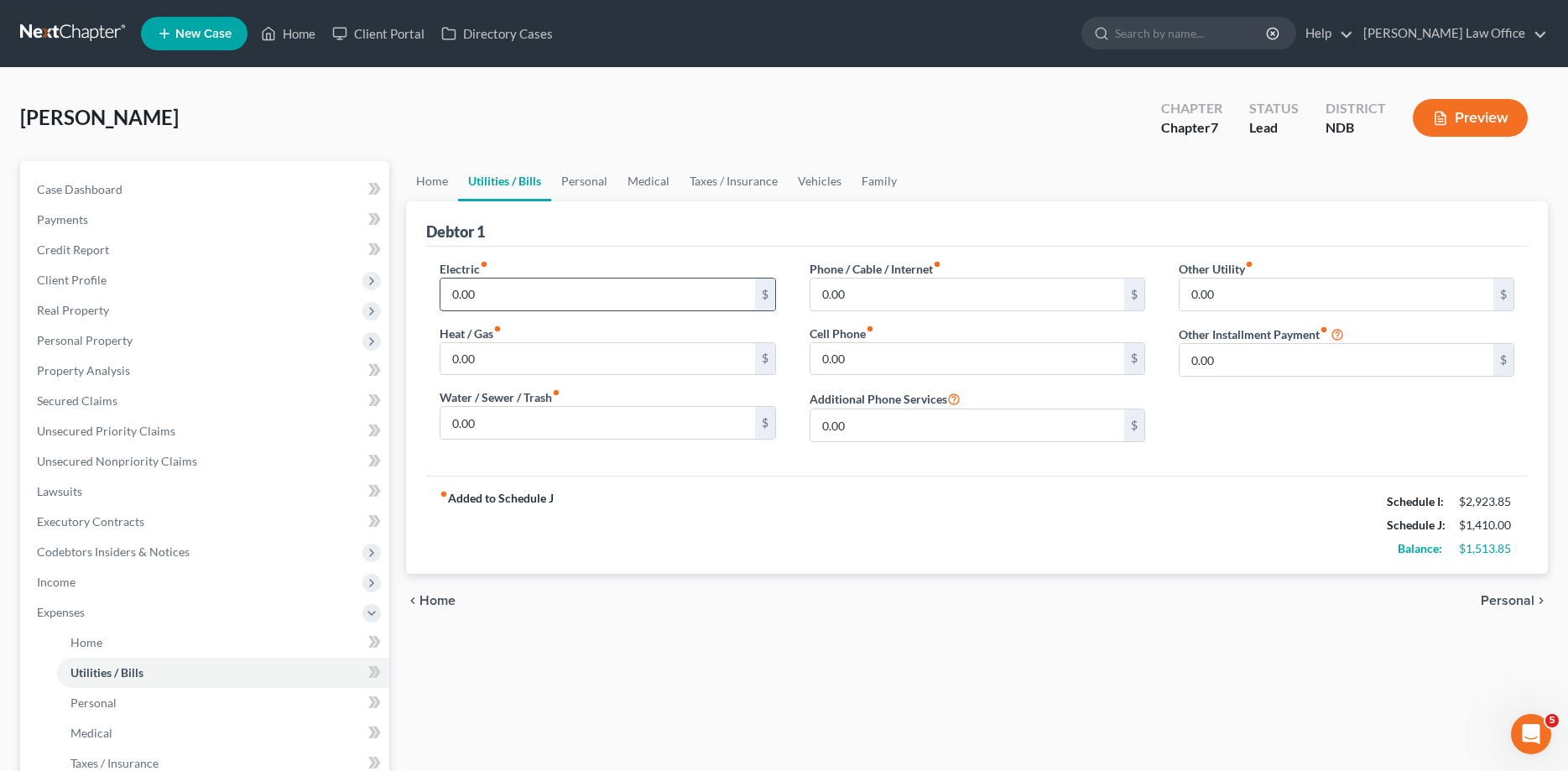
click at [516, 299] on input "0.00" at bounding box center [597, 294] width 314 height 32
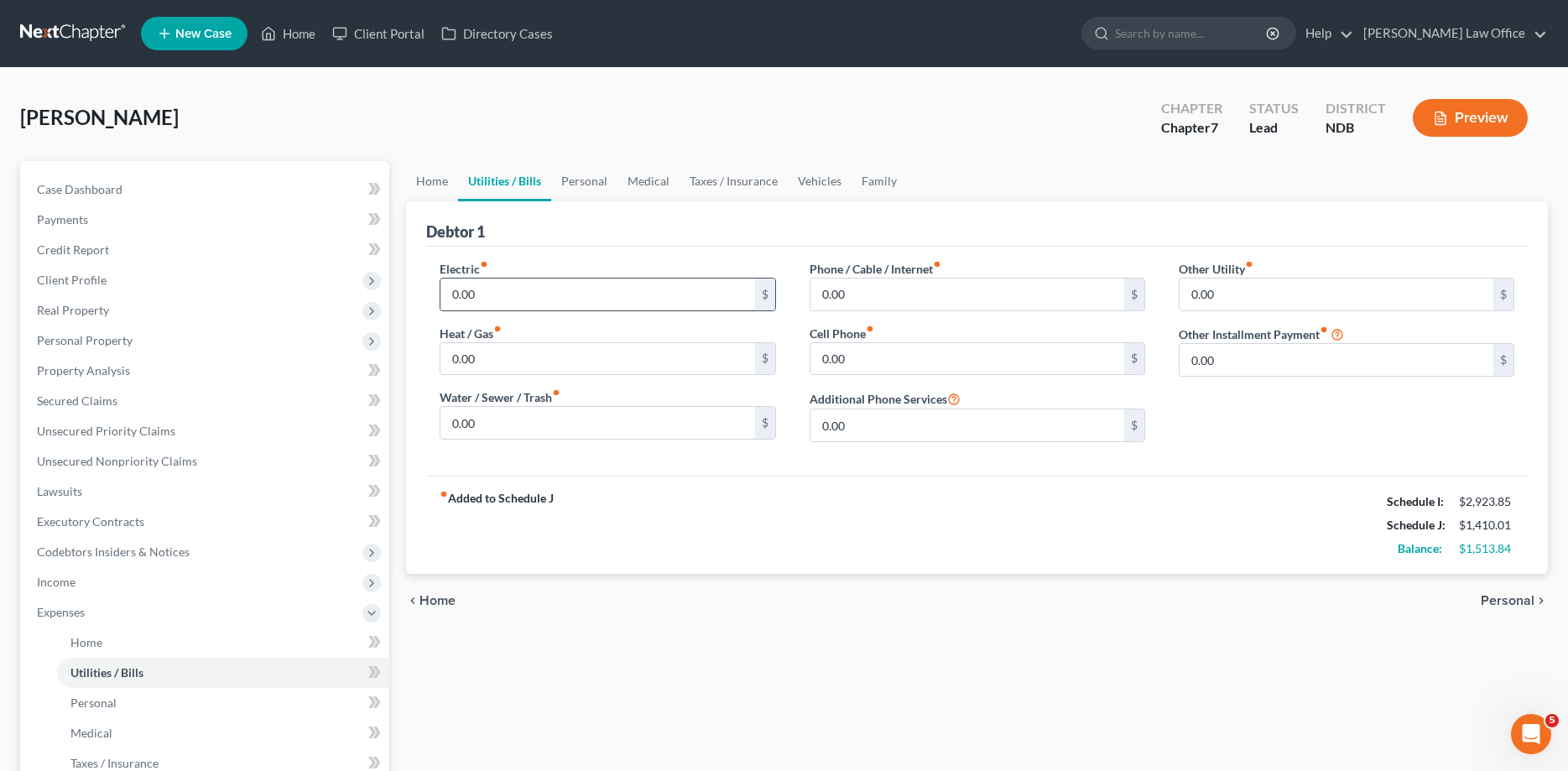
click at [480, 285] on input "0.00" at bounding box center [597, 294] width 314 height 32
type input "0"
type input "214.00"
type input "80.00"
type input "87.65"
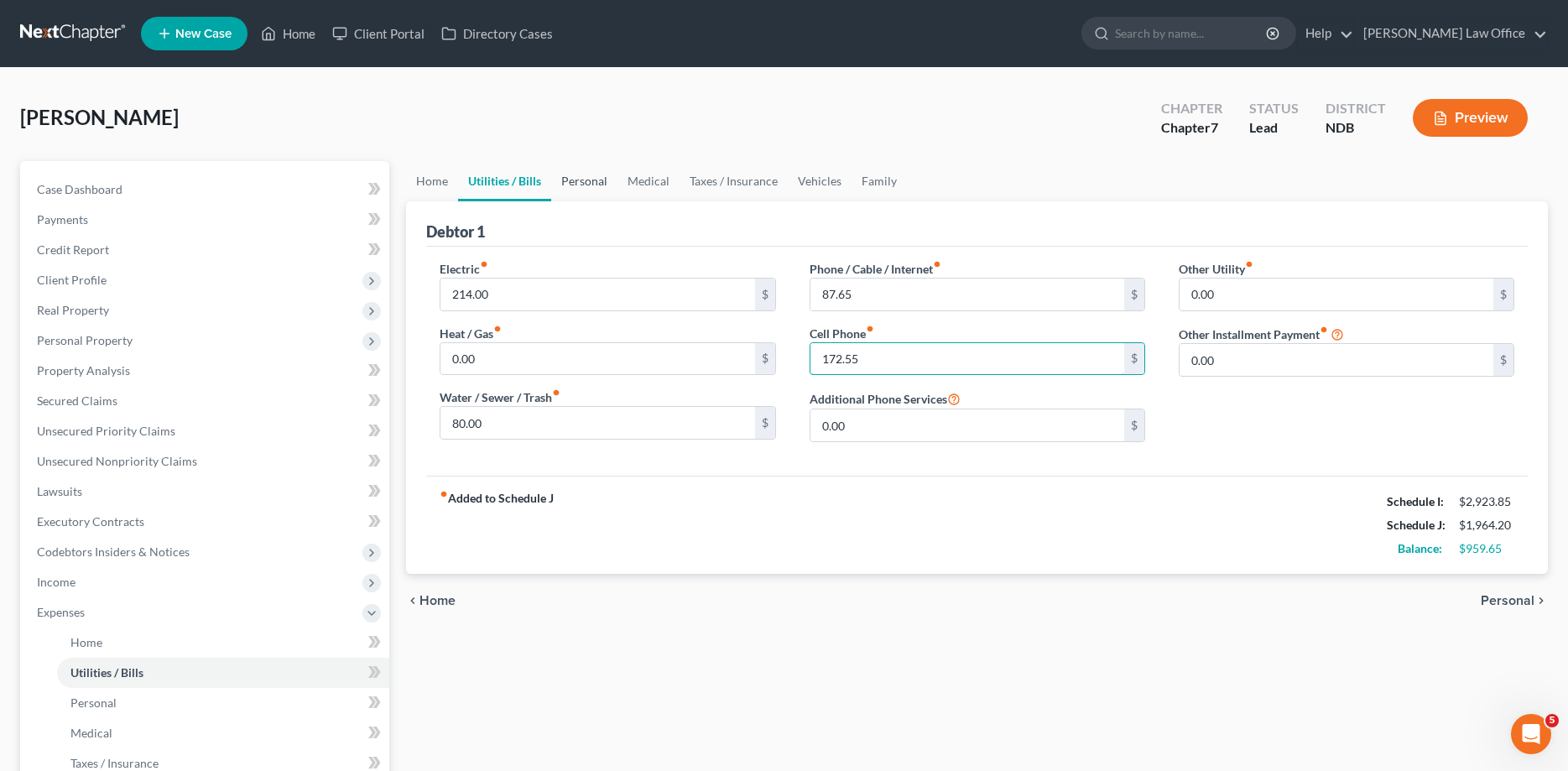
type input "172.55"
click at [582, 167] on link "Personal" at bounding box center [584, 181] width 66 height 41
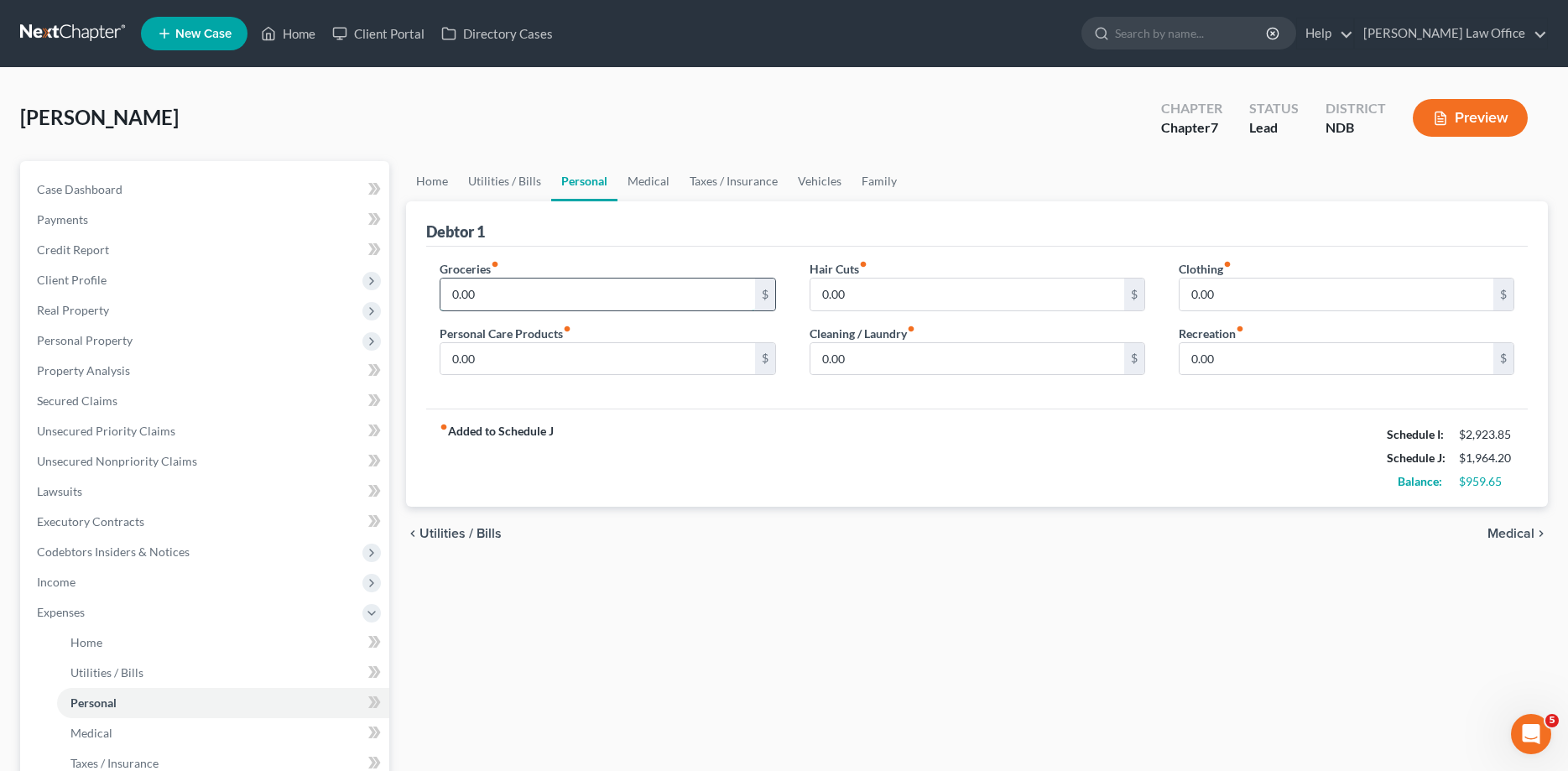
click at [504, 296] on input "0.00" at bounding box center [597, 294] width 314 height 32
click at [504, 297] on input "0.00" at bounding box center [597, 294] width 314 height 32
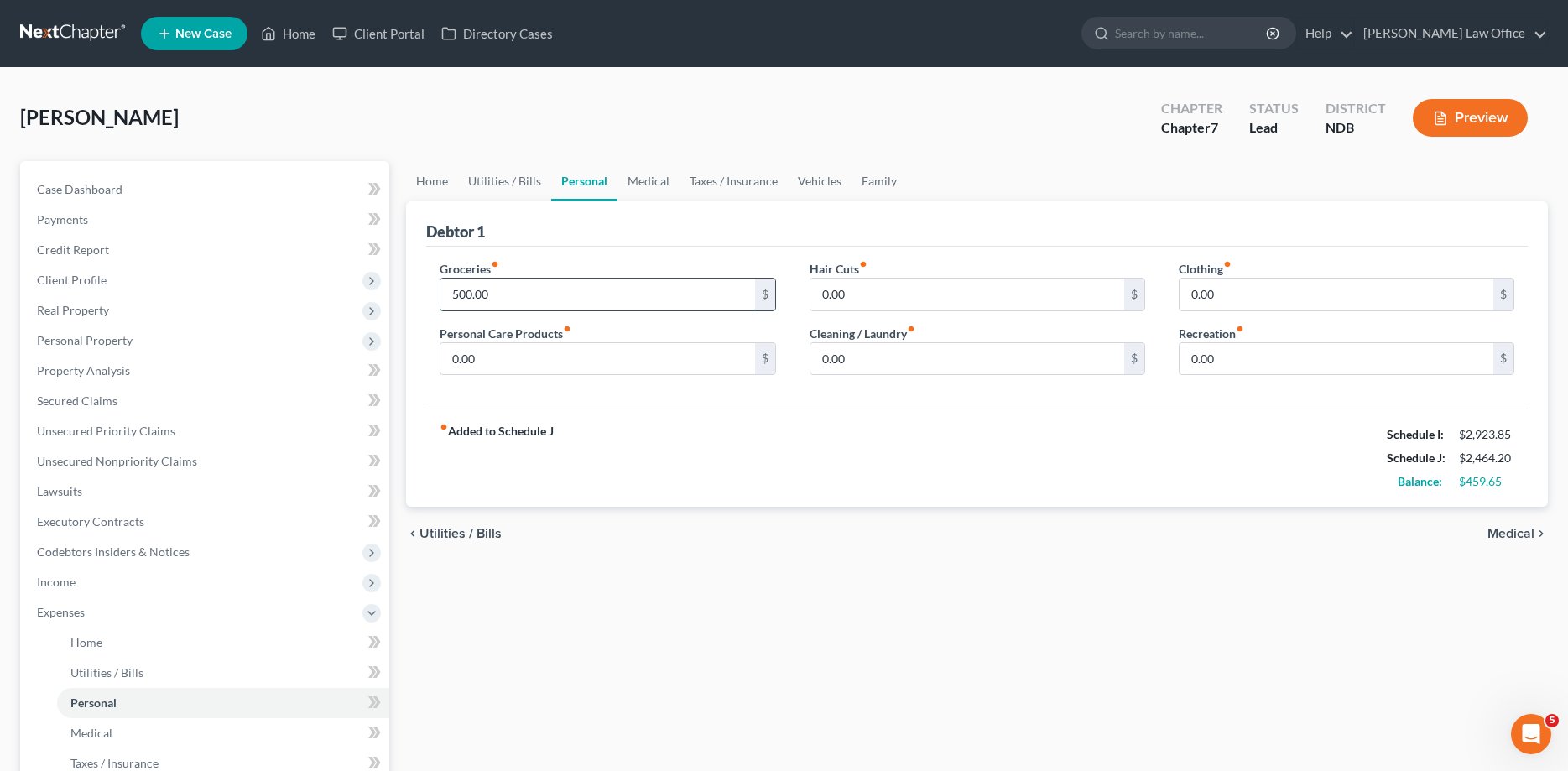
type input "500.00"
type input "4"
type input "40.00"
type input "10.00"
type input "25.00"
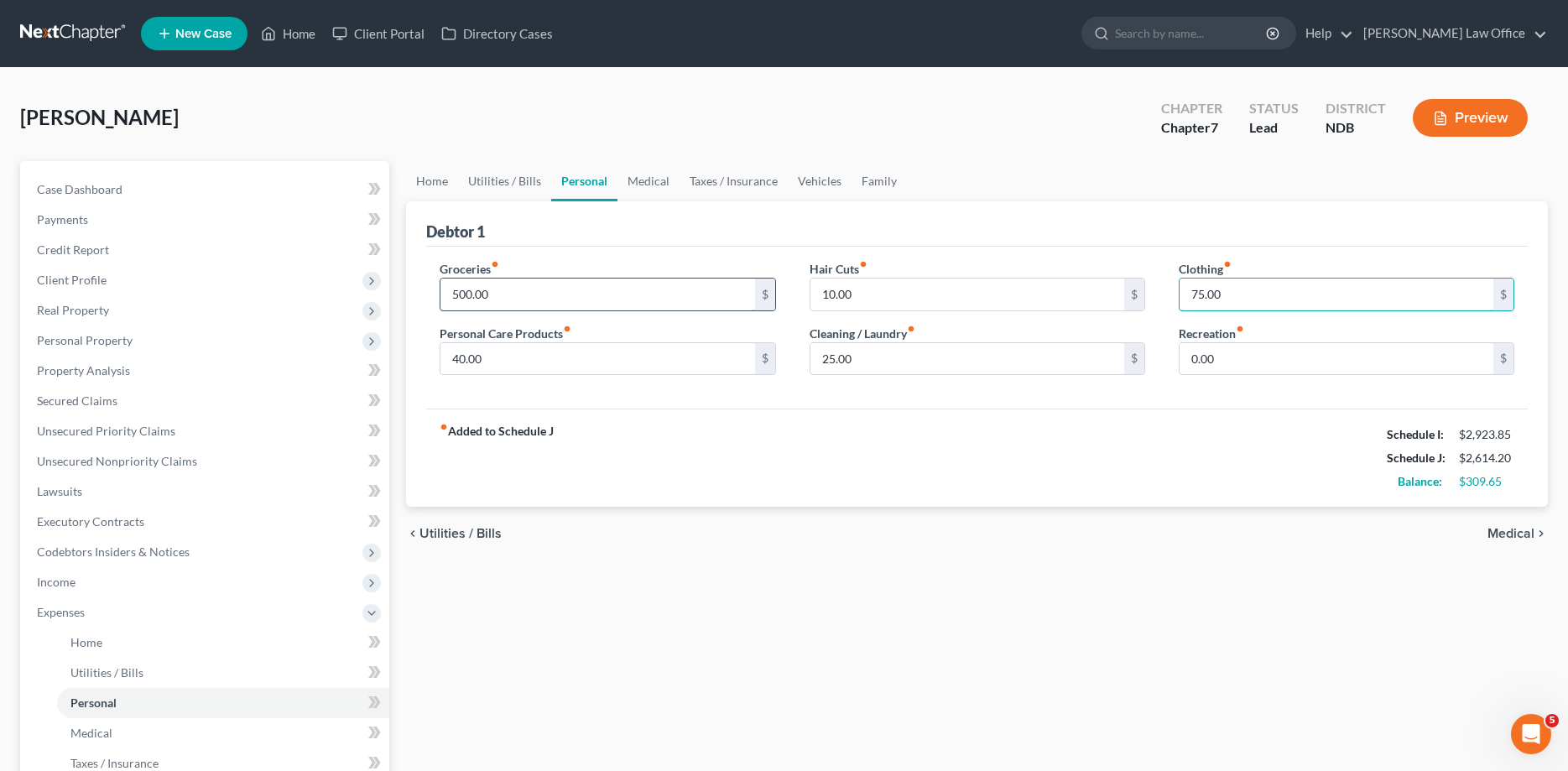
type input "75.00"
type input "65.00"
click at [447, 185] on link "Home" at bounding box center [432, 181] width 52 height 41
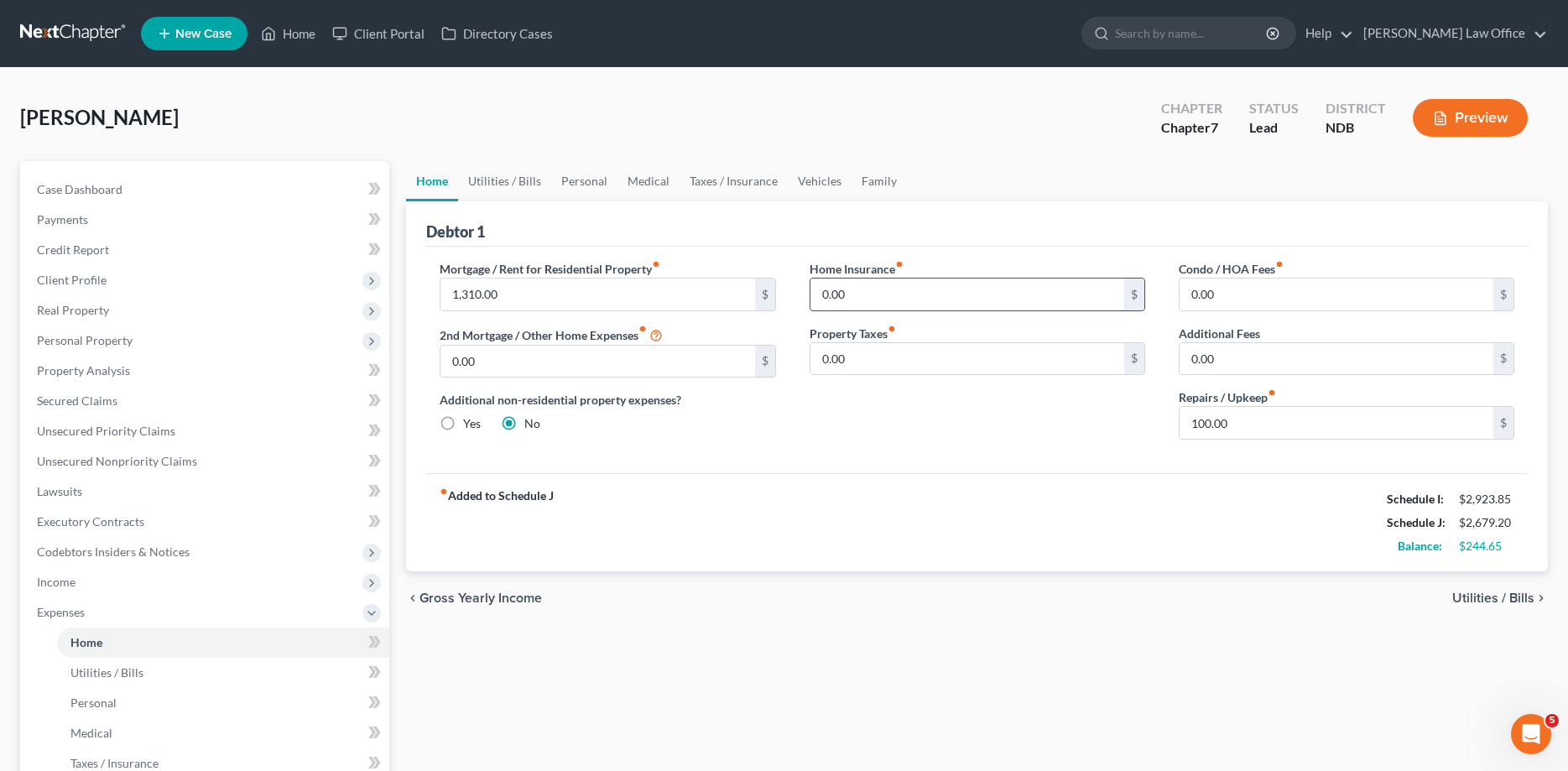
click at [926, 290] on input "0.00" at bounding box center [966, 294] width 314 height 32
type input "5.50"
click at [575, 179] on link "Personal" at bounding box center [584, 181] width 66 height 41
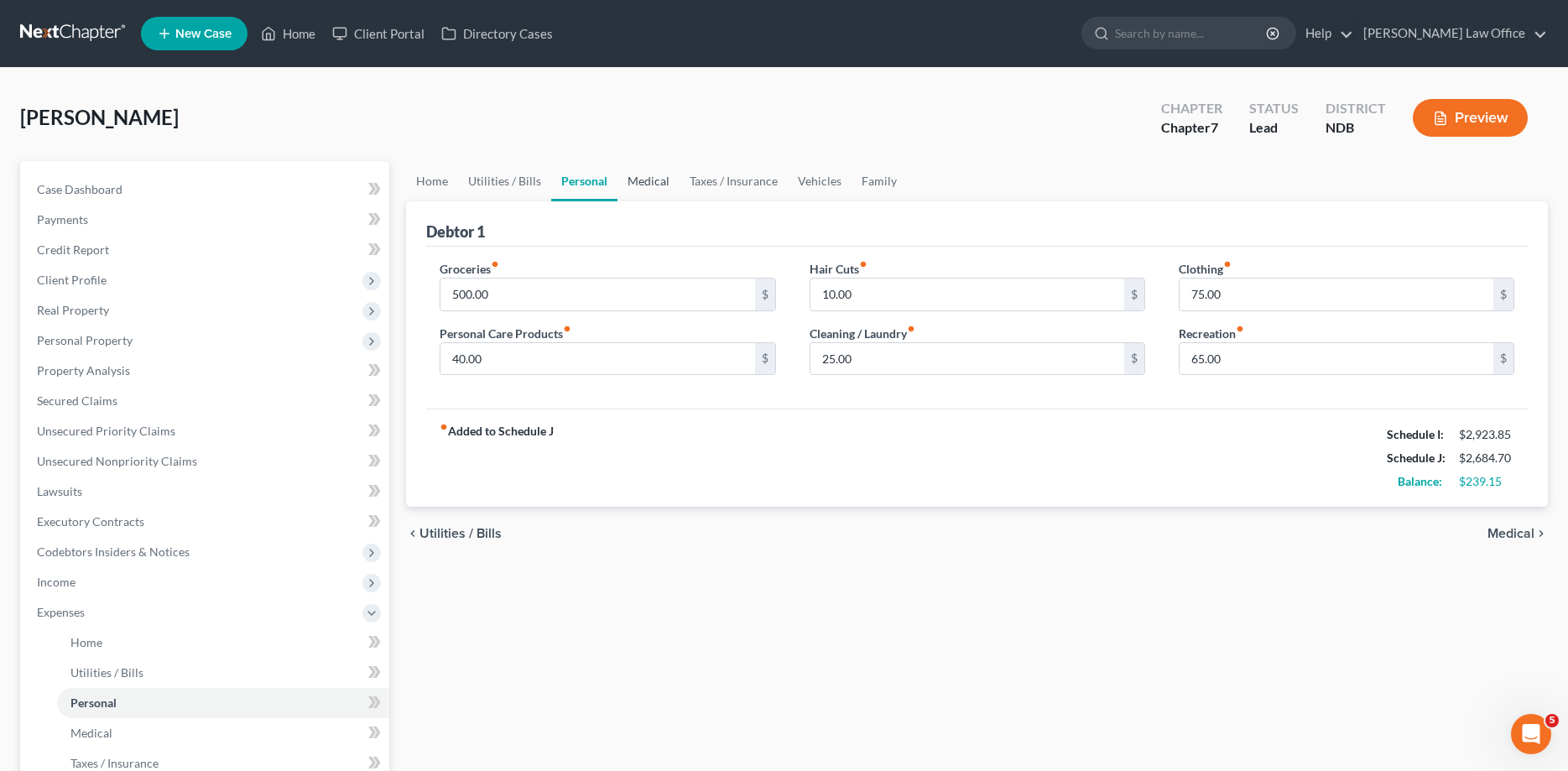
click at [644, 180] on link "Medical" at bounding box center [648, 181] width 62 height 41
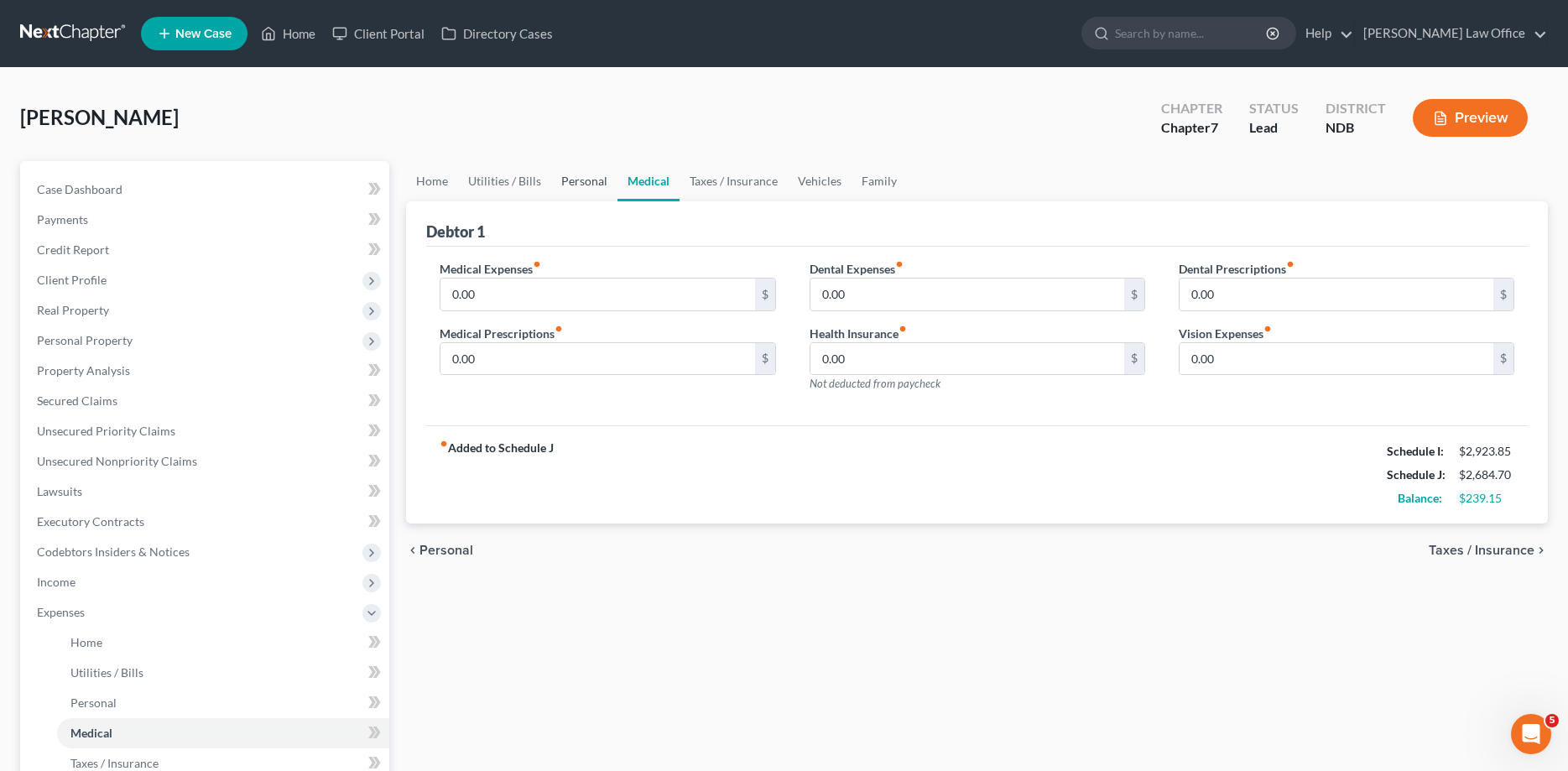
click at [562, 179] on link "Personal" at bounding box center [584, 181] width 66 height 41
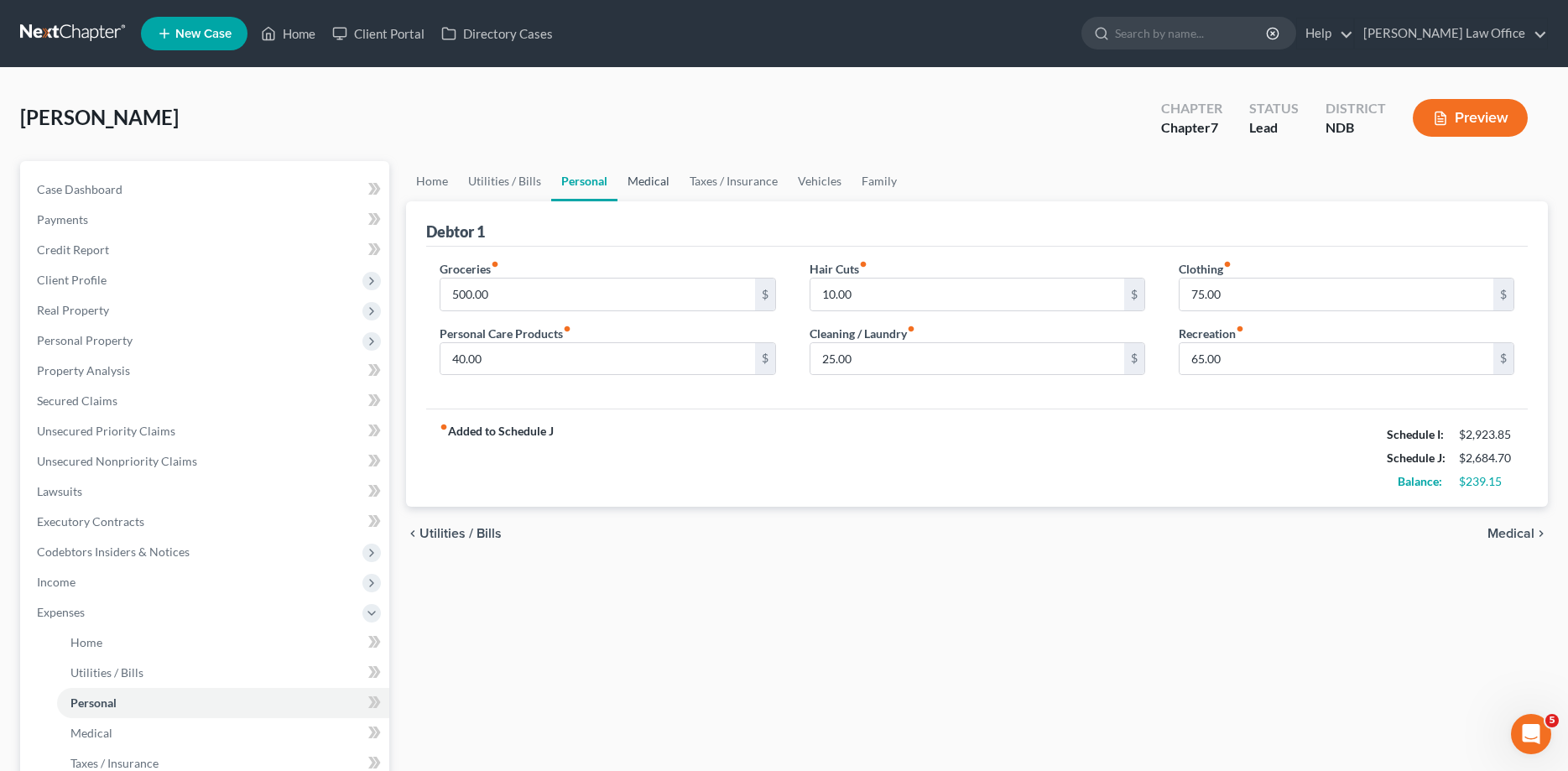
click at [661, 178] on link "Medical" at bounding box center [648, 181] width 62 height 41
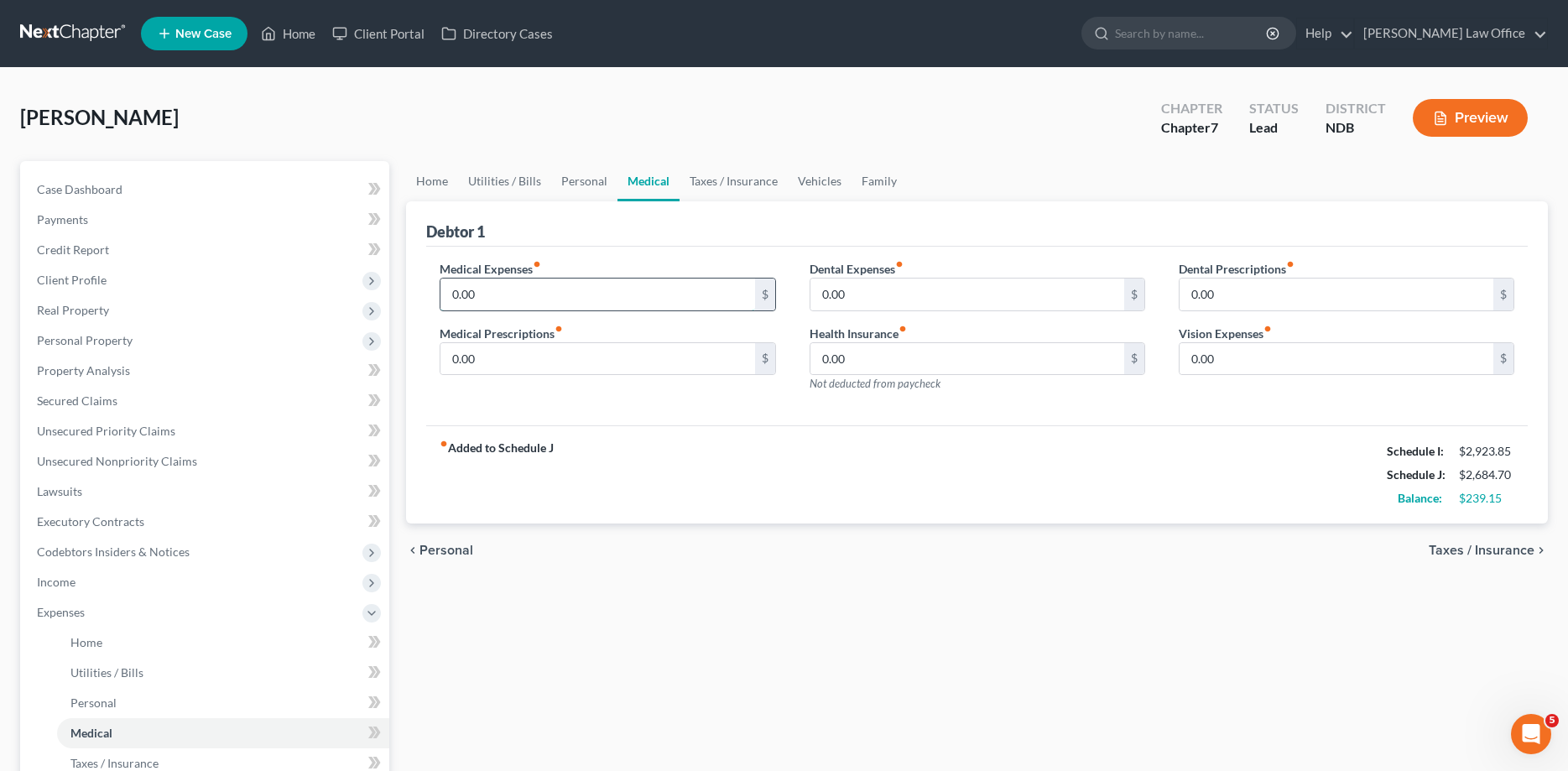
click at [523, 287] on input "0.00" at bounding box center [597, 294] width 314 height 32
type input "25.00"
type input "15.00"
click at [825, 178] on link "Vehicles" at bounding box center [820, 181] width 64 height 41
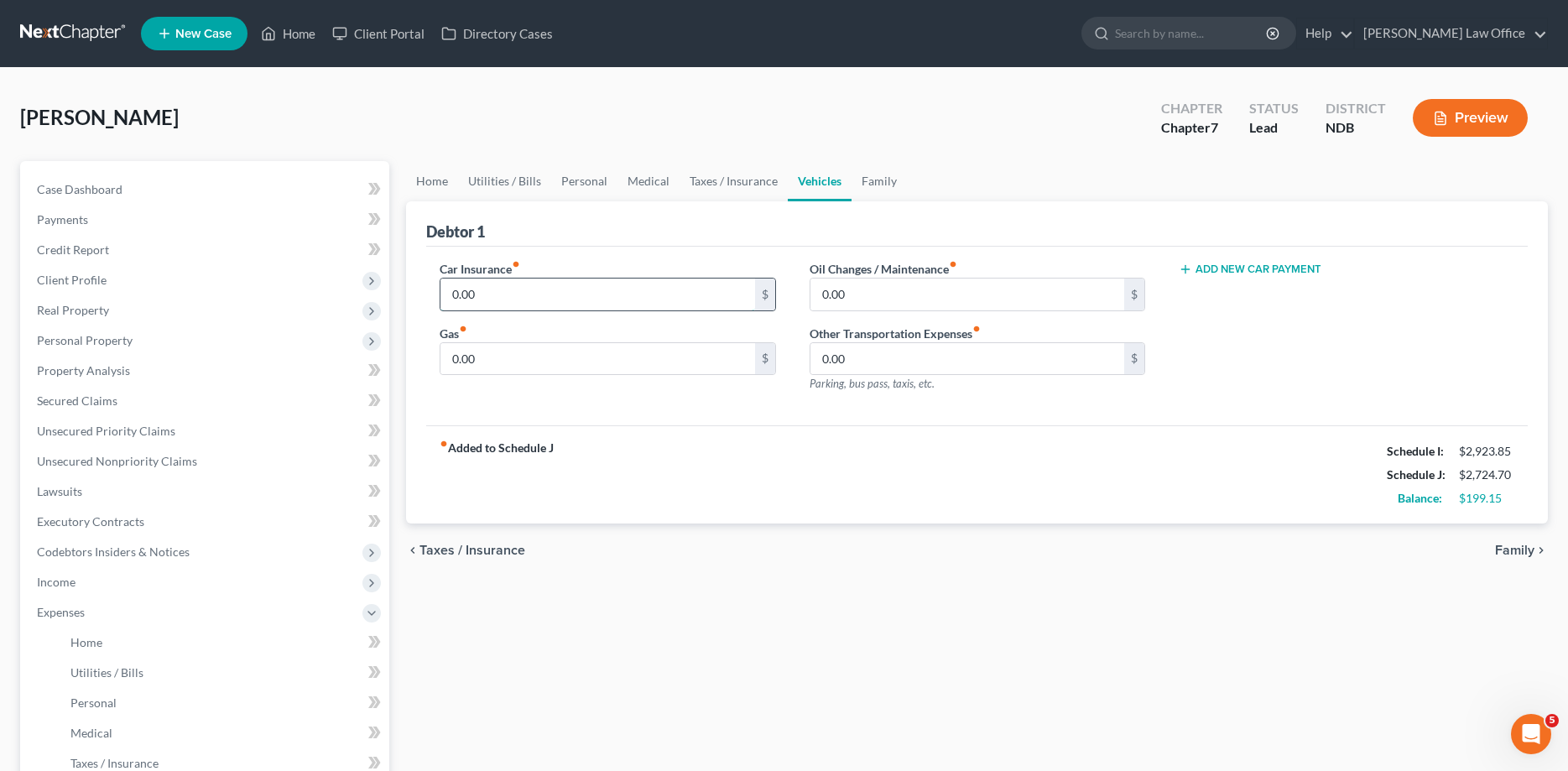
click at [558, 299] on input "0.00" at bounding box center [597, 294] width 314 height 32
type input "48.59"
type input "100.00"
click at [899, 288] on input "0.00" at bounding box center [966, 294] width 314 height 32
type input "75.00"
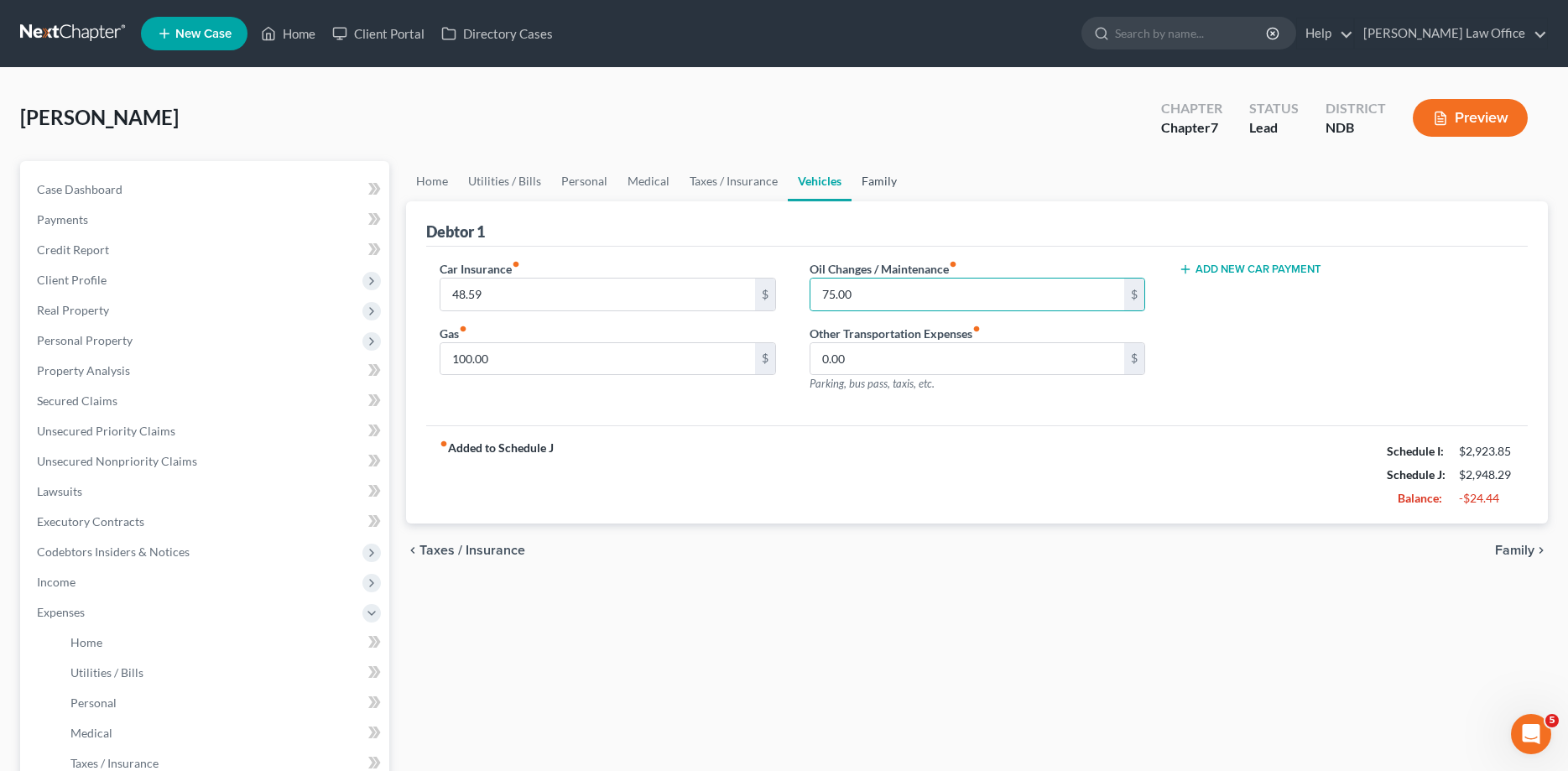
click at [877, 182] on link "Family" at bounding box center [879, 181] width 56 height 41
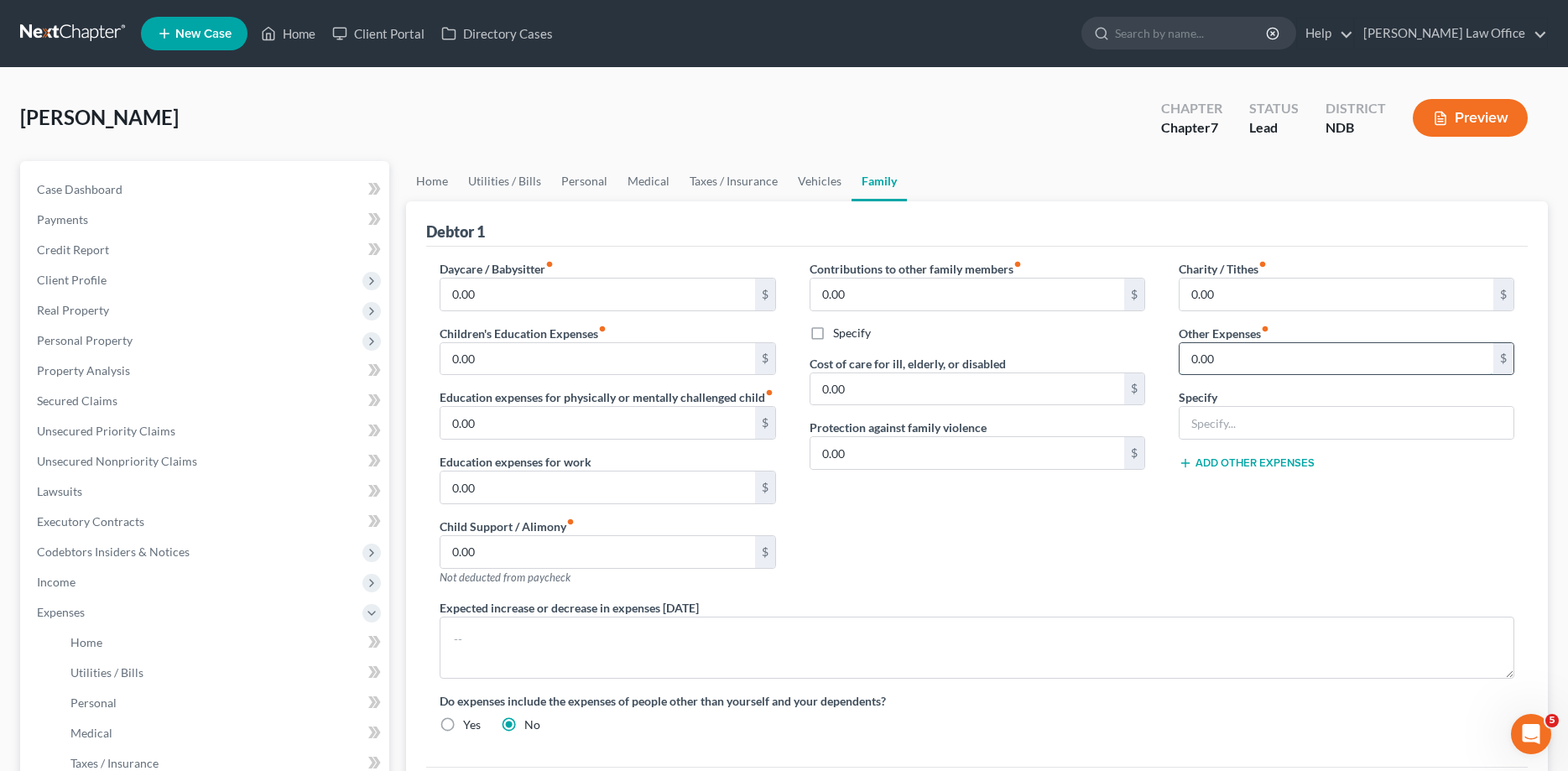
click at [1255, 354] on input "0.00" at bounding box center [1336, 359] width 314 height 32
type input "40.00"
click at [1292, 428] on input "text" at bounding box center [1346, 423] width 334 height 32
type input "Pet Expenses"
click at [1250, 465] on button "Add Other Expenses" at bounding box center [1246, 463] width 136 height 13
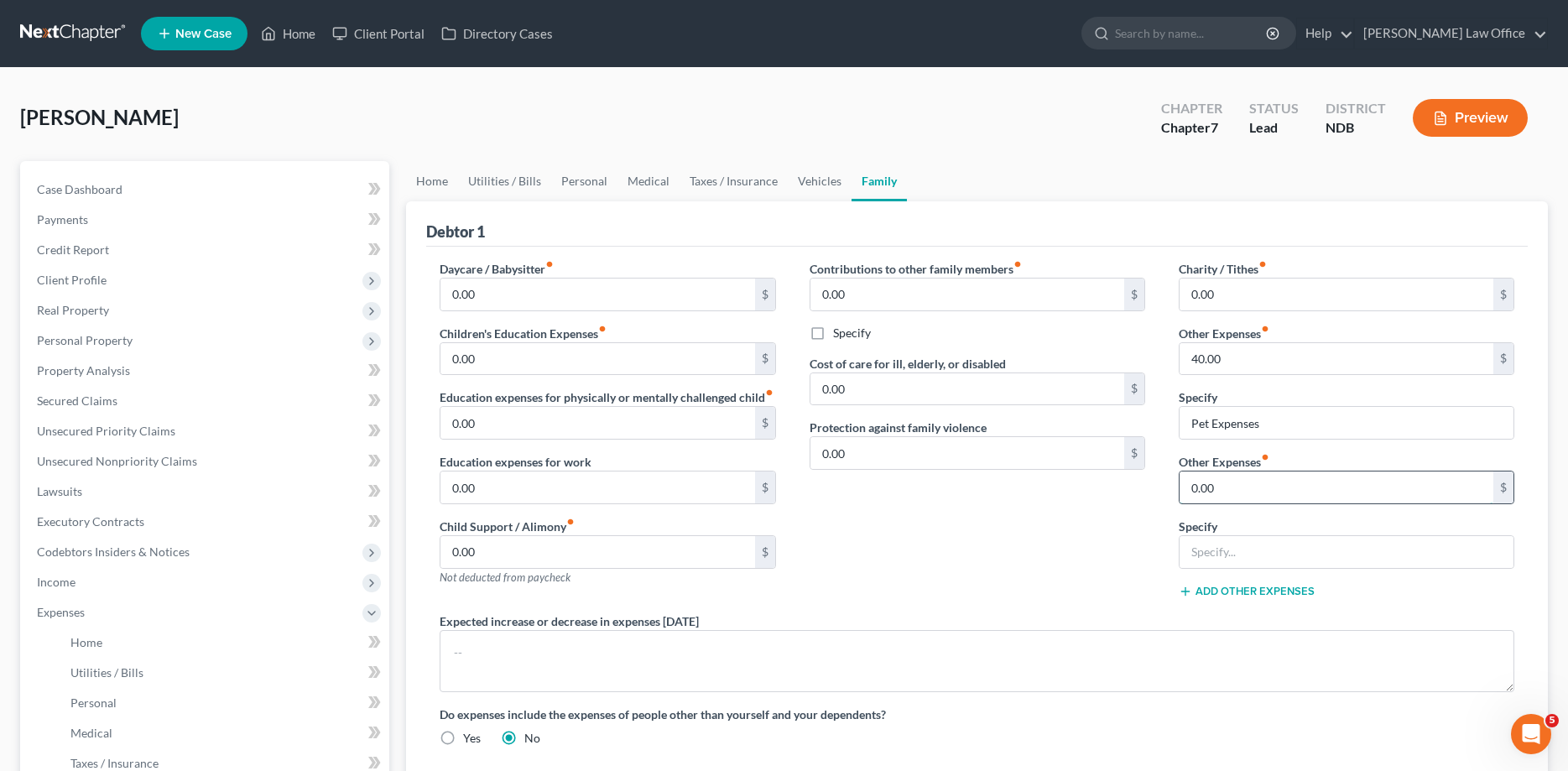
click at [1234, 480] on input "0.00" at bounding box center [1336, 488] width 314 height 32
type input "4"
type input "35.00"
click at [1239, 544] on input "text" at bounding box center [1346, 552] width 334 height 32
type input "Household Cleaning and Supplies"
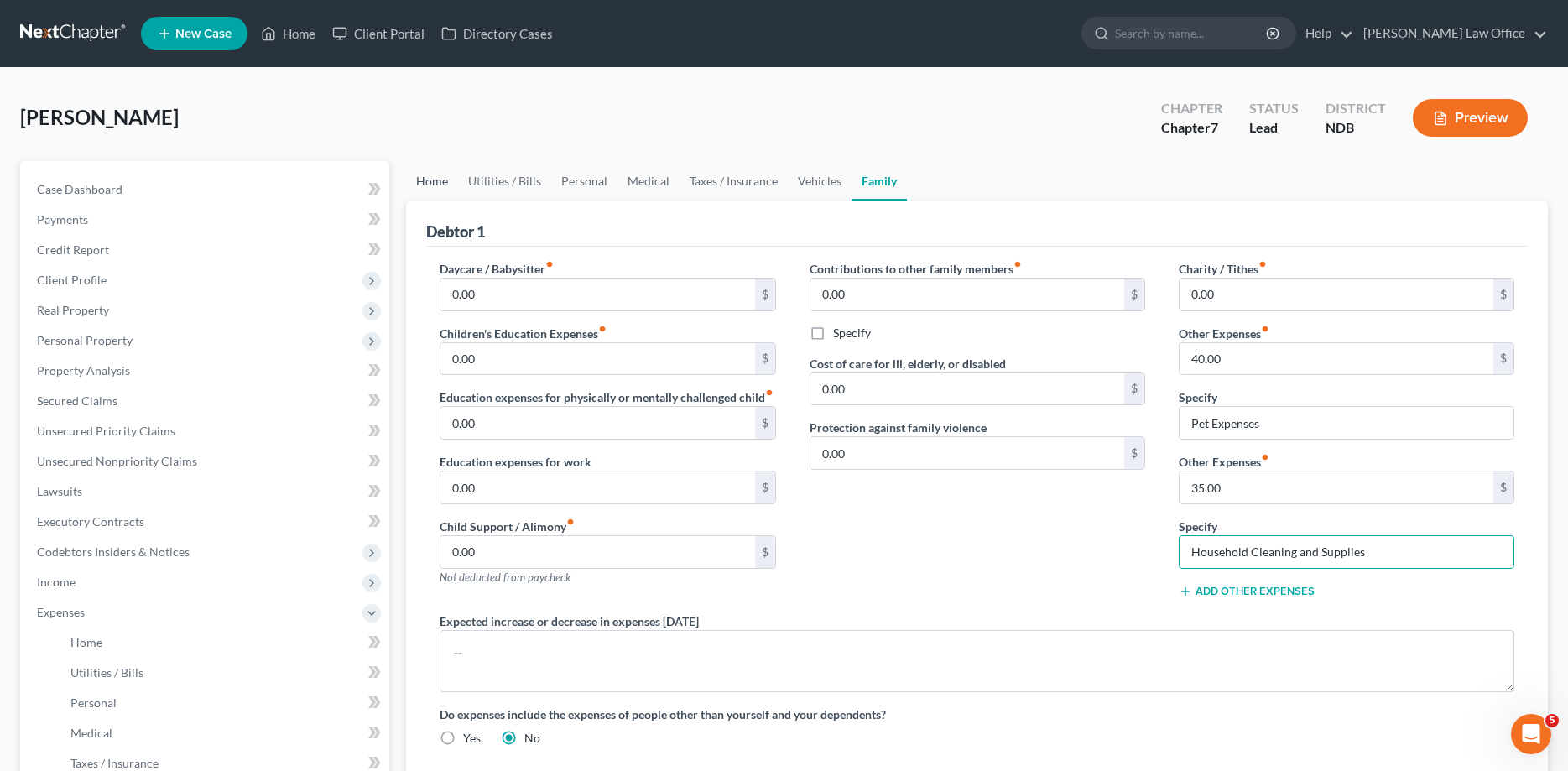
click at [427, 184] on link "Home" at bounding box center [432, 181] width 52 height 41
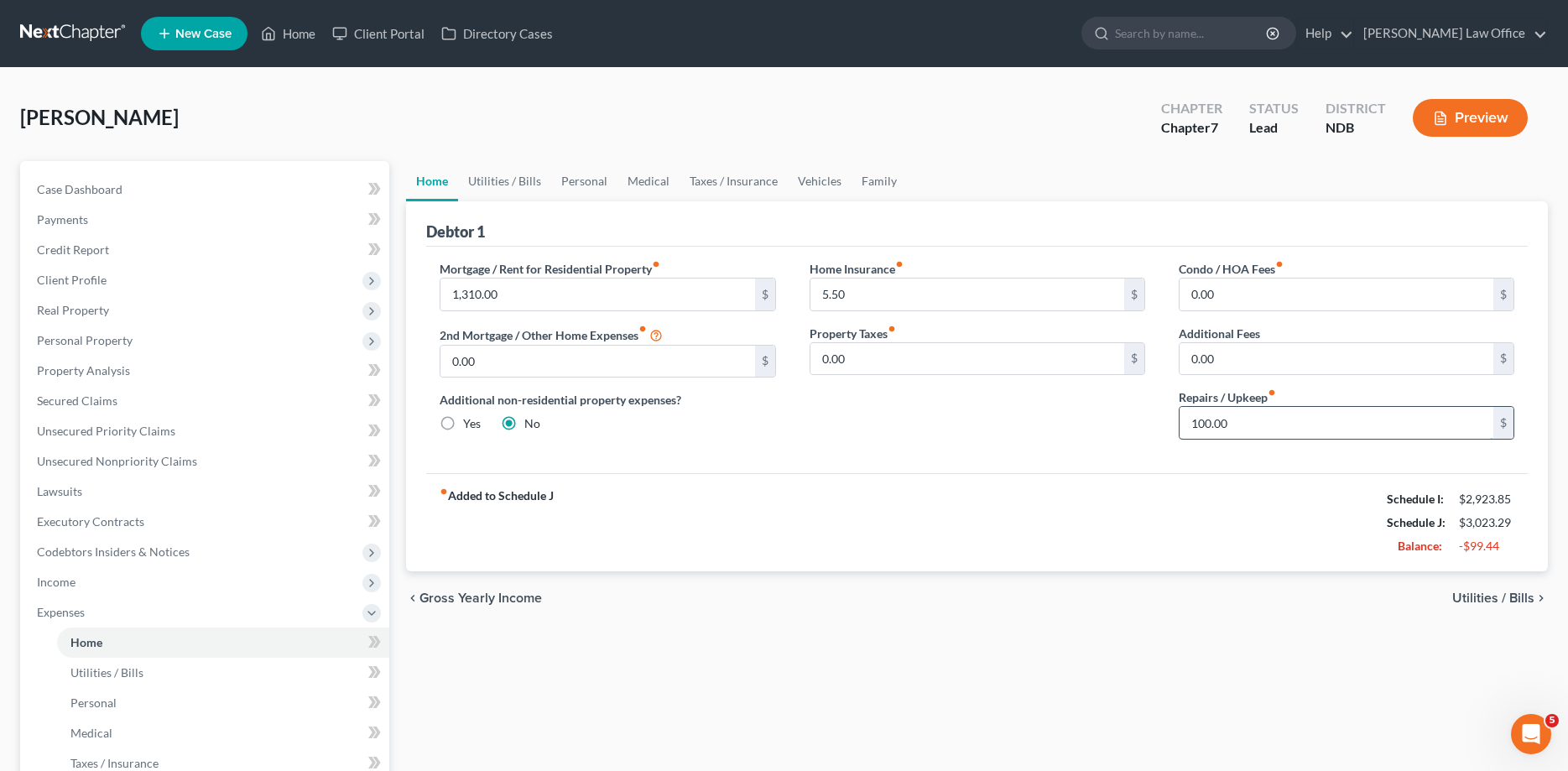
click at [1259, 413] on input "100.00" at bounding box center [1336, 423] width 314 height 32
type input "20.00"
click at [504, 179] on link "Utilities / Bills" at bounding box center [504, 181] width 93 height 41
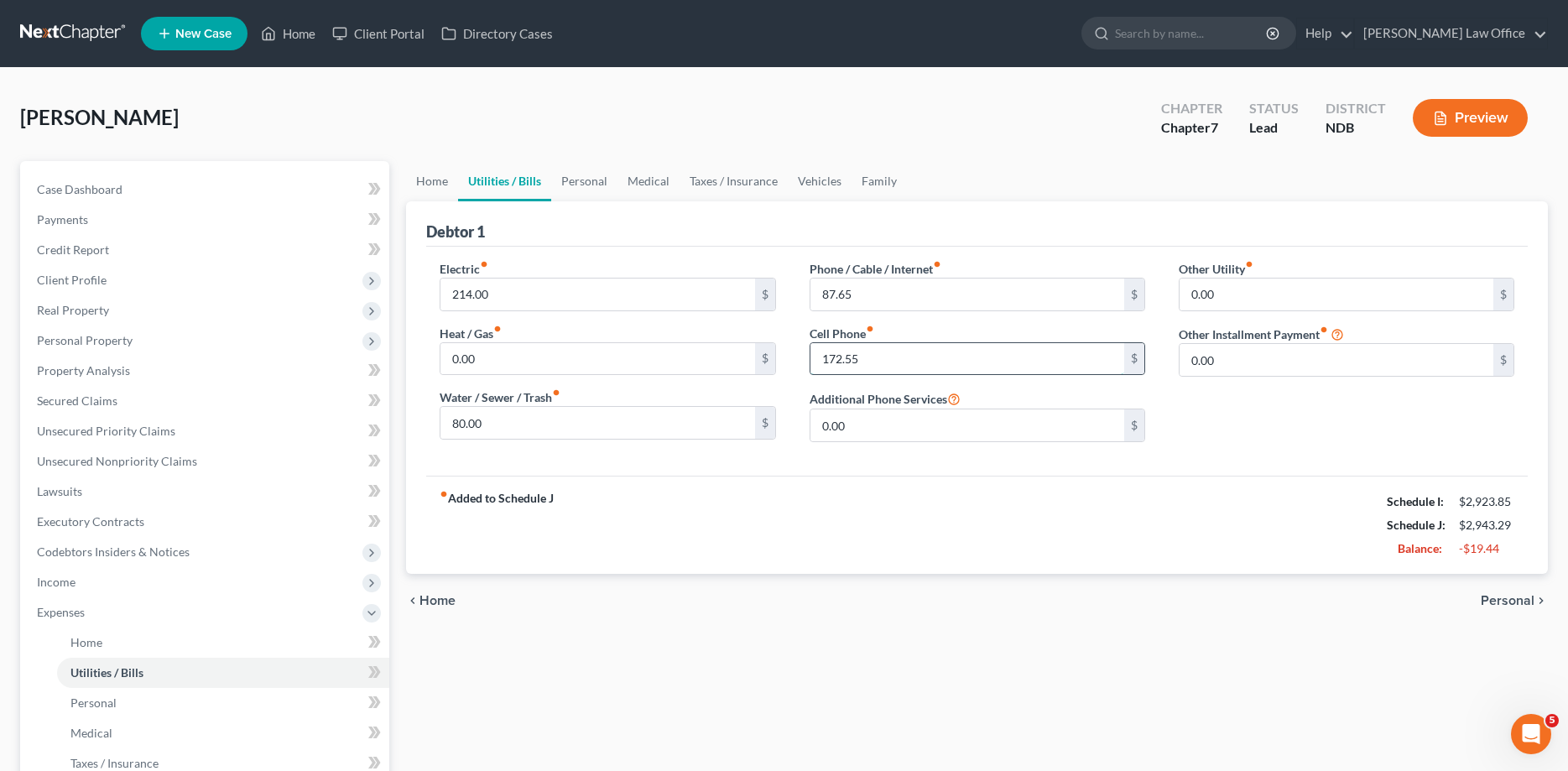
click at [916, 364] on input "172.55" at bounding box center [966, 359] width 314 height 32
type input "100.00"
click at [591, 182] on link "Personal" at bounding box center [584, 181] width 66 height 41
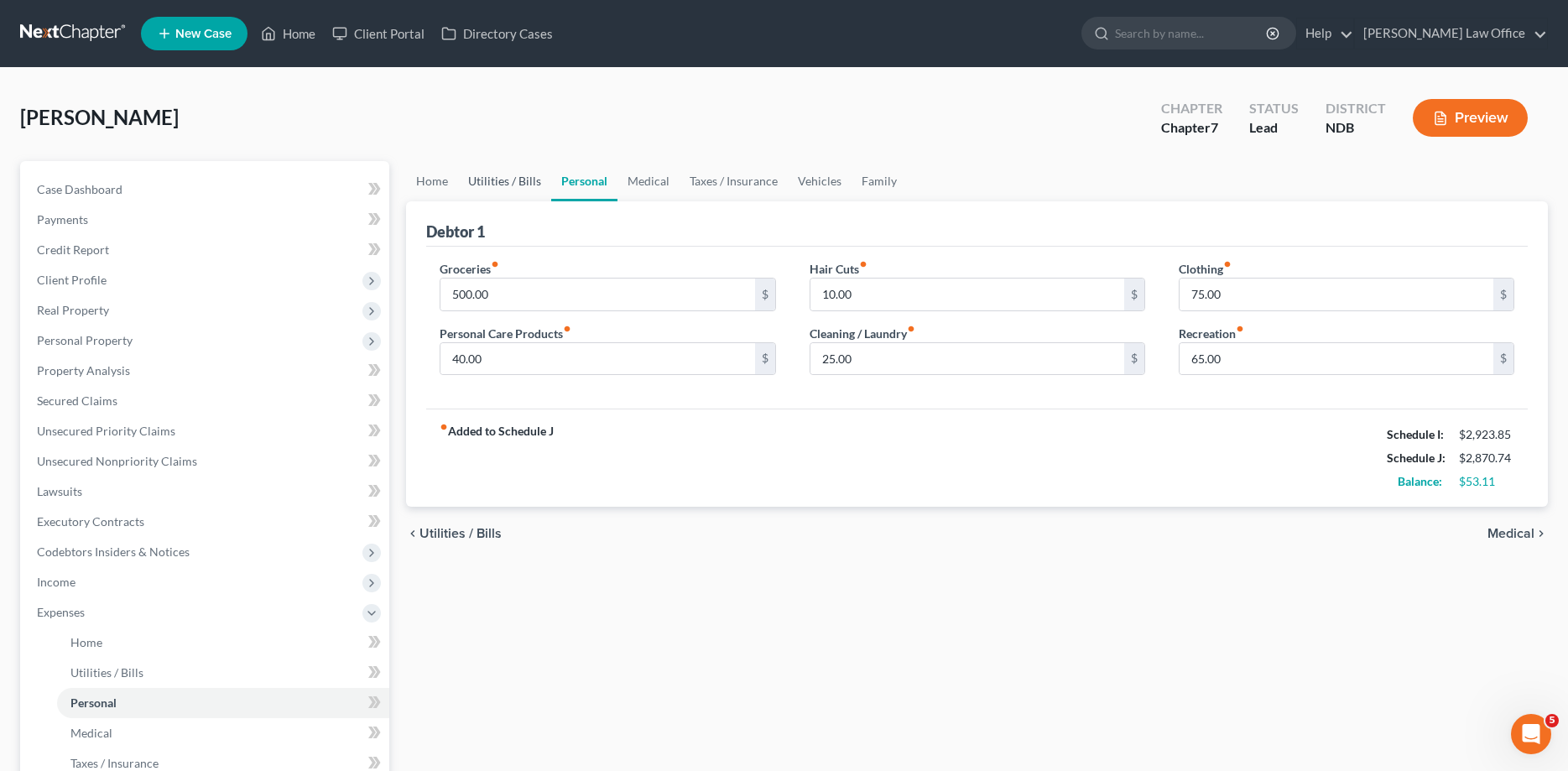
click at [514, 180] on link "Utilities / Bills" at bounding box center [504, 181] width 93 height 41
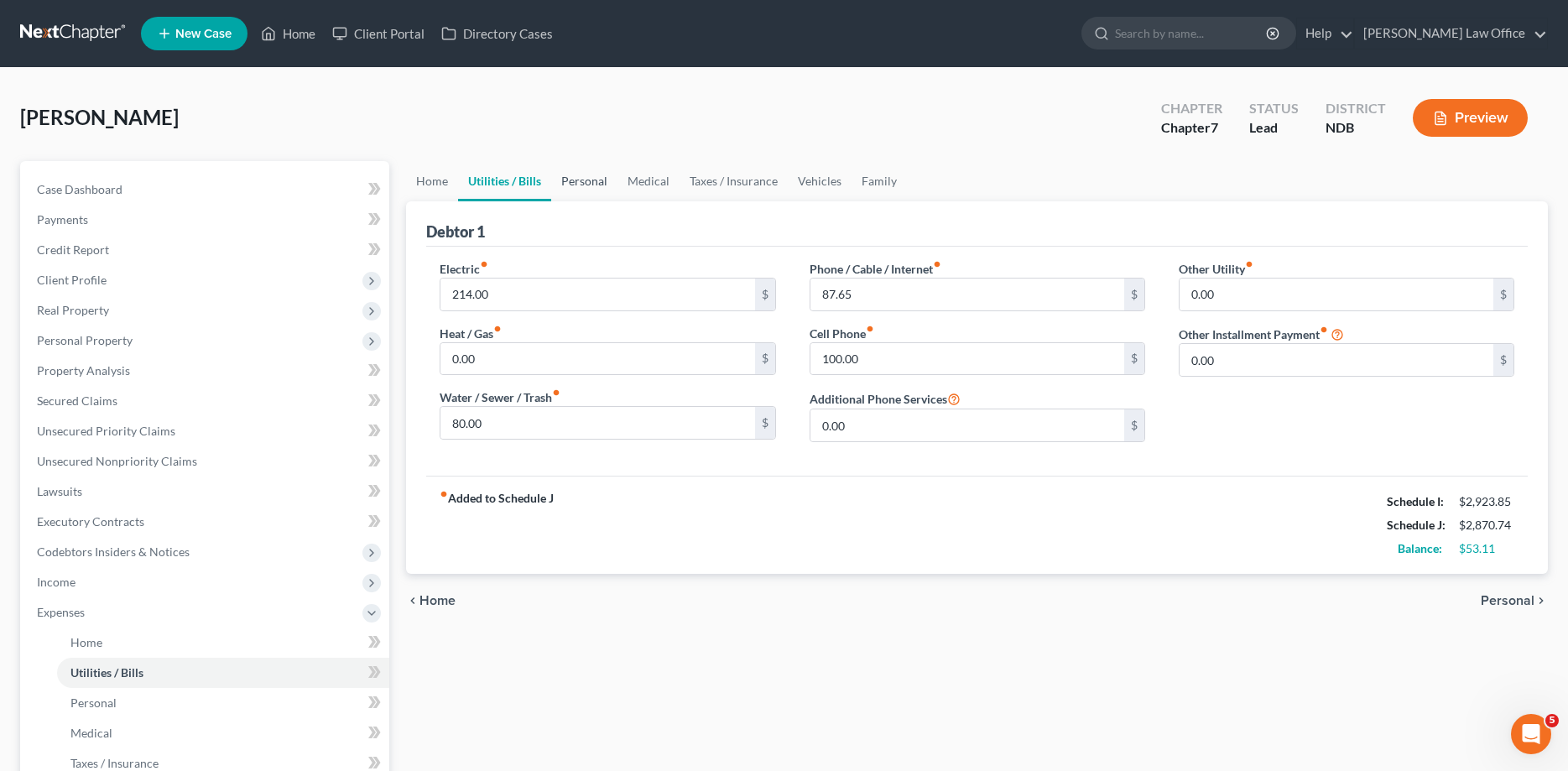
click at [579, 181] on link "Personal" at bounding box center [584, 181] width 66 height 41
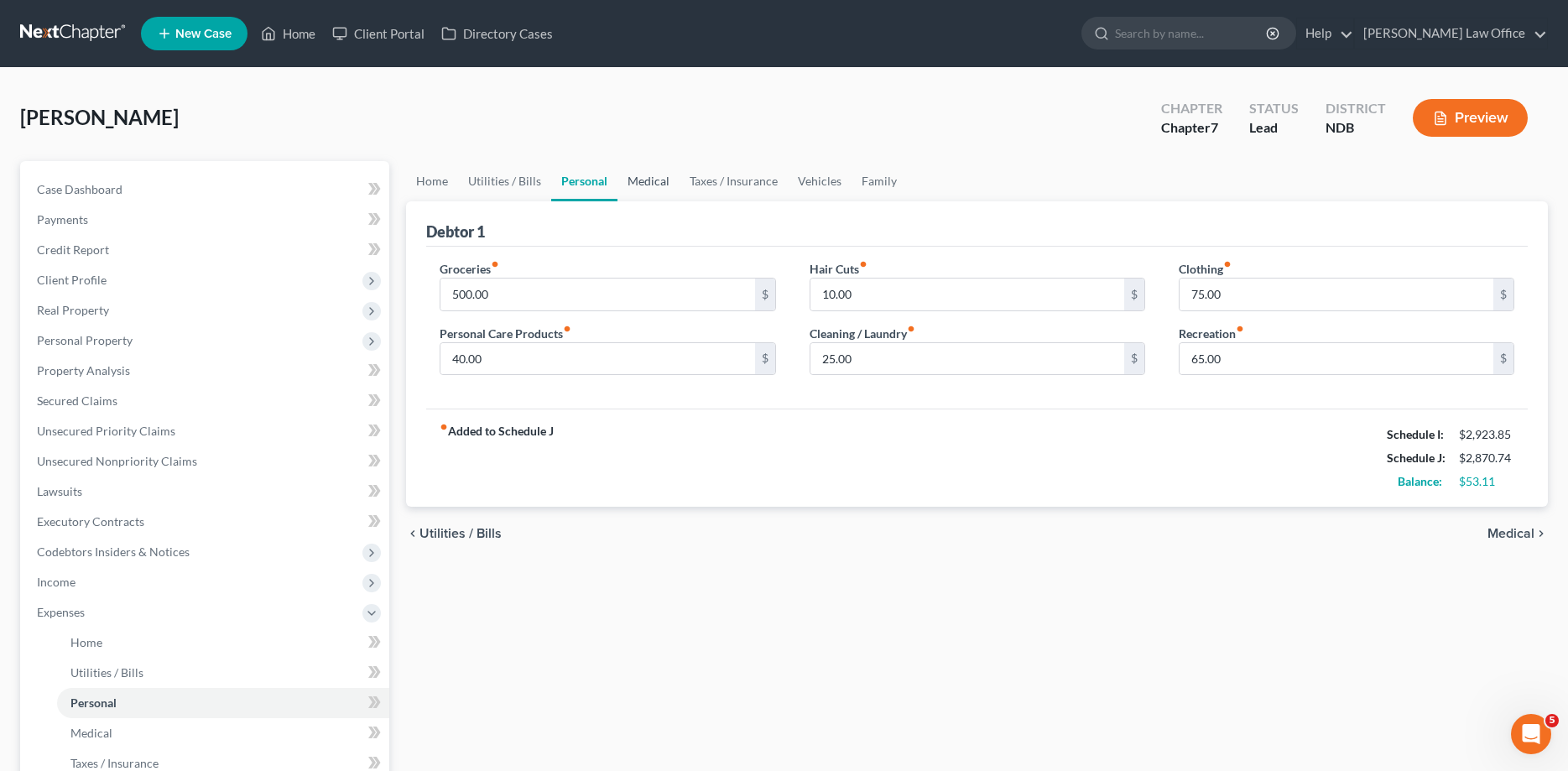
click at [648, 183] on link "Medical" at bounding box center [648, 181] width 62 height 41
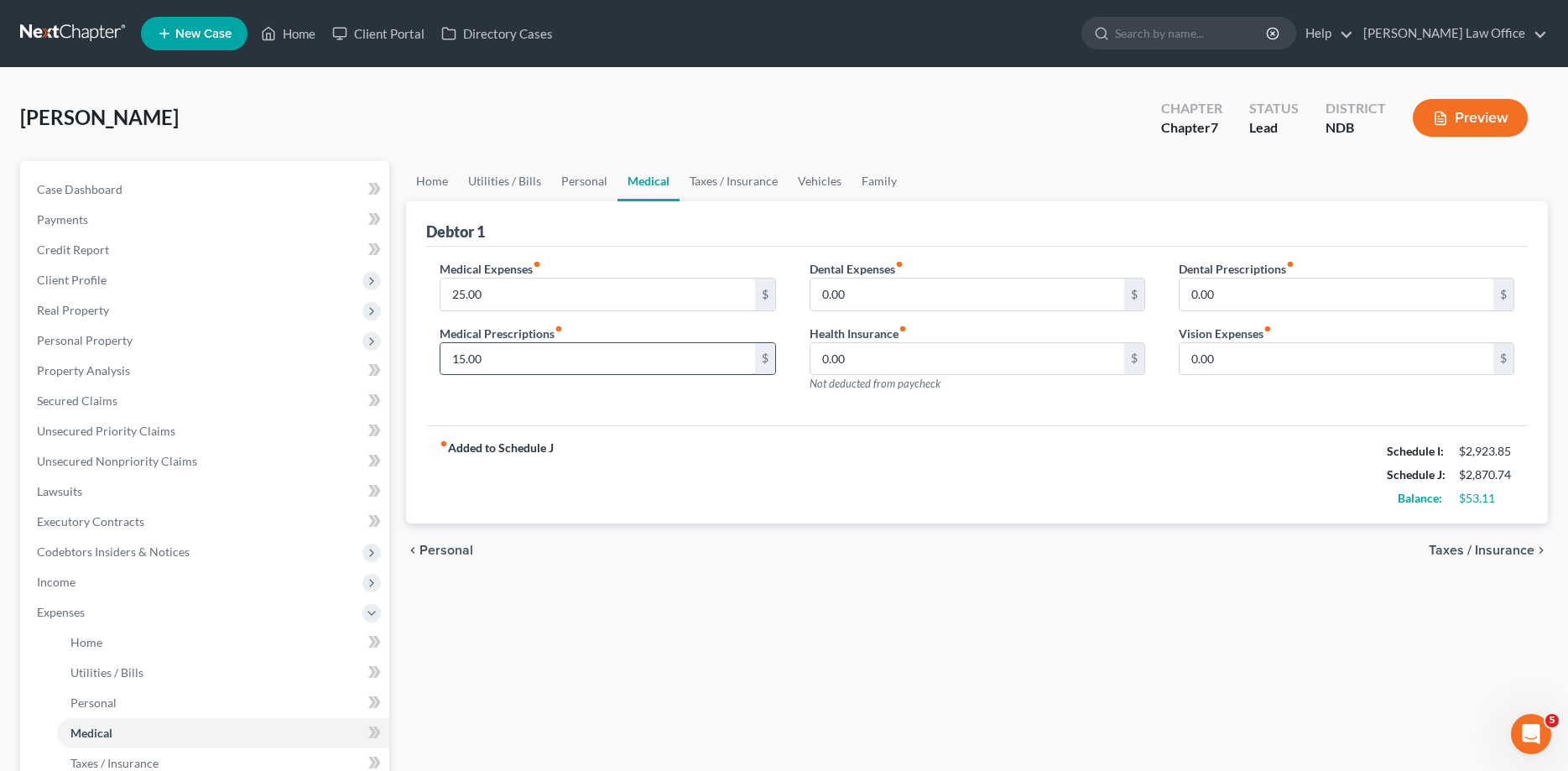
click at [504, 354] on input "15.00" at bounding box center [597, 359] width 314 height 32
type input "1"
type input "15.00"
click at [512, 284] on input "25.00" at bounding box center [597, 294] width 314 height 32
type input "50.00"
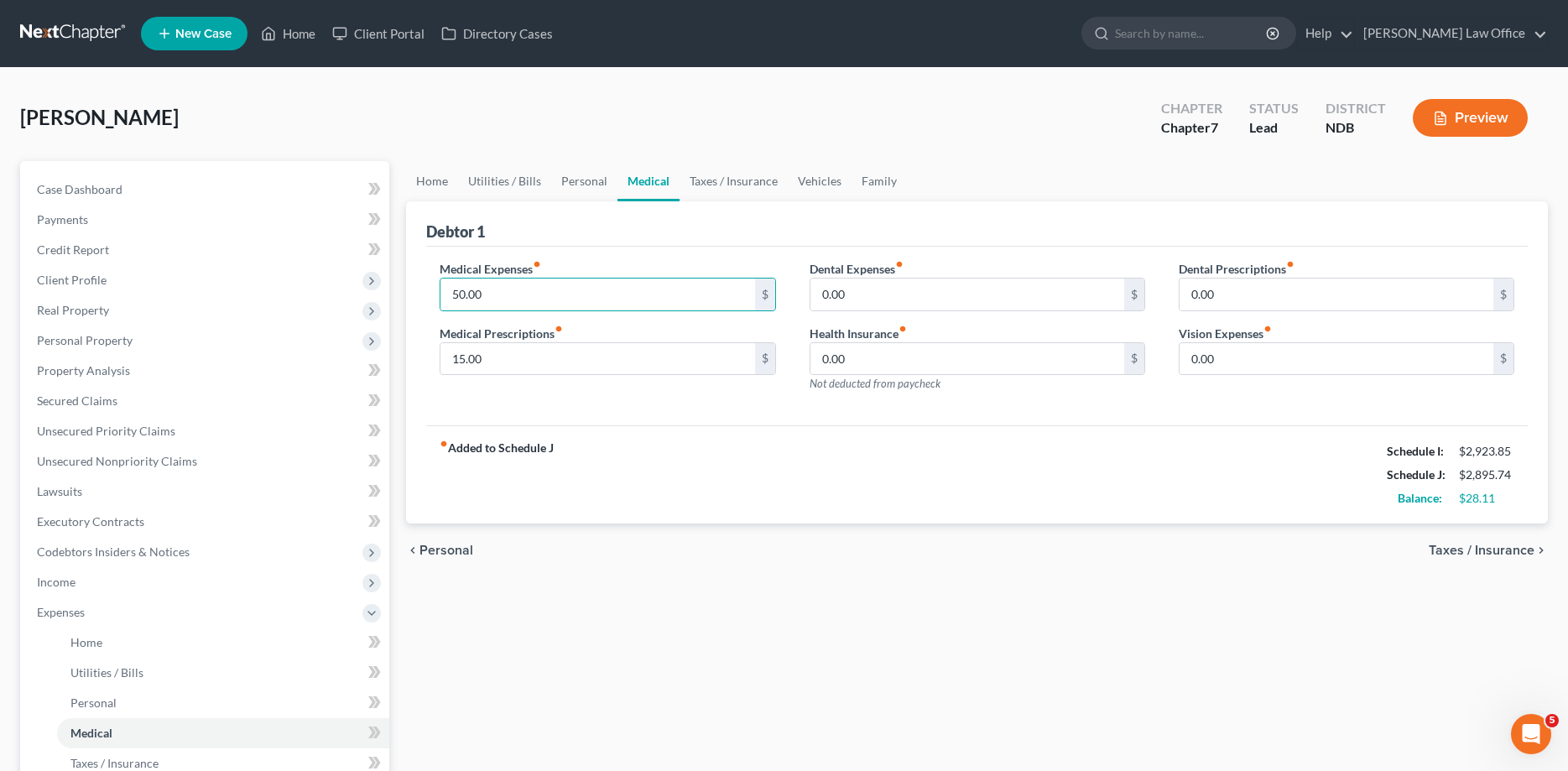
click at [49, 39] on link at bounding box center [74, 34] width 108 height 30
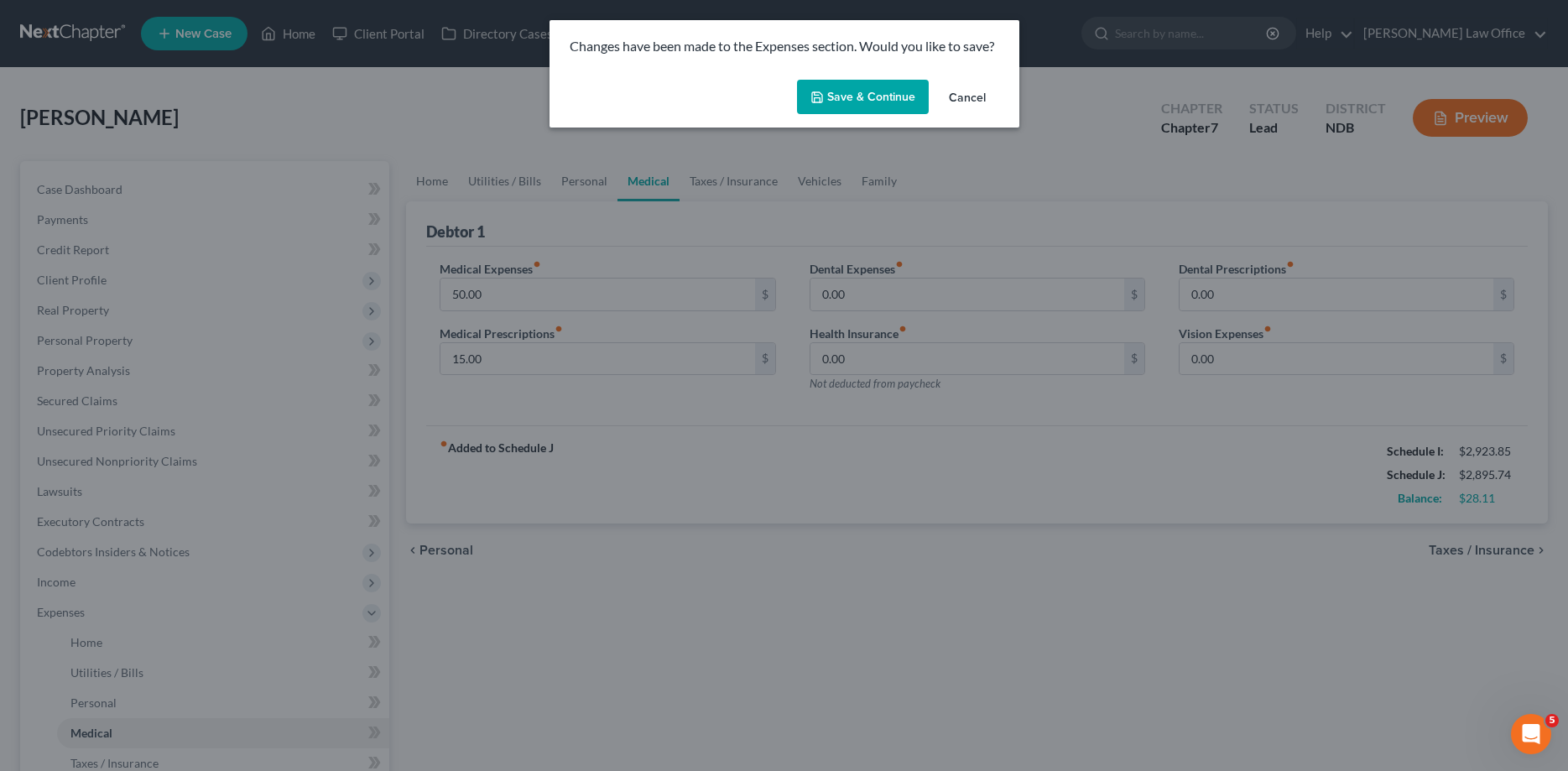
click at [850, 94] on button "Save & Continue" at bounding box center [862, 97] width 132 height 35
